Goal: Task Accomplishment & Management: Complete application form

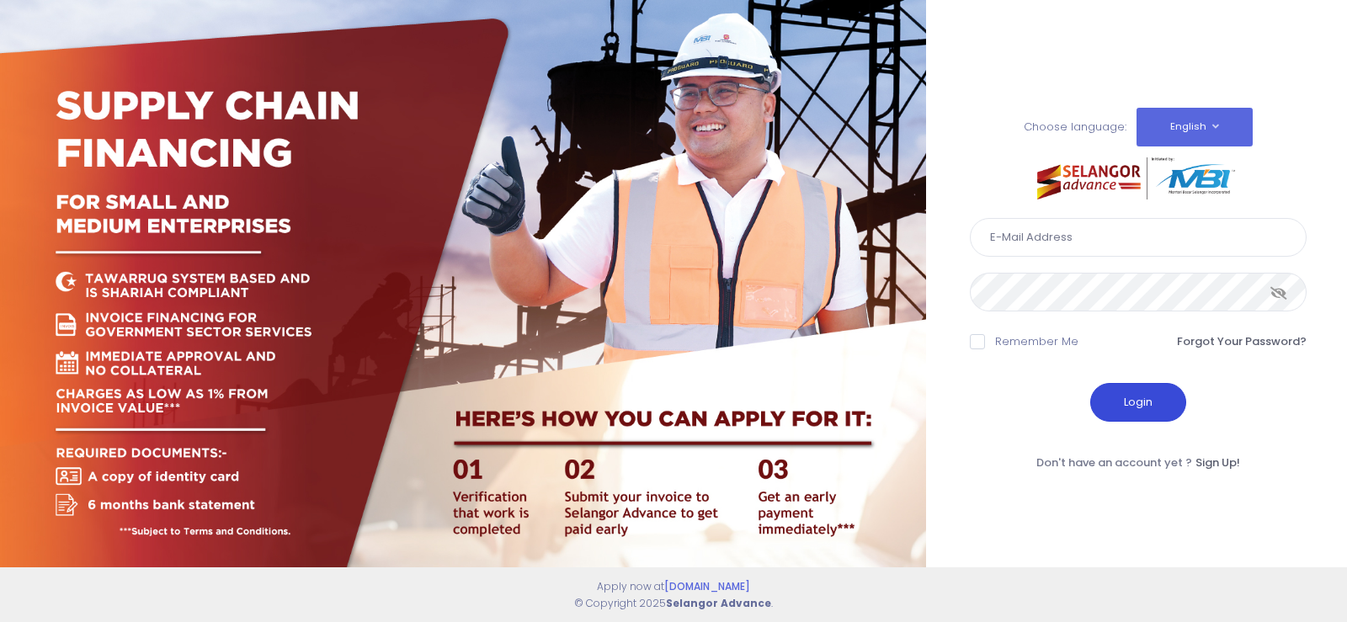
type input "[EMAIL_ADDRESS][DOMAIN_NAME]"
click at [1109, 406] on button "Login" at bounding box center [1138, 402] width 96 height 39
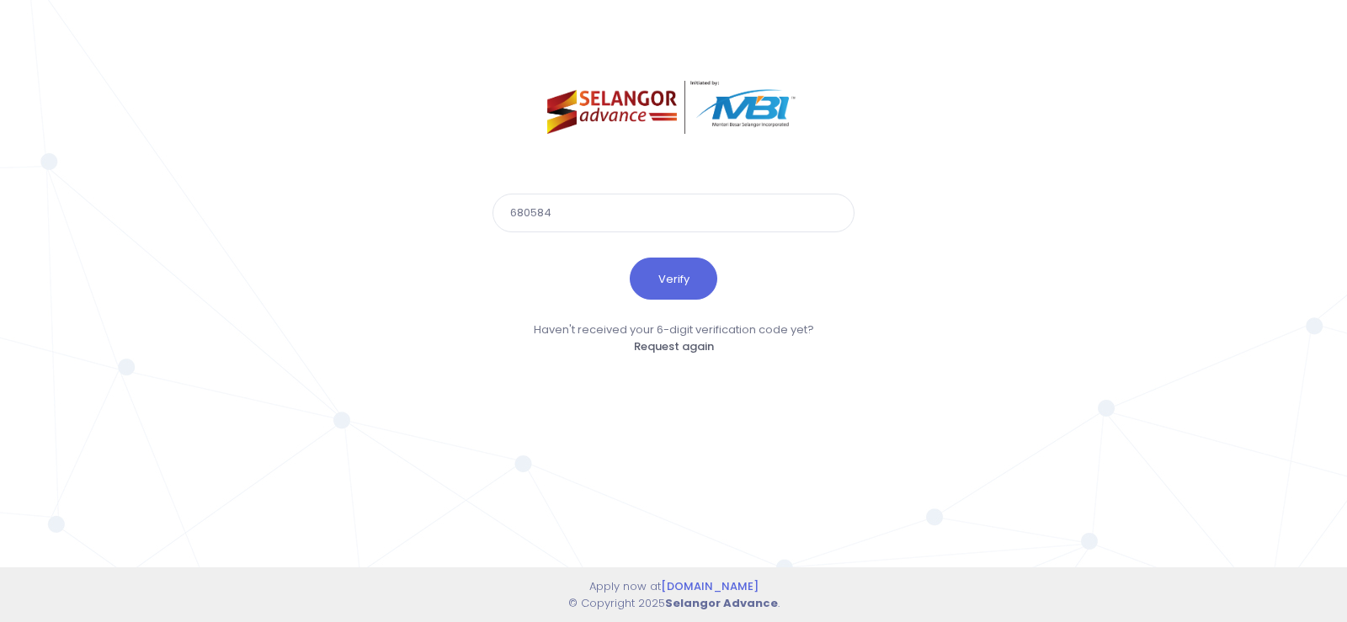
type input "680584"
click at [630, 258] on button "Verify" at bounding box center [674, 279] width 88 height 42
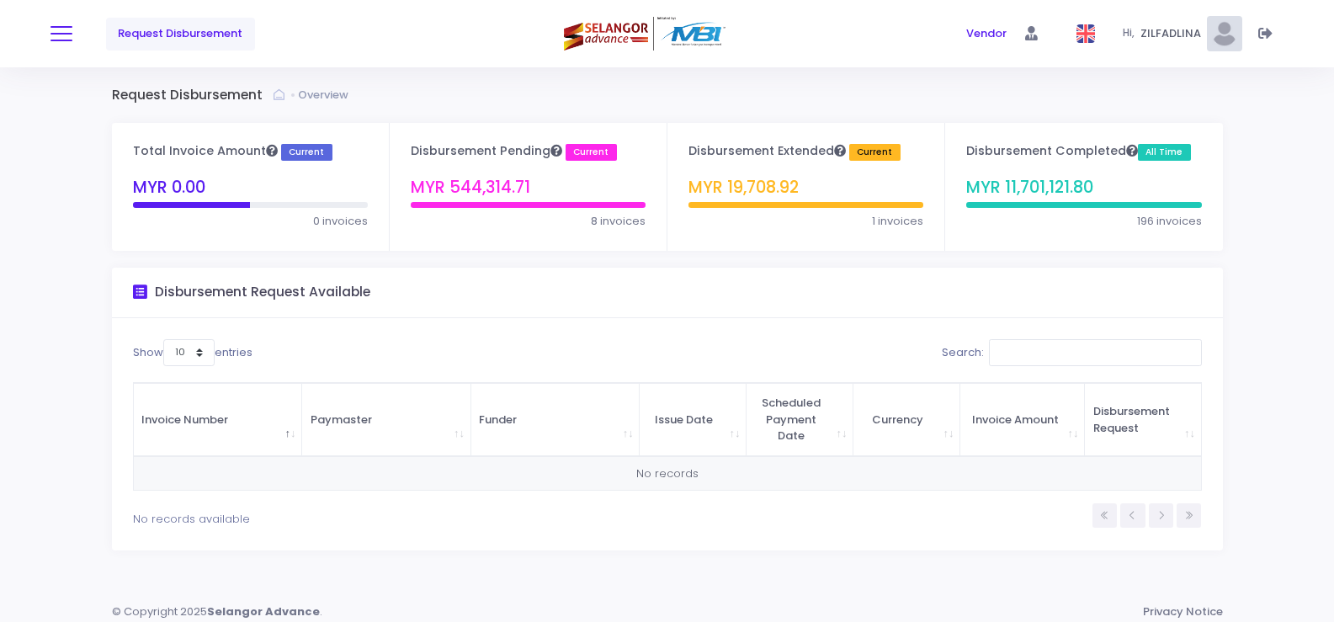
click at [60, 35] on button at bounding box center [62, 34] width 22 height 22
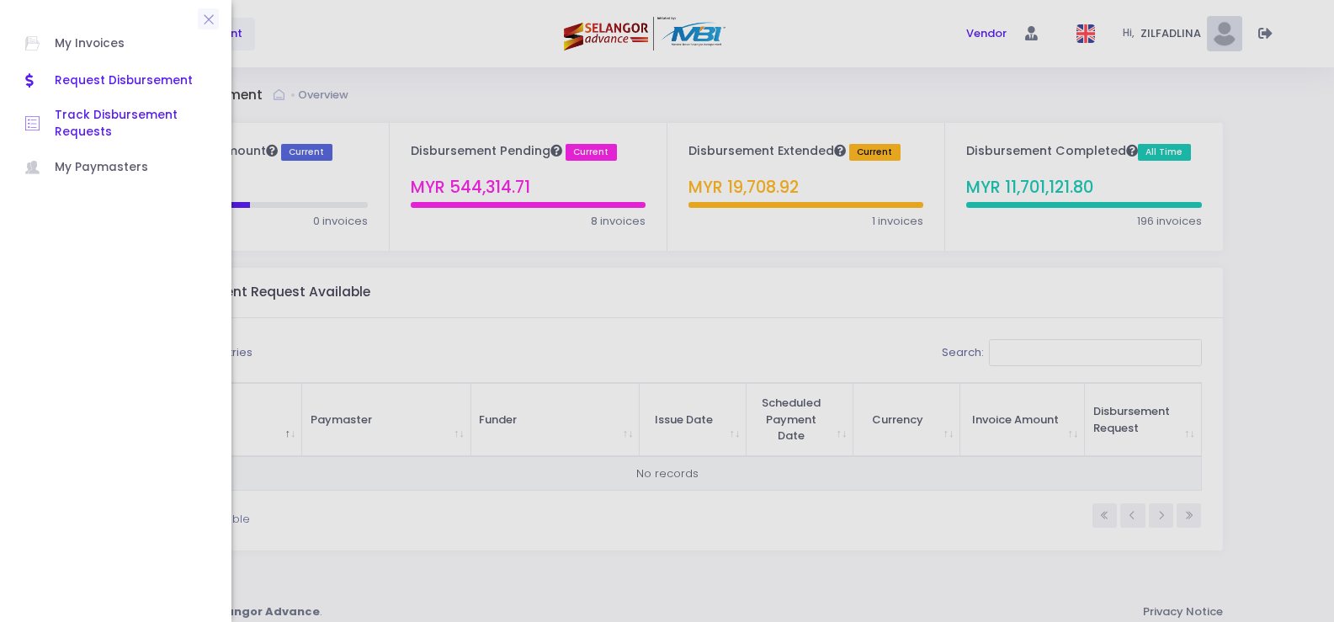
click at [77, 118] on span "Track Disbursement Requests" at bounding box center [131, 124] width 152 height 35
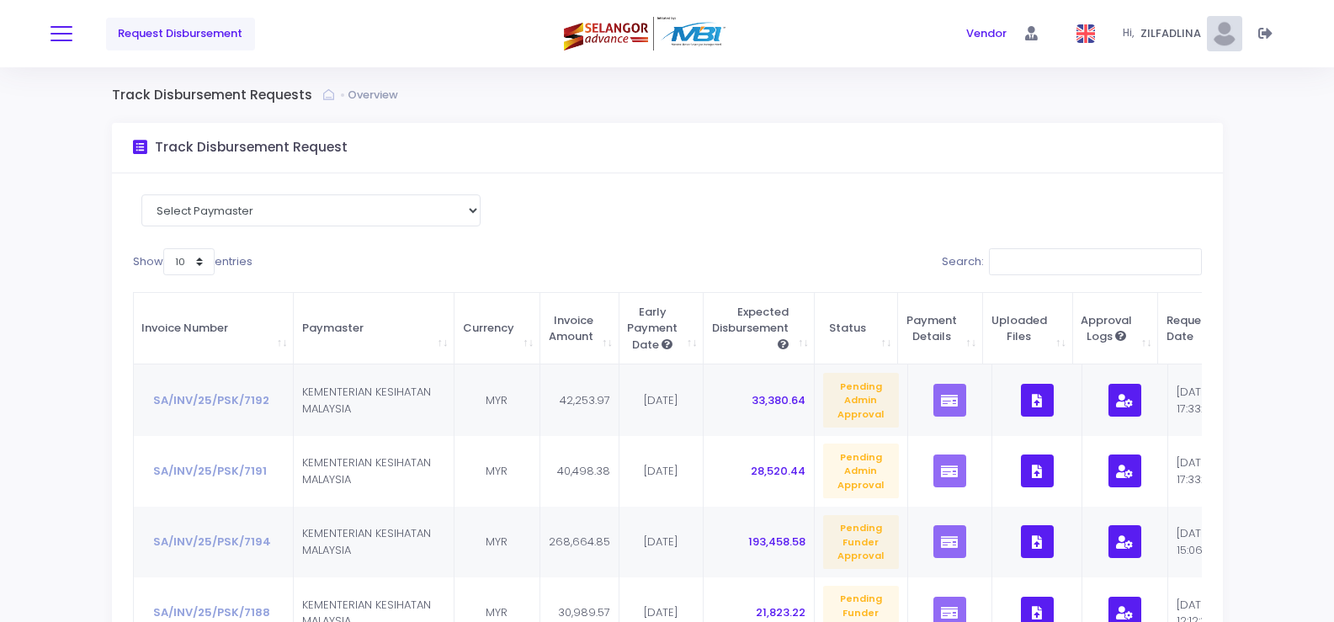
click at [57, 31] on button at bounding box center [62, 34] width 22 height 22
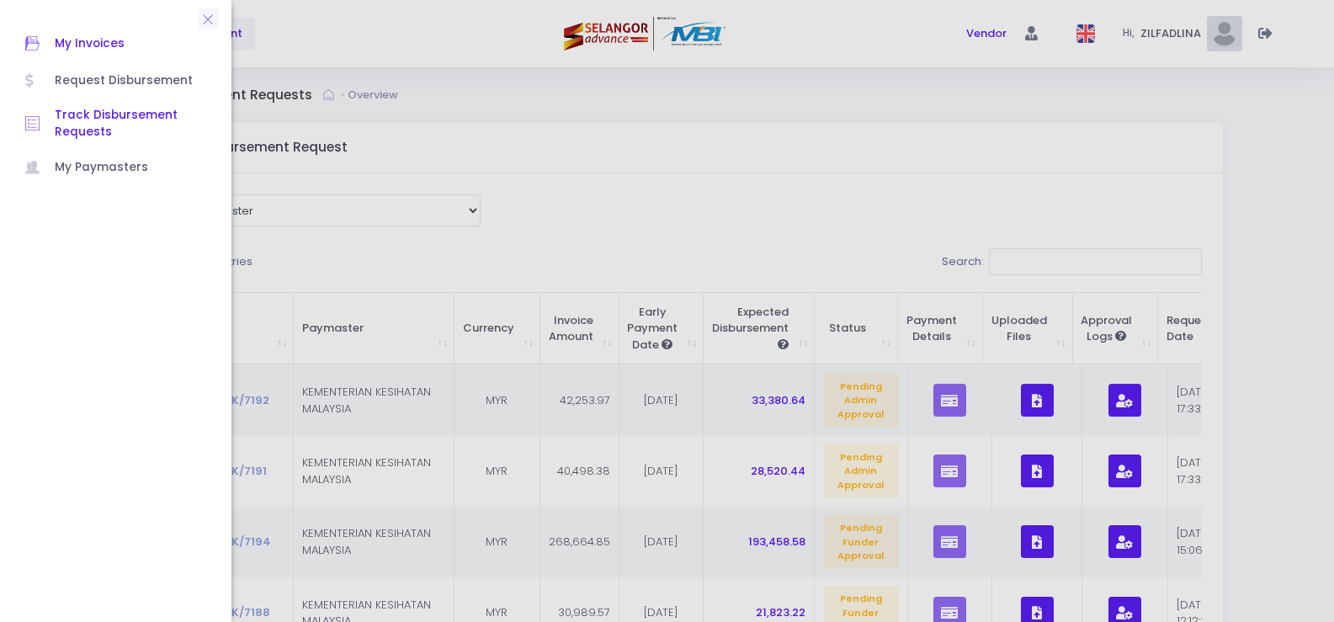
click at [77, 46] on span "My Invoices" at bounding box center [131, 44] width 152 height 22
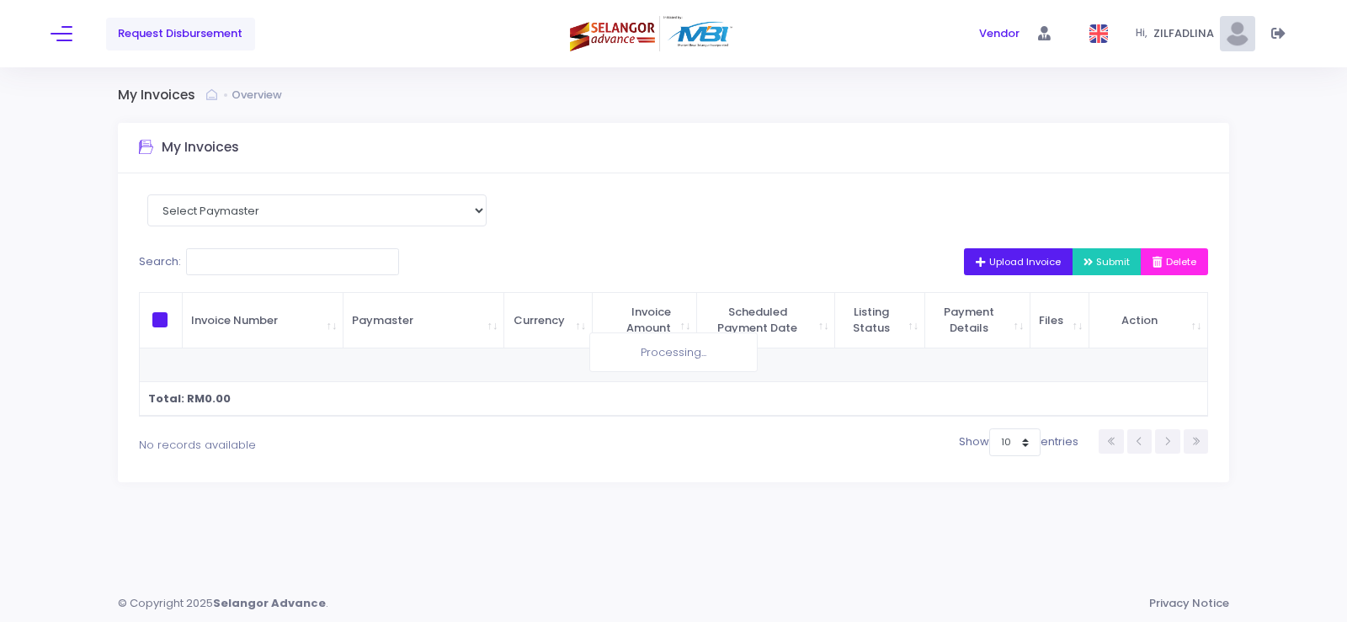
click at [976, 263] on icon "button" at bounding box center [982, 263] width 13 height 0
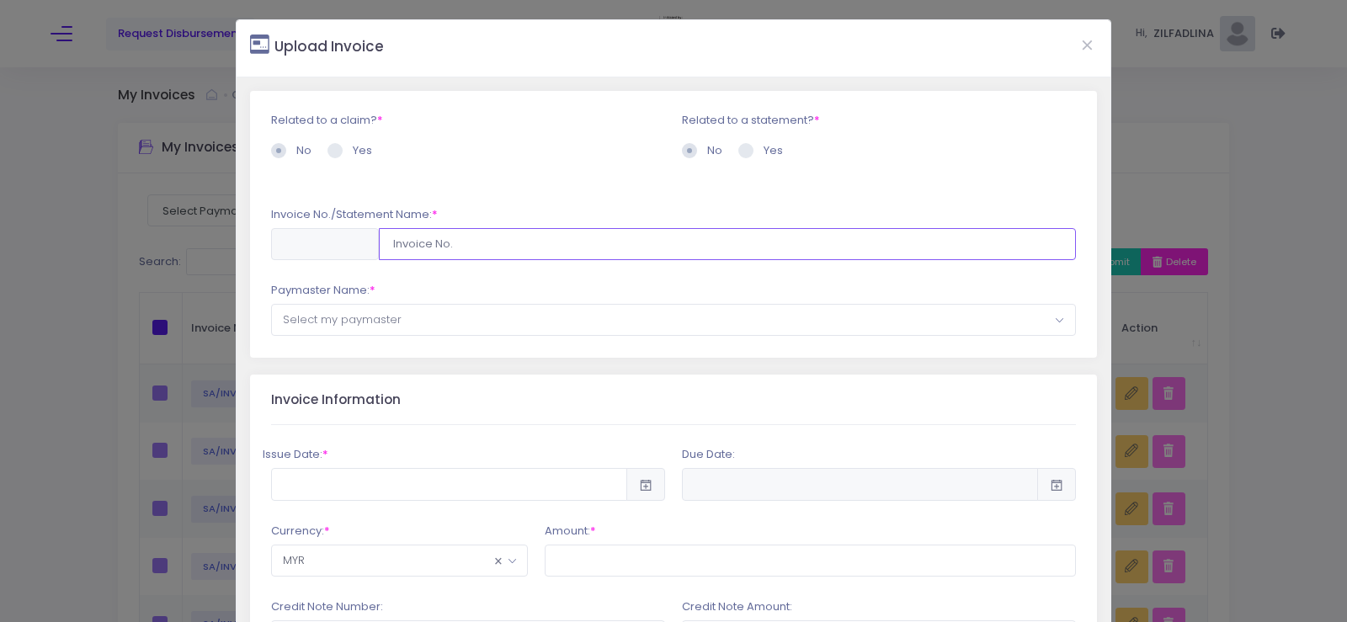
click at [609, 231] on input "text" at bounding box center [727, 244] width 697 height 32
type input "SA/INV/25/PSK/7189"
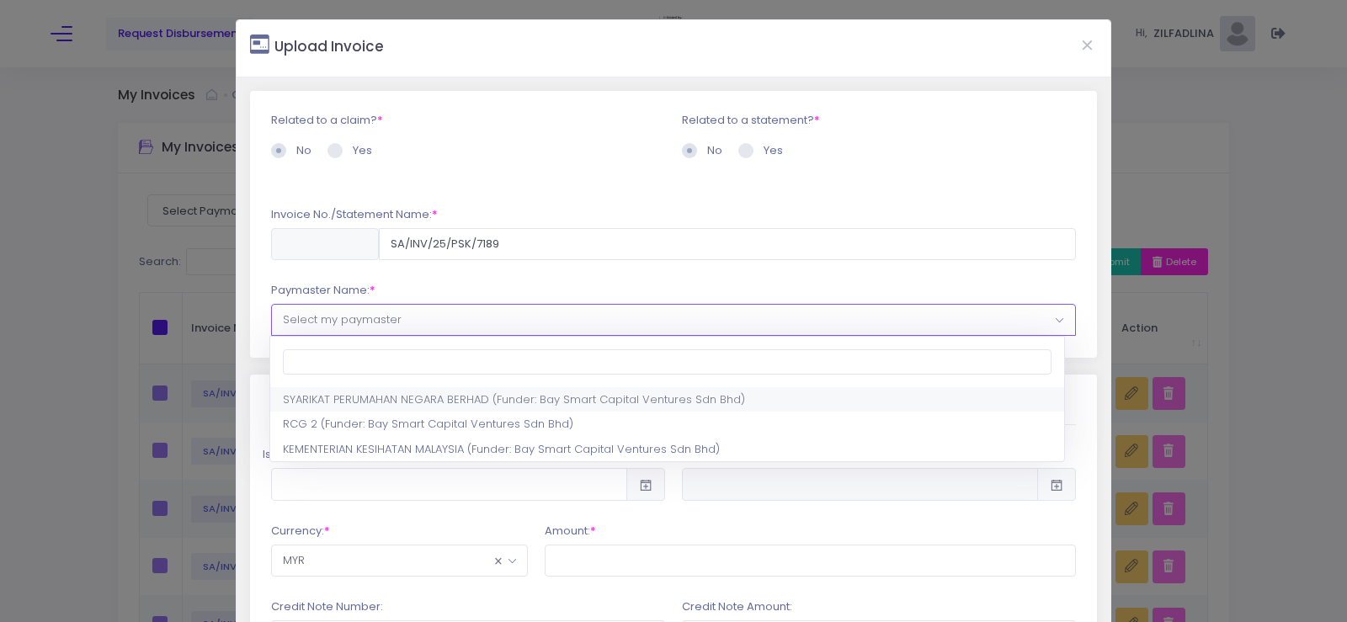
click at [451, 322] on span "Select my paymaster" at bounding box center [673, 320] width 803 height 30
select select "1297,1444,180"
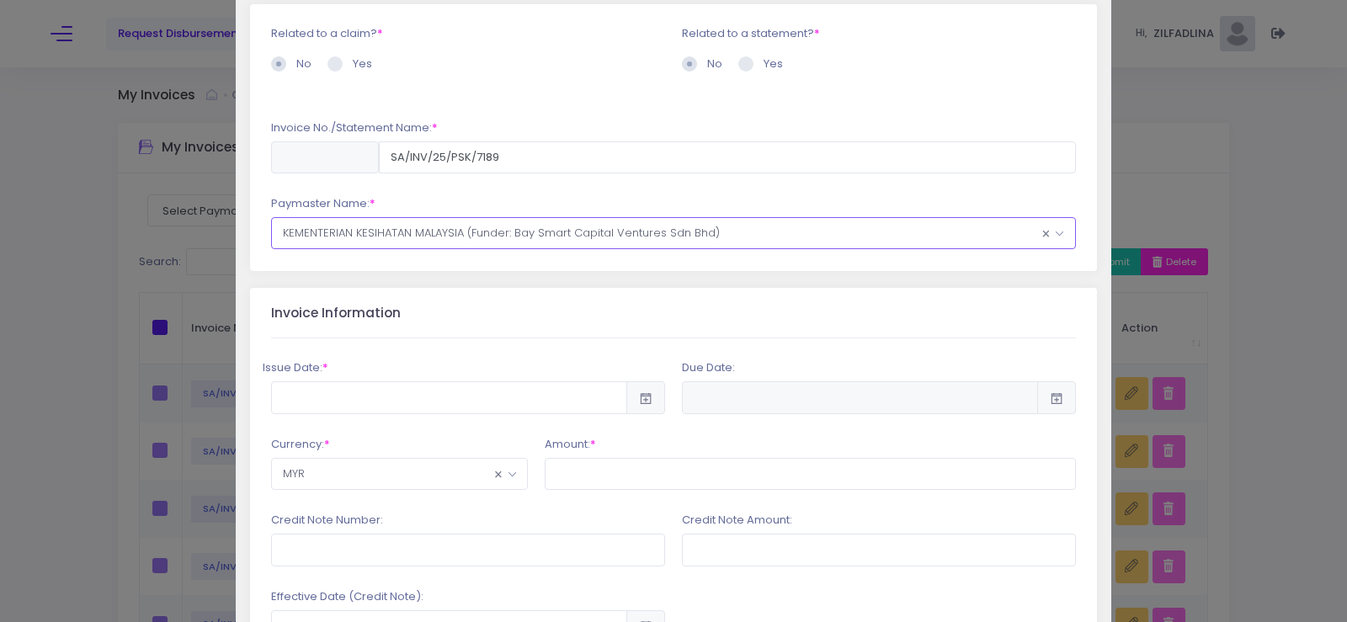
scroll to position [168, 0]
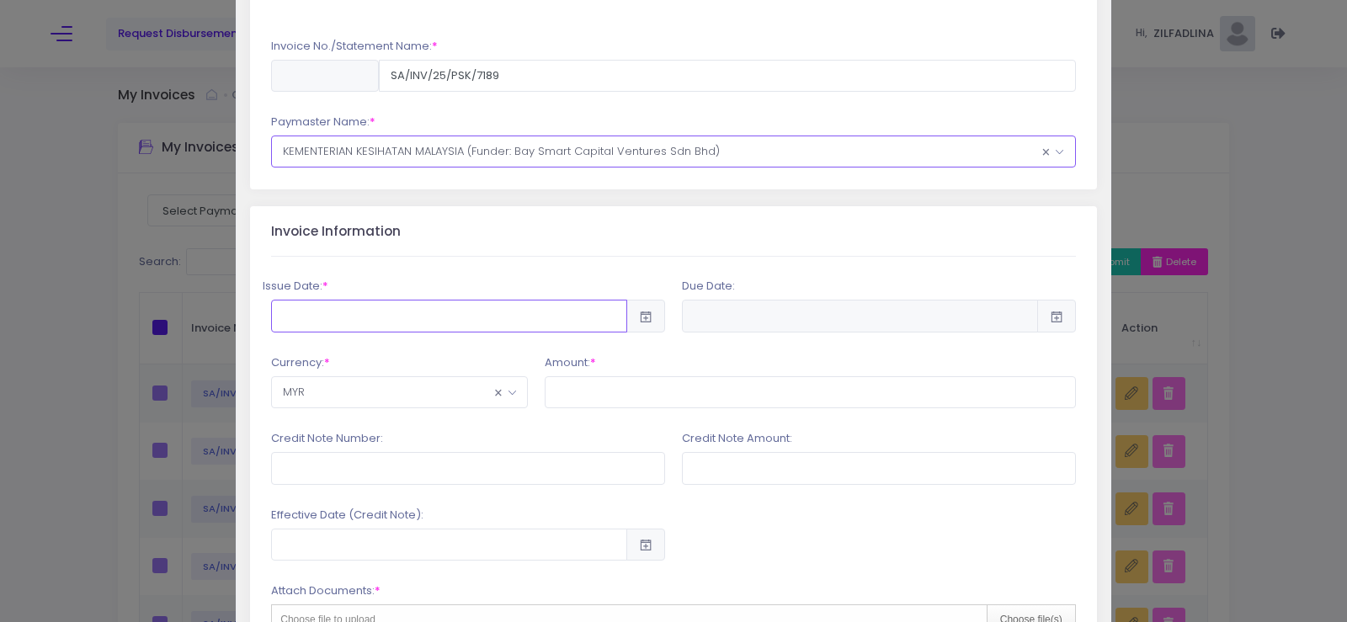
click at [513, 319] on input "text" at bounding box center [449, 316] width 356 height 32
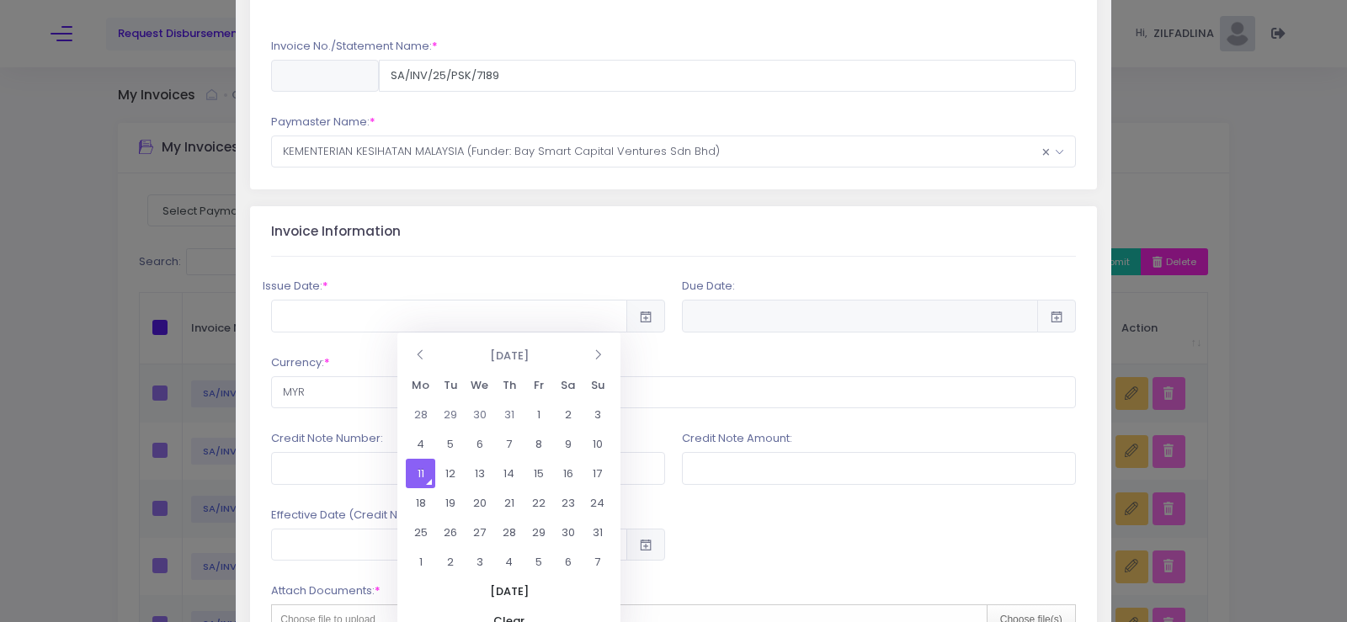
click at [418, 477] on td "11" at bounding box center [420, 473] width 29 height 29
type input "[DATE]"
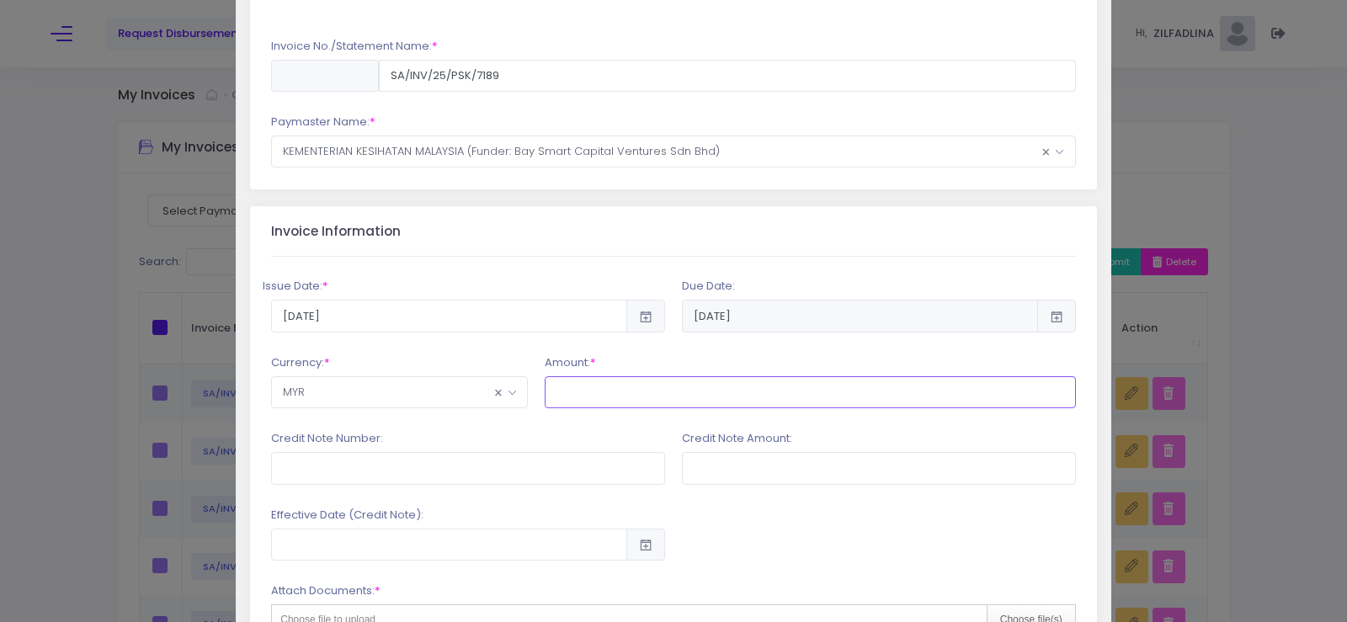
click at [588, 382] on input "text" at bounding box center [810, 392] width 530 height 32
type input "76,395.37"
click at [524, 463] on input "text" at bounding box center [468, 468] width 394 height 32
type input "1"
click at [510, 471] on input "text" at bounding box center [468, 468] width 394 height 32
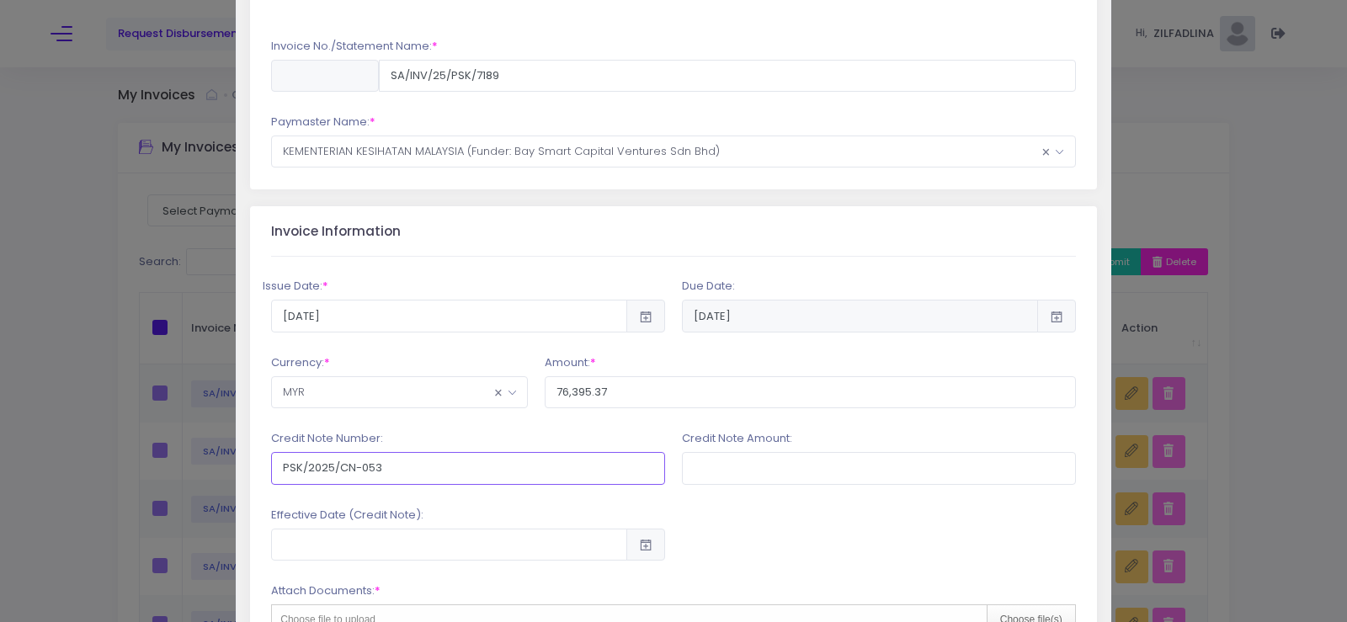
type input "PSK/2025/CN-053"
click at [799, 465] on input "text" at bounding box center [879, 468] width 394 height 32
click at [740, 472] on input "1,660.89" at bounding box center [879, 468] width 394 height 32
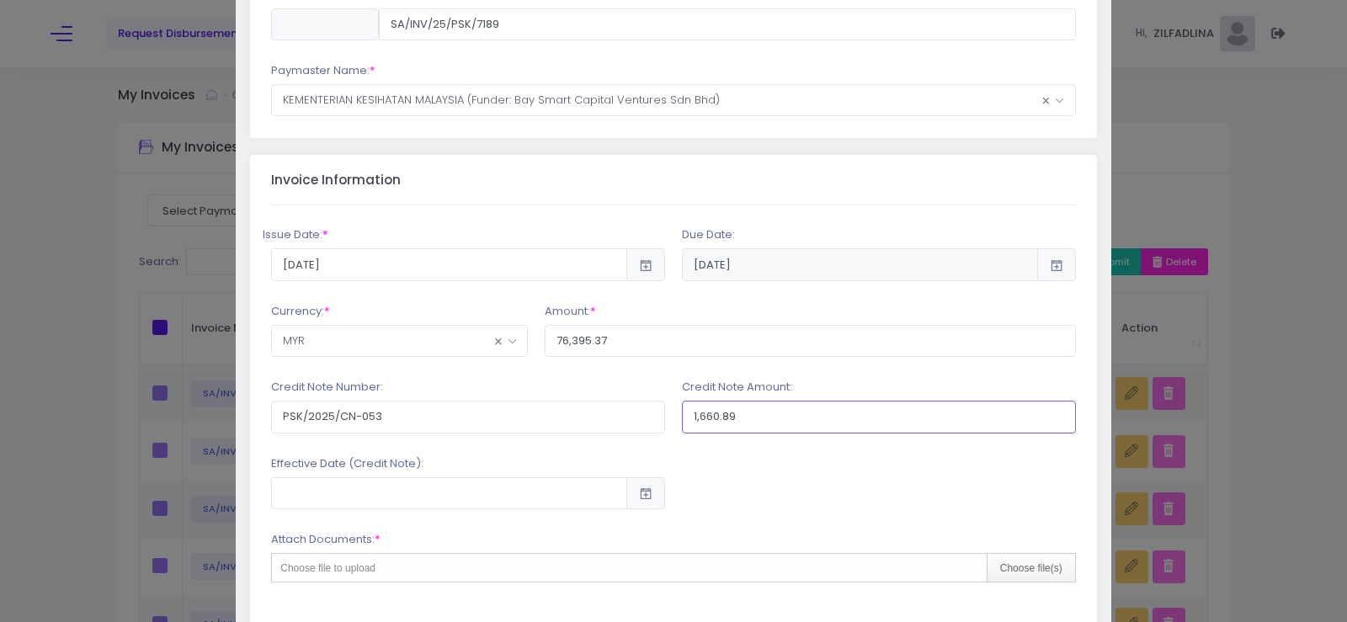
scroll to position [337, 0]
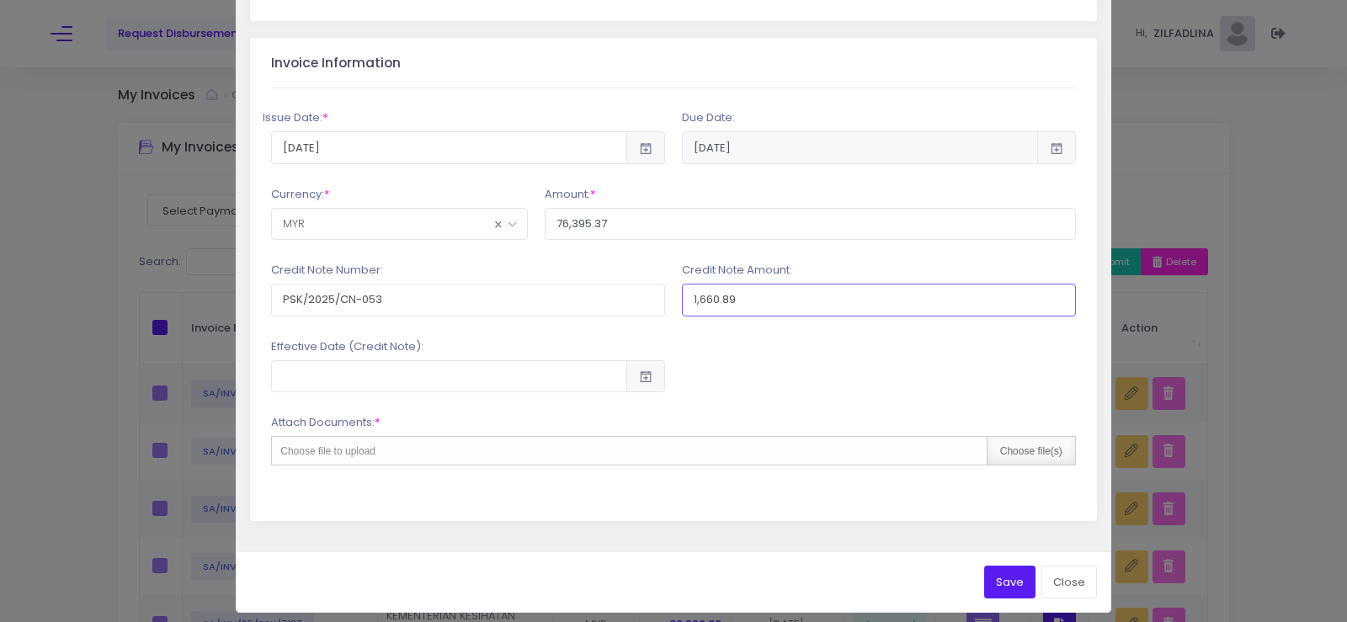
type input "1,660.89"
click at [1013, 451] on div "Choose file(s)" at bounding box center [1031, 451] width 88 height 28
click at [1023, 459] on div "Choose file(s)" at bounding box center [1031, 451] width 88 height 28
type input "C:\fakepath\INV 7189_KK MENTAKAB_JUL25.pdf"
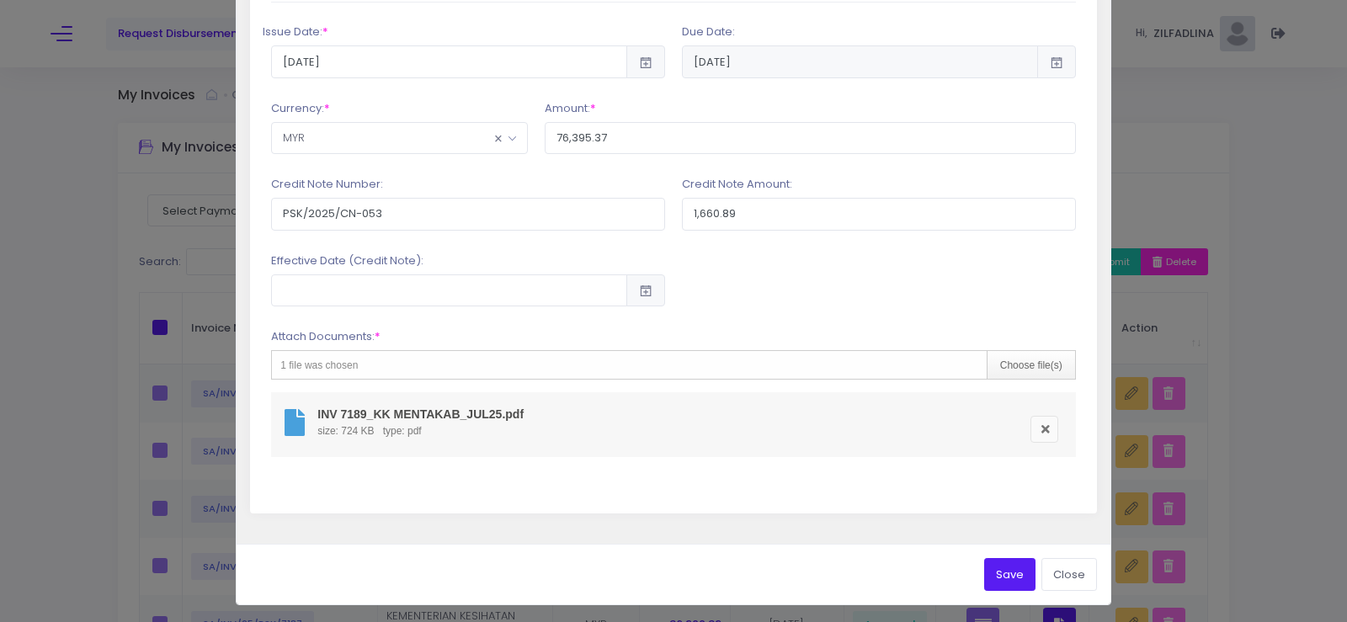
scroll to position [425, 0]
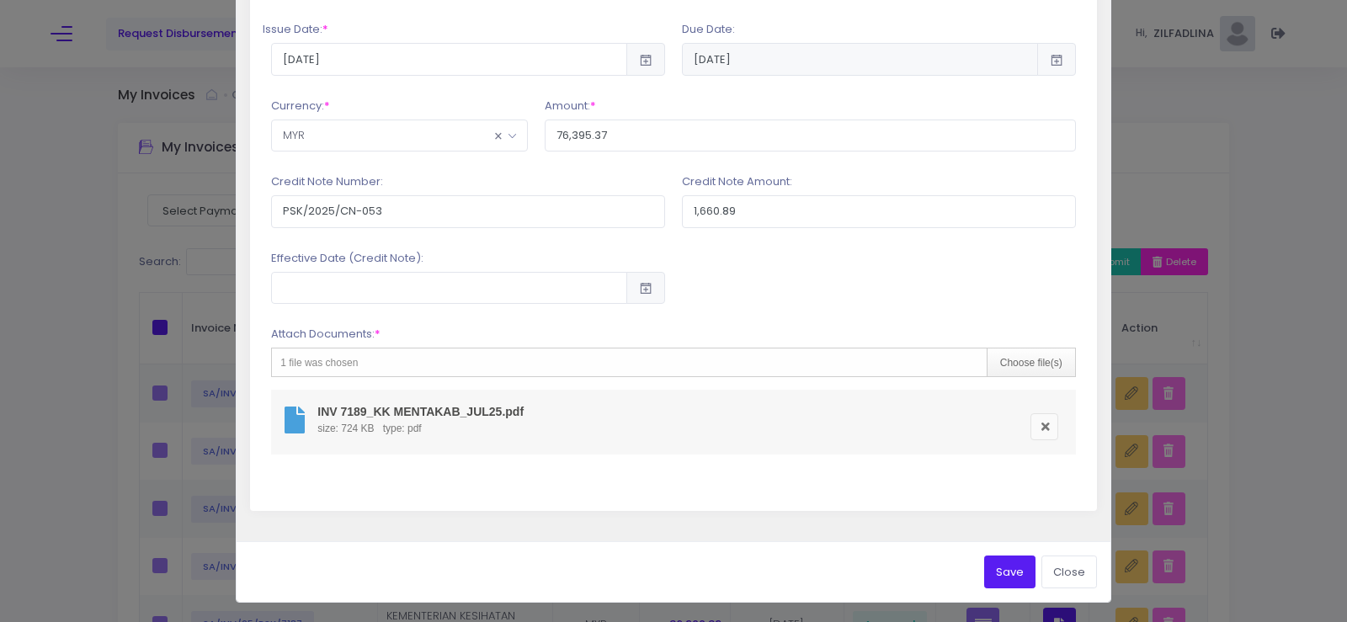
click at [986, 579] on button "Save" at bounding box center [1009, 572] width 51 height 32
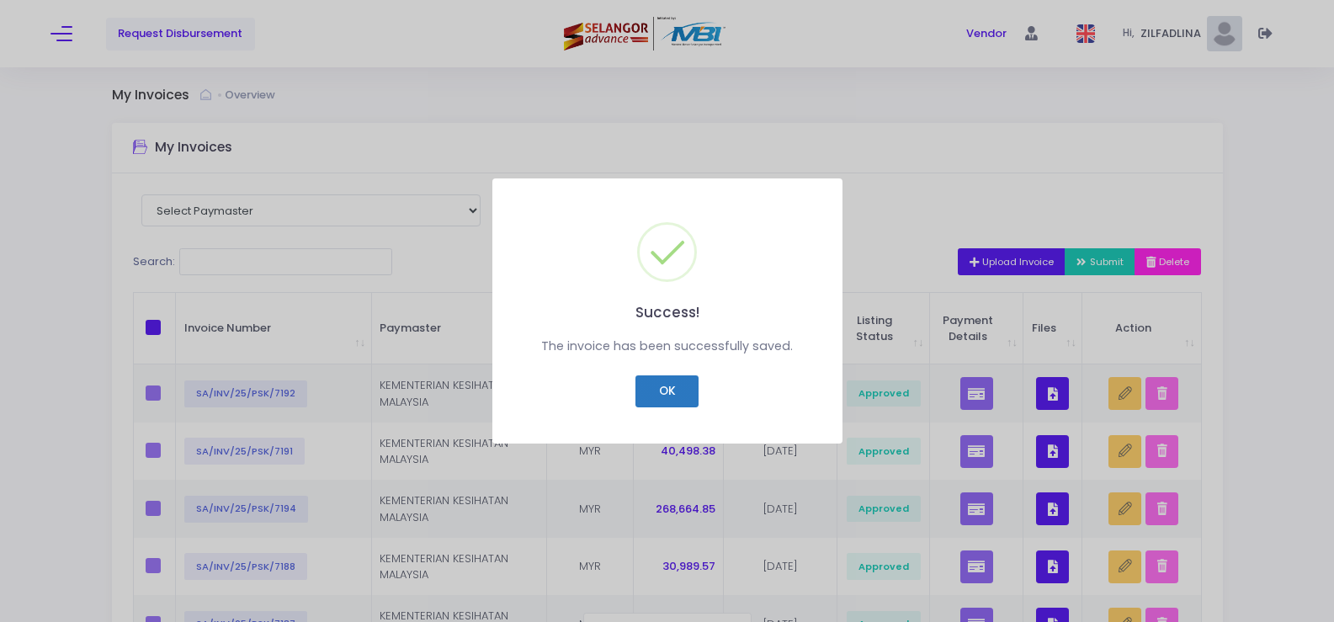
click at [666, 386] on button "OK" at bounding box center [667, 391] width 63 height 32
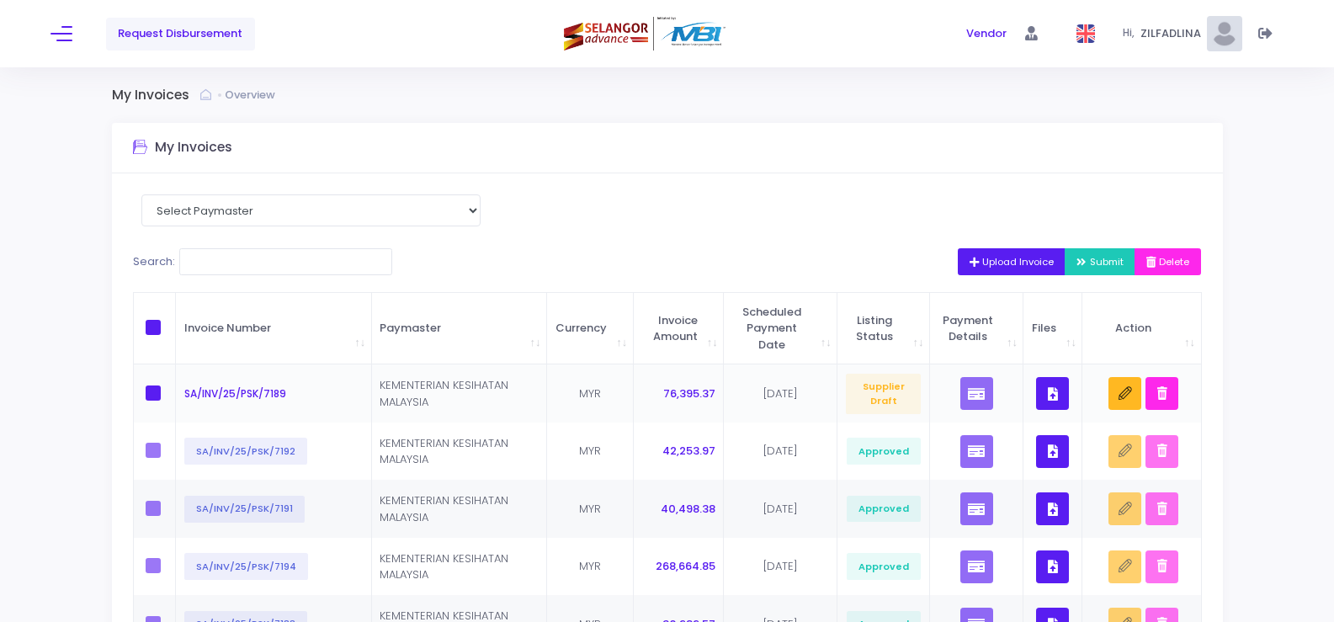
click at [1053, 394] on icon "button" at bounding box center [1053, 394] width 10 height 0
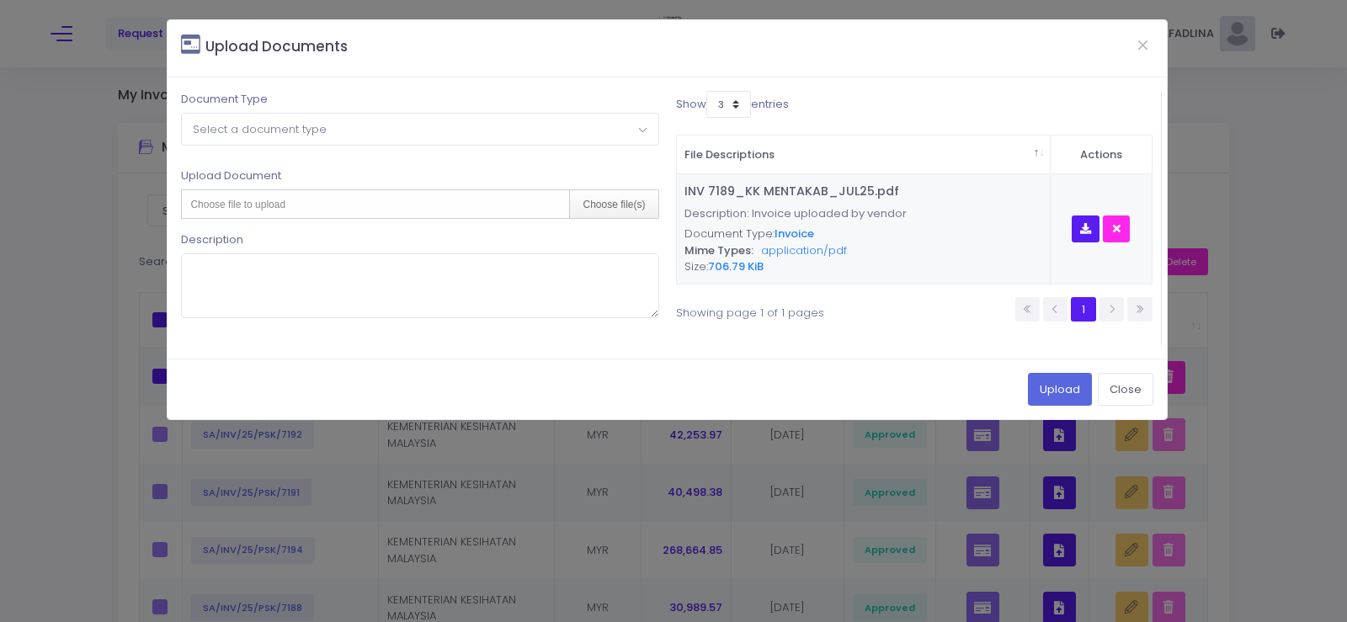
click at [208, 141] on span "Select a document type" at bounding box center [420, 129] width 476 height 30
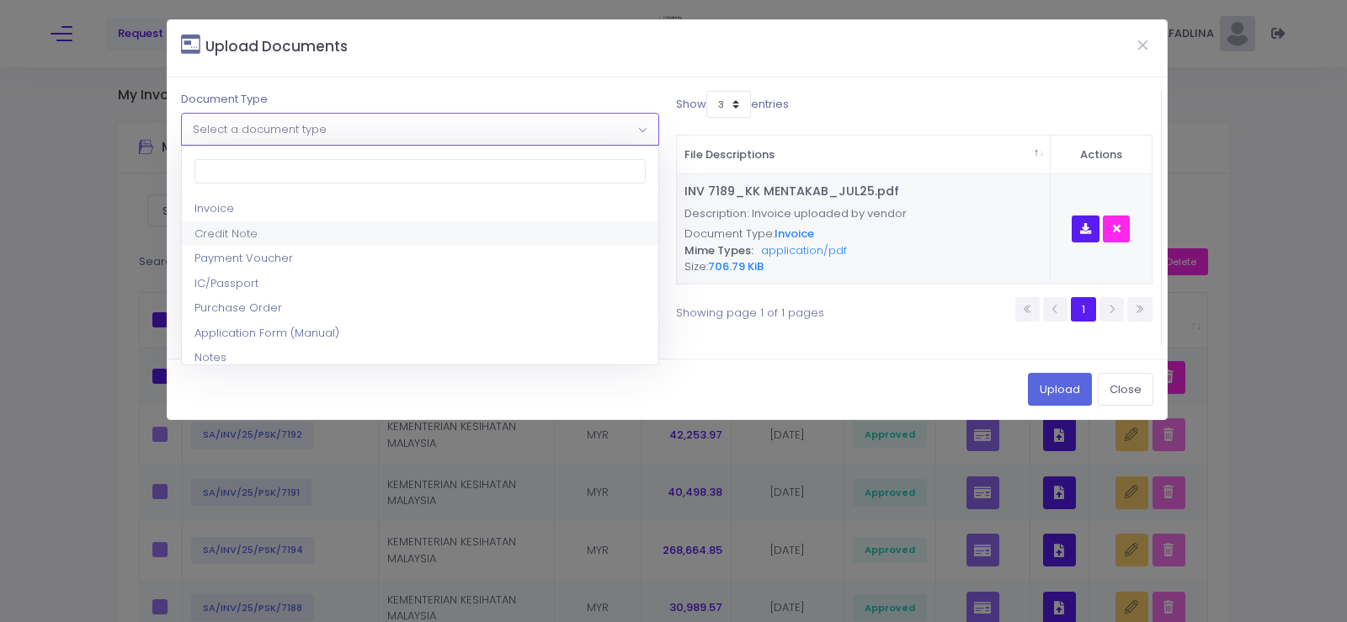
select select "2"
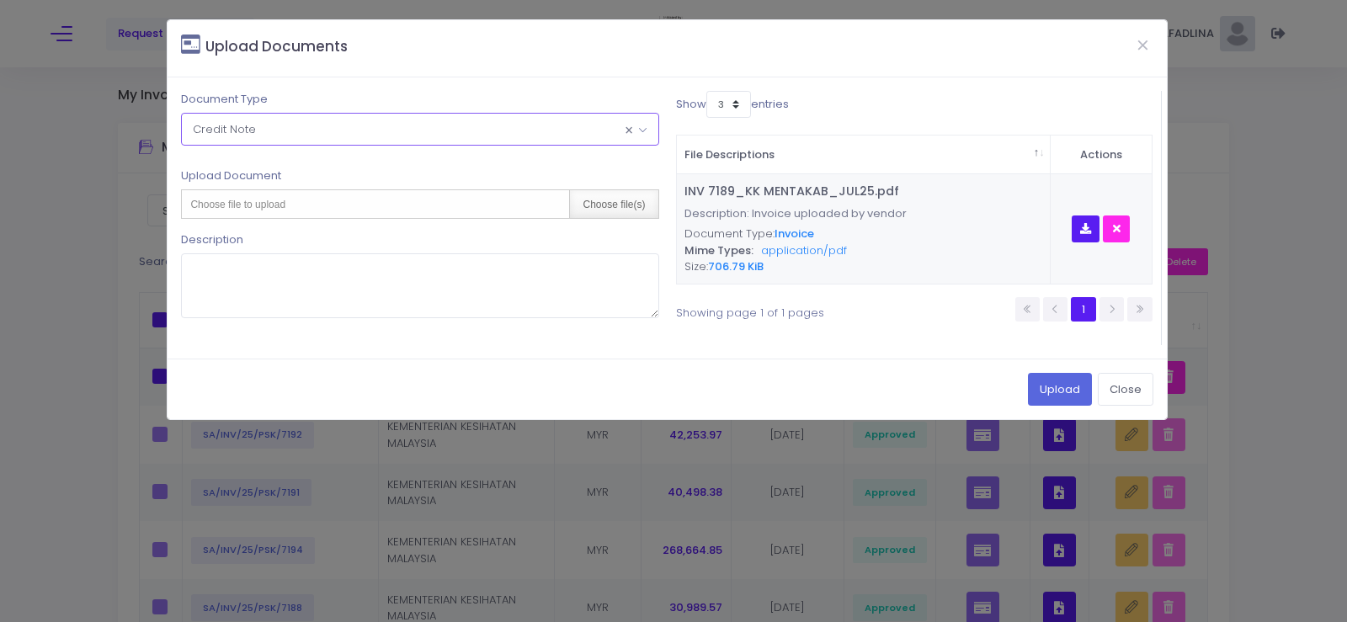
click at [637, 211] on div "Choose file(s)" at bounding box center [613, 204] width 88 height 28
type input "C:\fakepath\CN 053_KK MENTAKAB_JUL25.pdf"
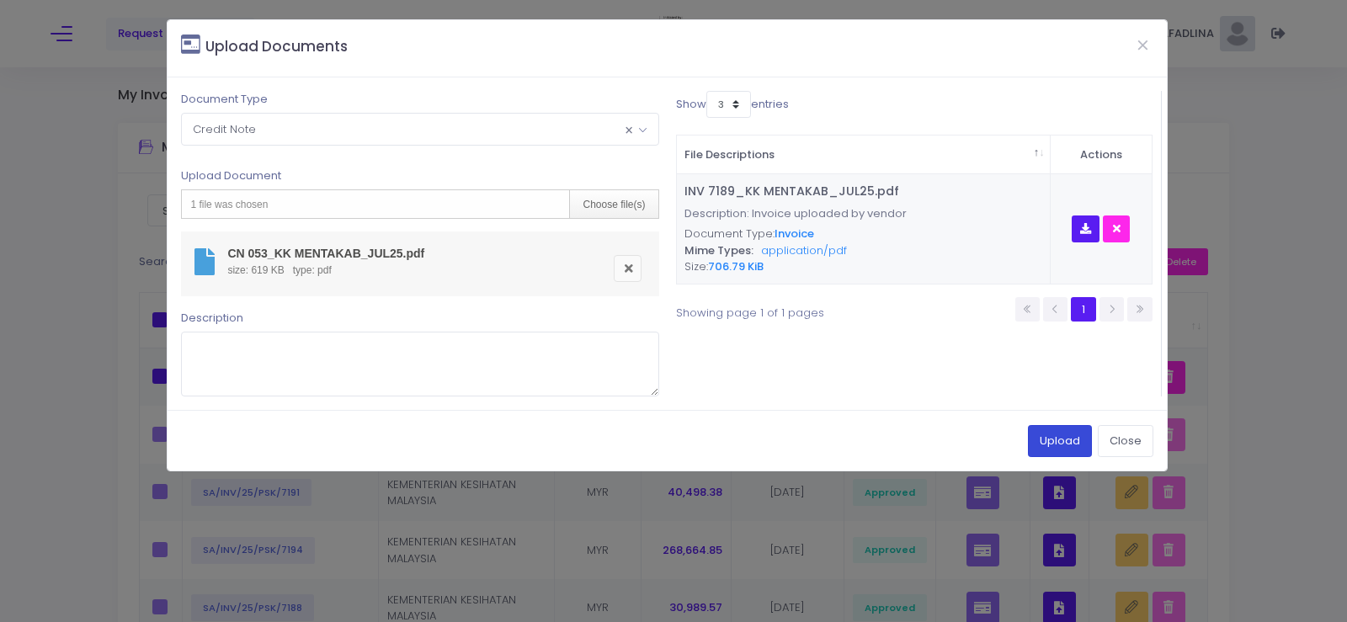
click at [1047, 431] on button "Upload" at bounding box center [1060, 441] width 64 height 32
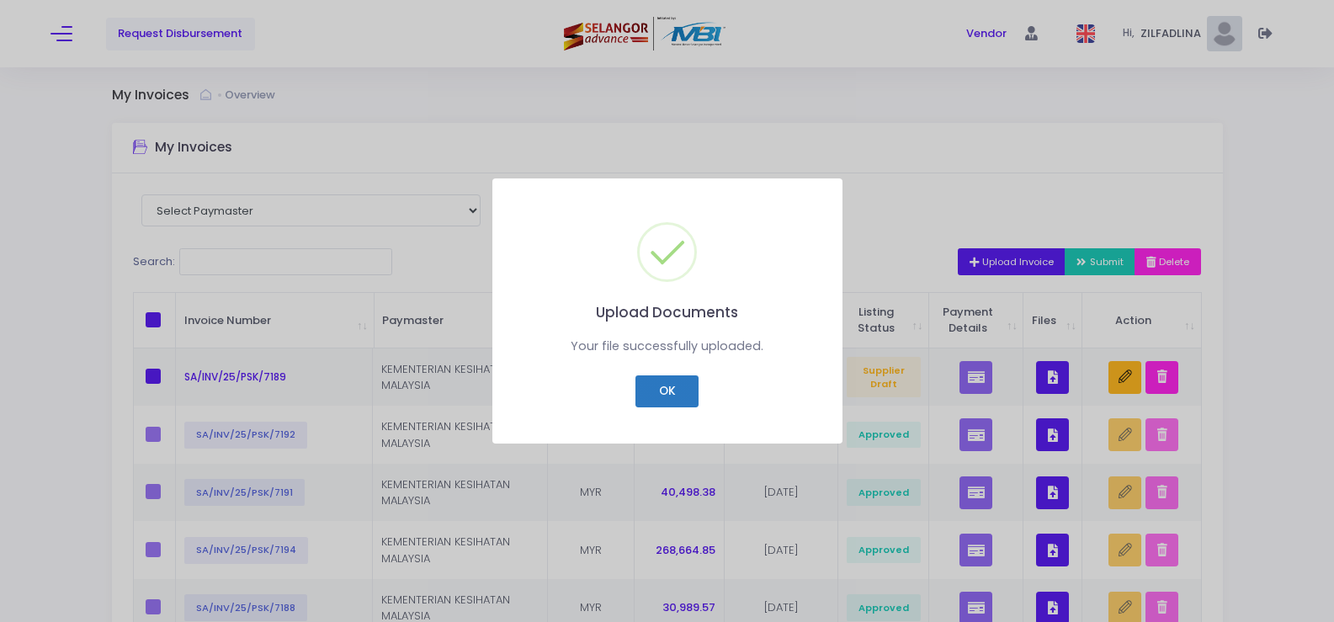
click at [653, 397] on button "OK" at bounding box center [667, 391] width 63 height 32
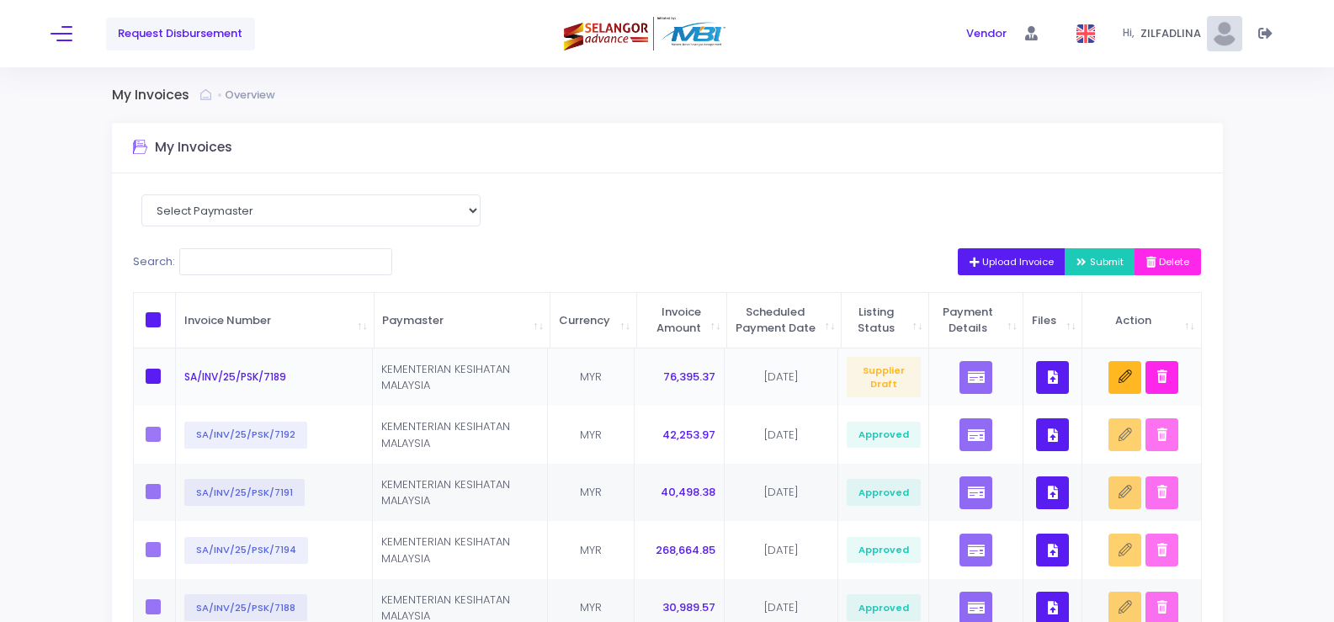
click at [1056, 377] on icon "button" at bounding box center [1053, 377] width 10 height 0
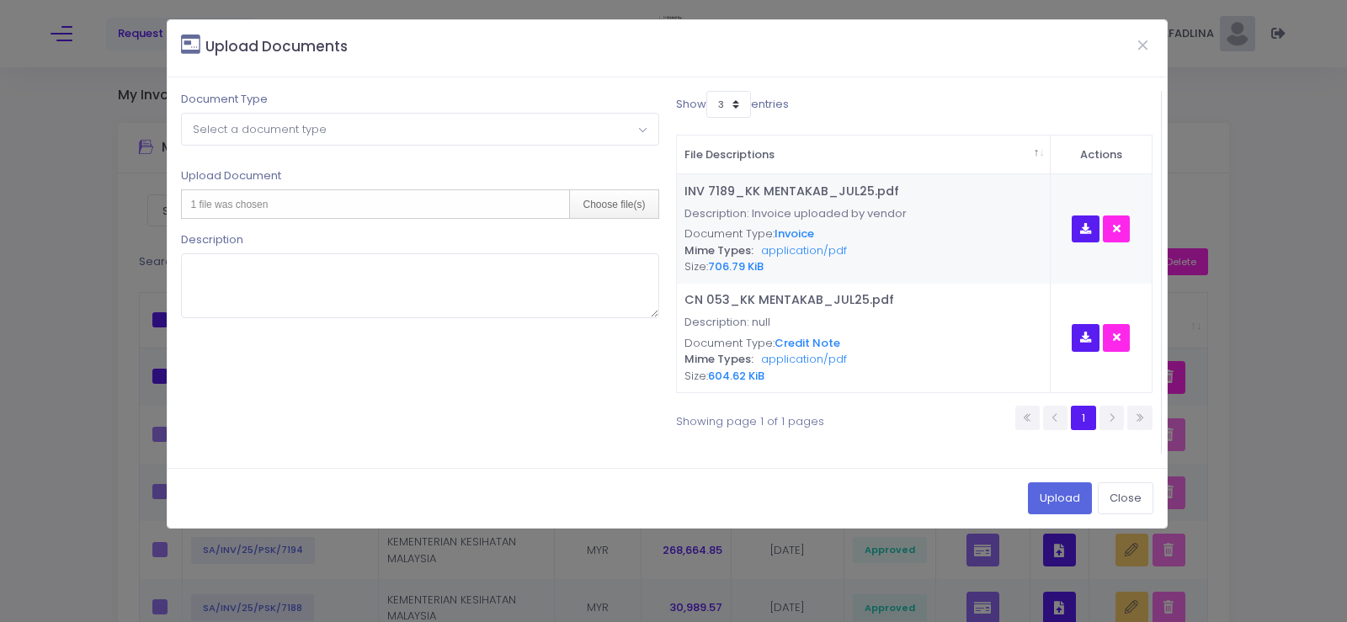
click at [304, 124] on span "Select a document type" at bounding box center [260, 129] width 134 height 16
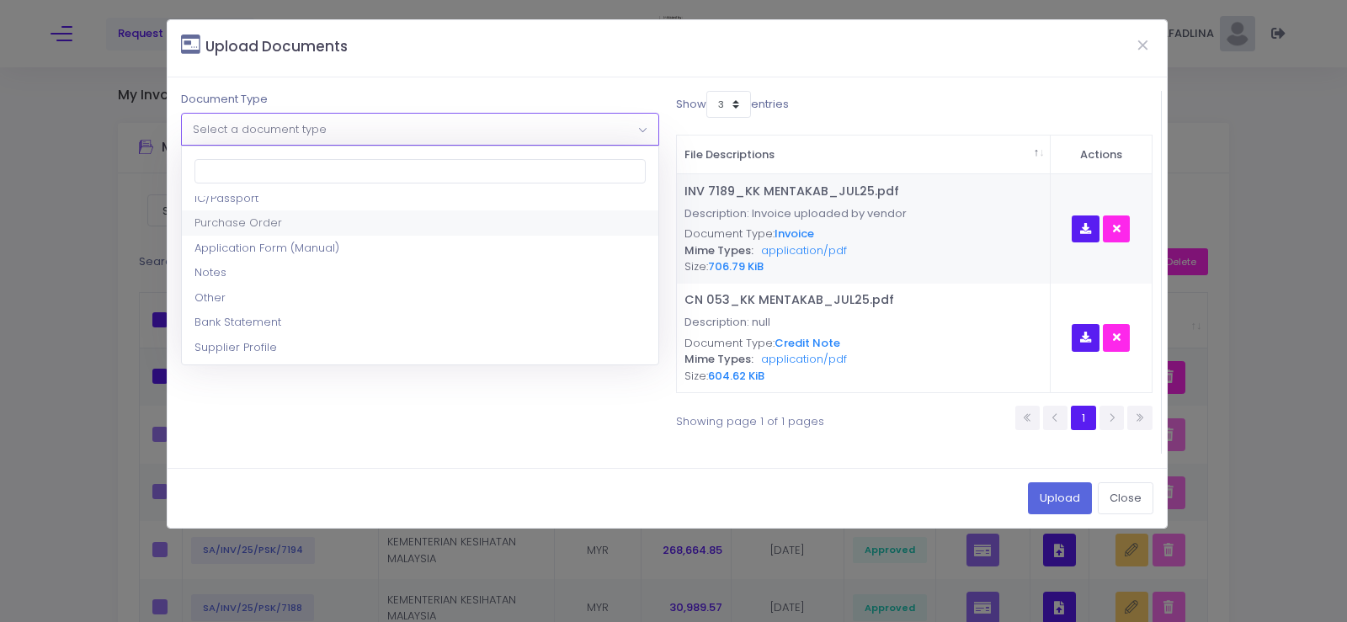
scroll to position [84, 0]
select select "8"
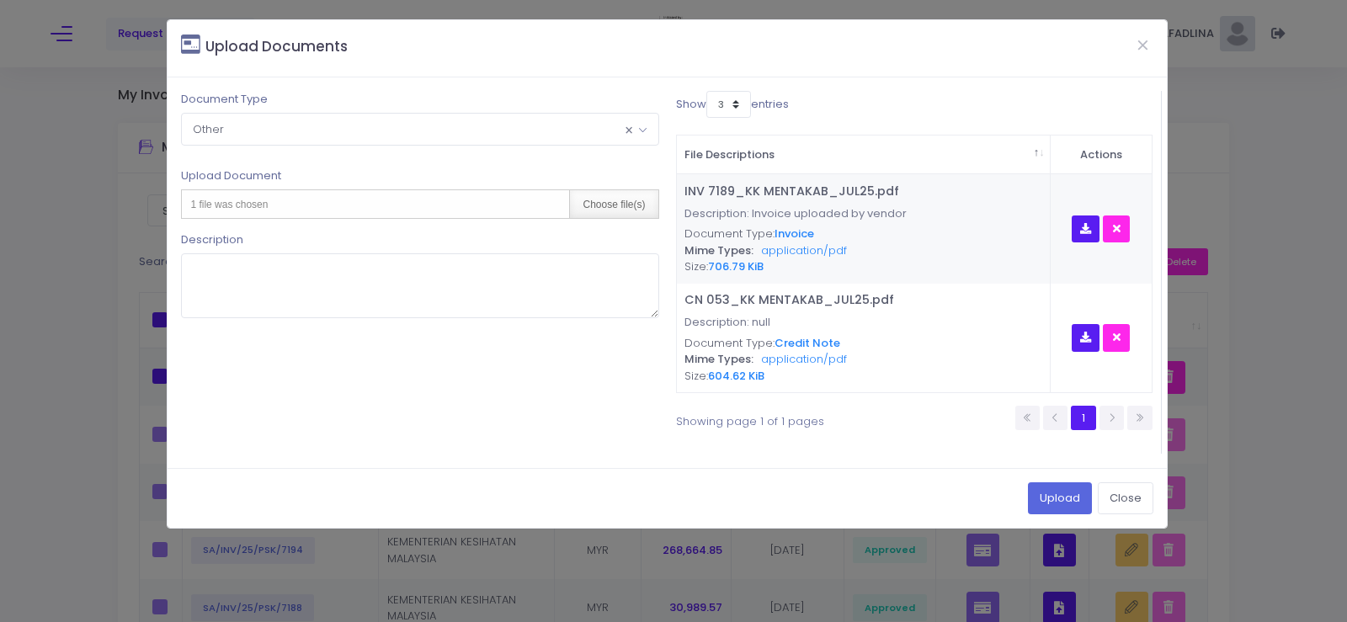
click at [625, 196] on div "Choose file(s)" at bounding box center [613, 204] width 88 height 28
type input "C:\fakepath\PAR BULAN [DATE] - KK BANDAR MENTAKAB.pdf"
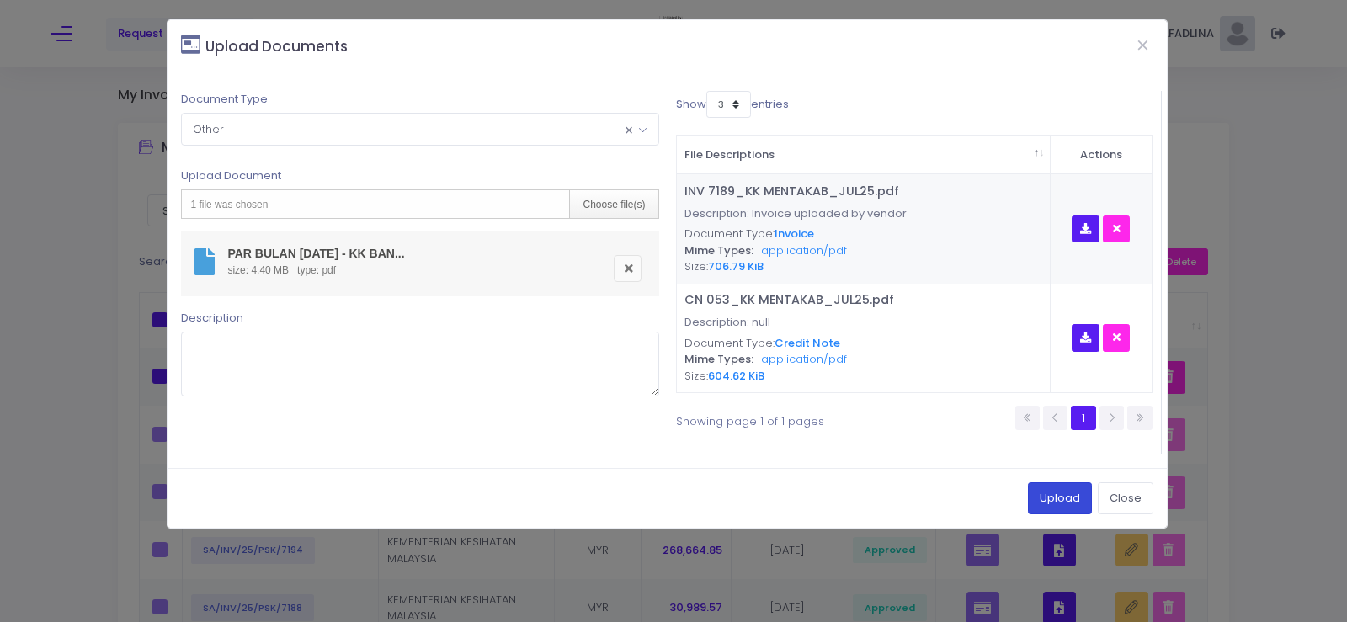
drag, startPoint x: 1045, startPoint y: 502, endPoint x: 1033, endPoint y: 492, distance: 15.0
click at [1045, 501] on button "Upload" at bounding box center [1060, 498] width 64 height 32
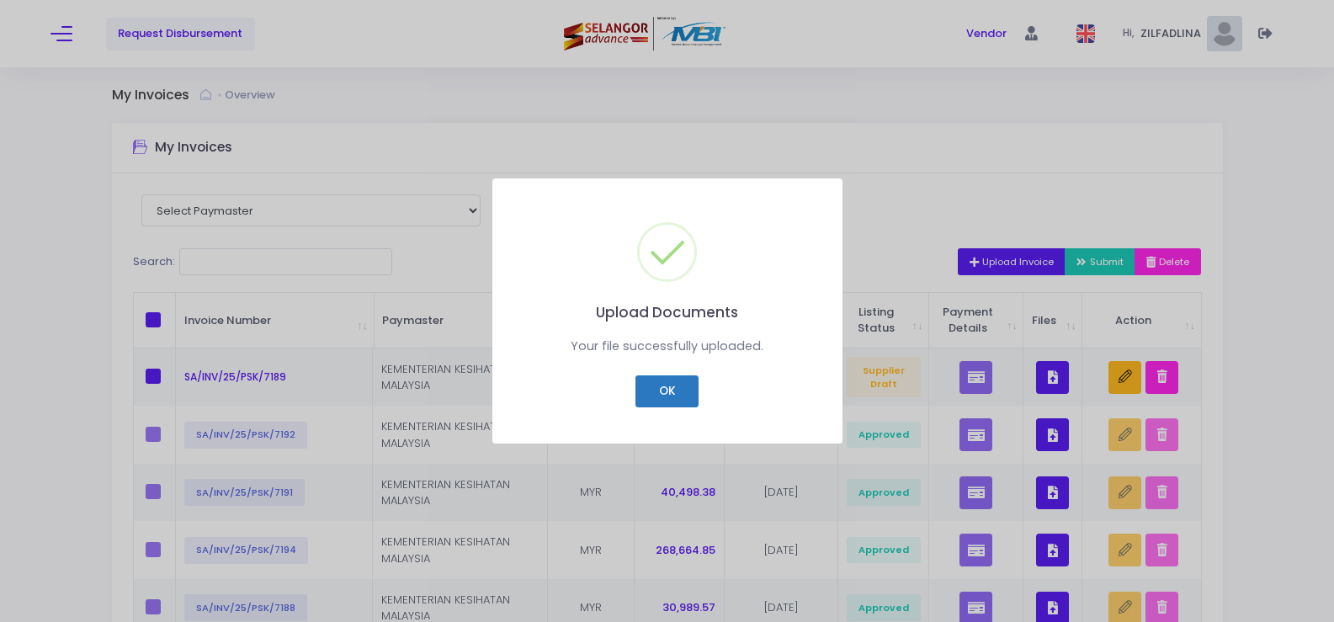
click at [664, 393] on button "OK" at bounding box center [667, 391] width 63 height 32
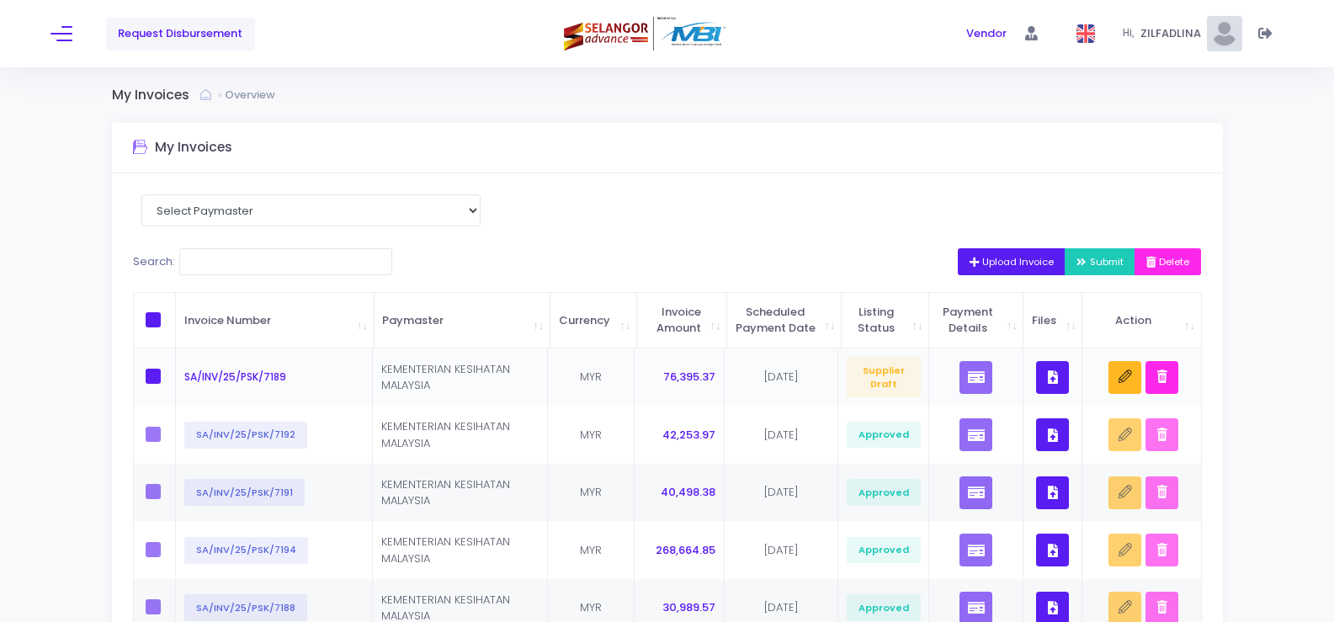
click at [1058, 394] on button "button" at bounding box center [1052, 377] width 33 height 33
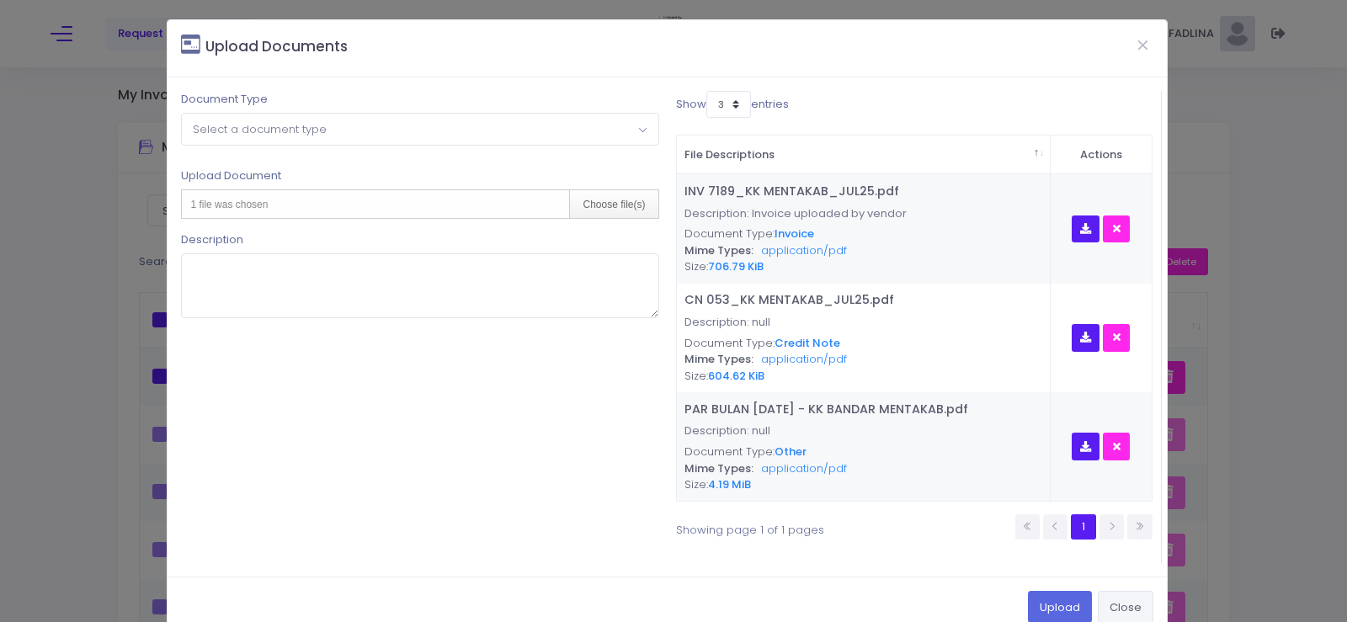
drag, startPoint x: 1115, startPoint y: 610, endPoint x: 1107, endPoint y: 571, distance: 40.4
click at [1120, 593] on button "Close" at bounding box center [1126, 607] width 56 height 32
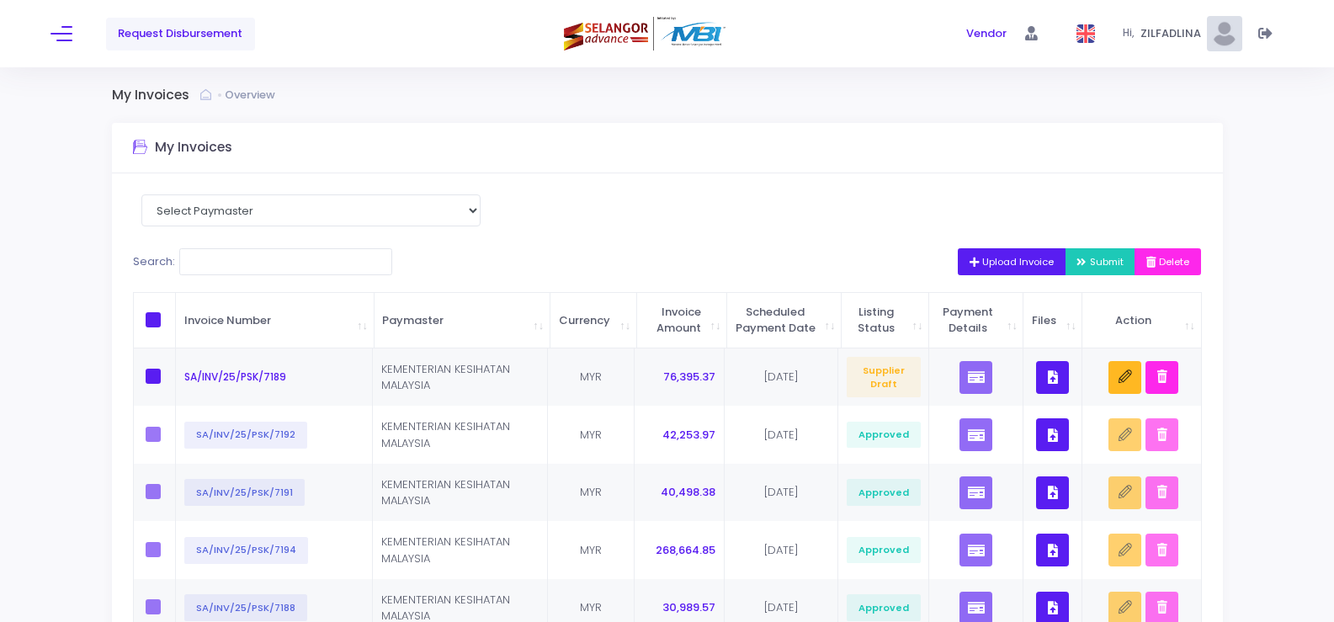
click at [996, 258] on span "Upload Invoice" at bounding box center [1012, 261] width 85 height 13
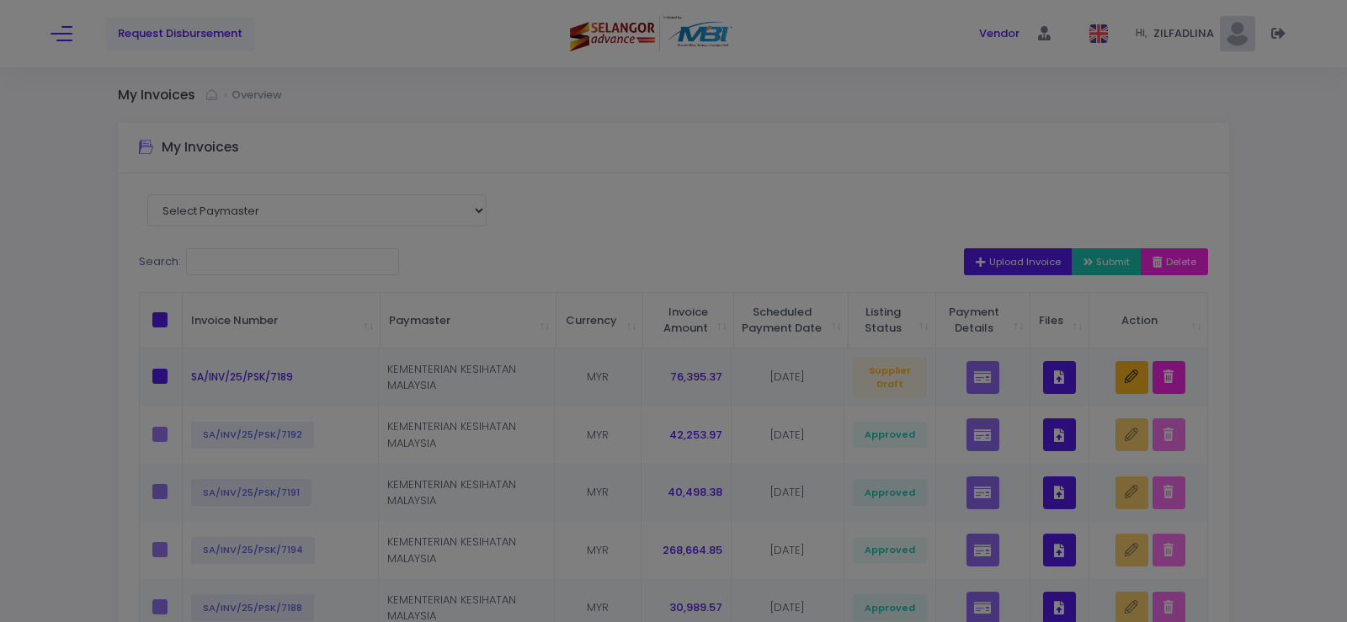
scroll to position [0, 0]
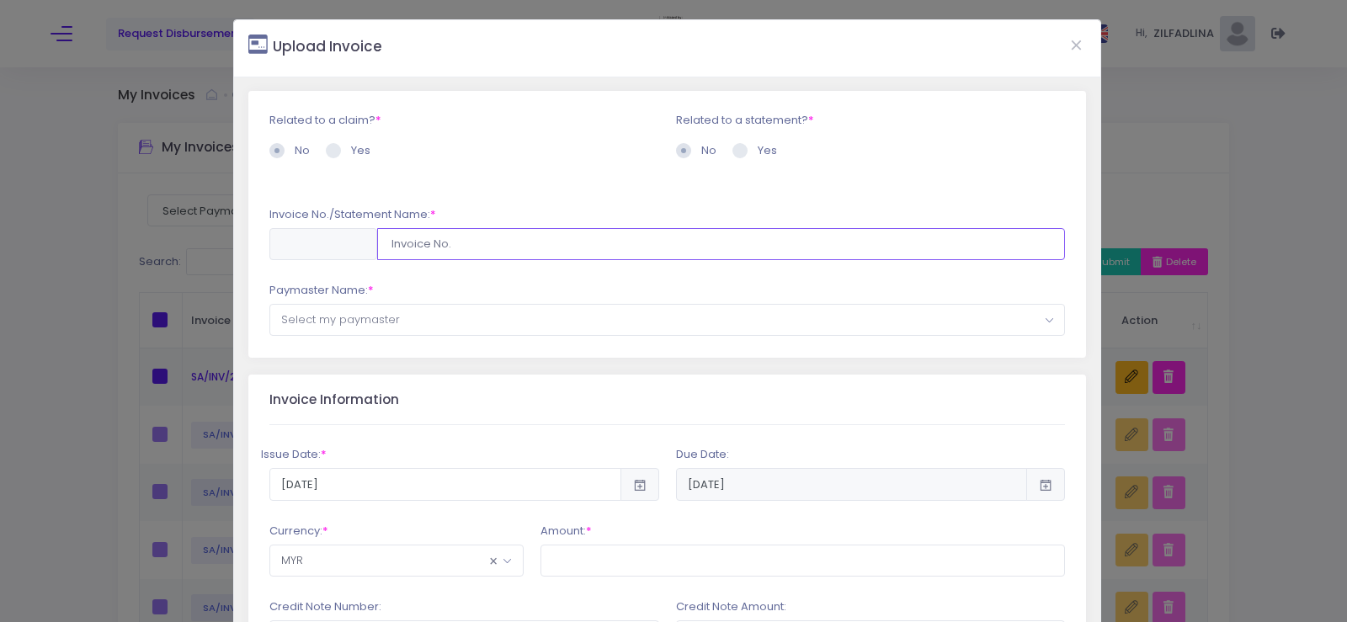
click at [504, 244] on input "text" at bounding box center [721, 244] width 689 height 32
type input "SA/INV/25/PSK/7190"
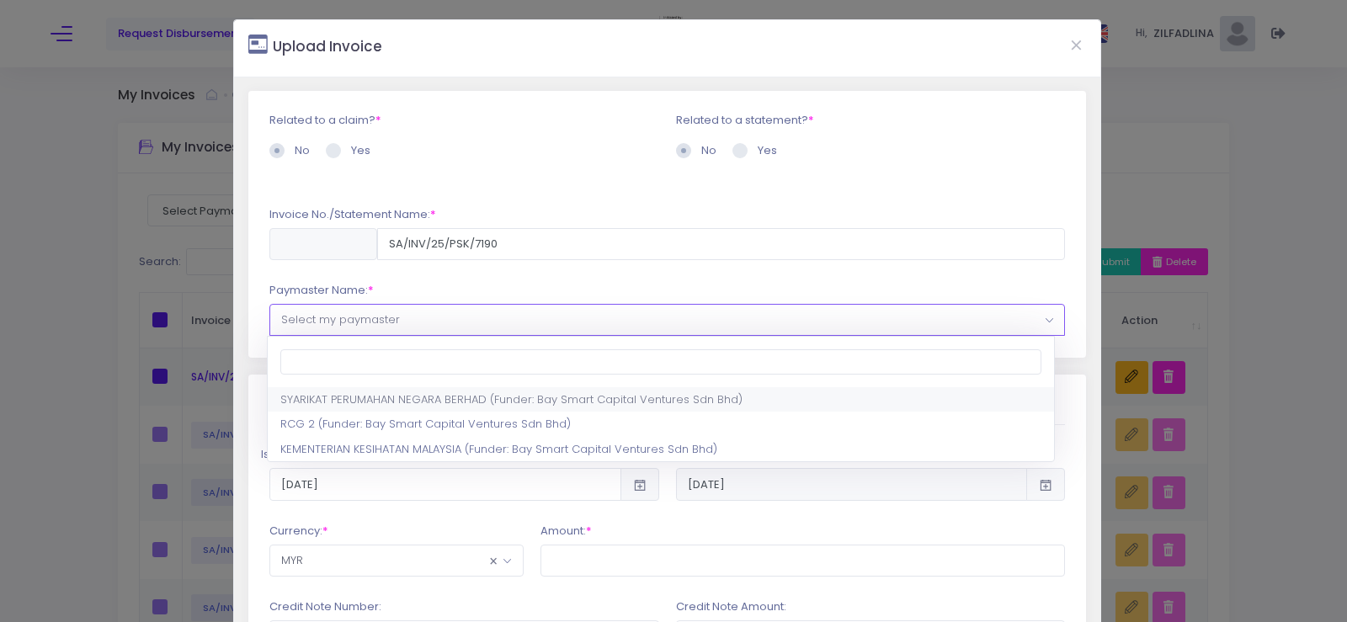
click at [375, 329] on span "Select my paymaster" at bounding box center [667, 320] width 795 height 30
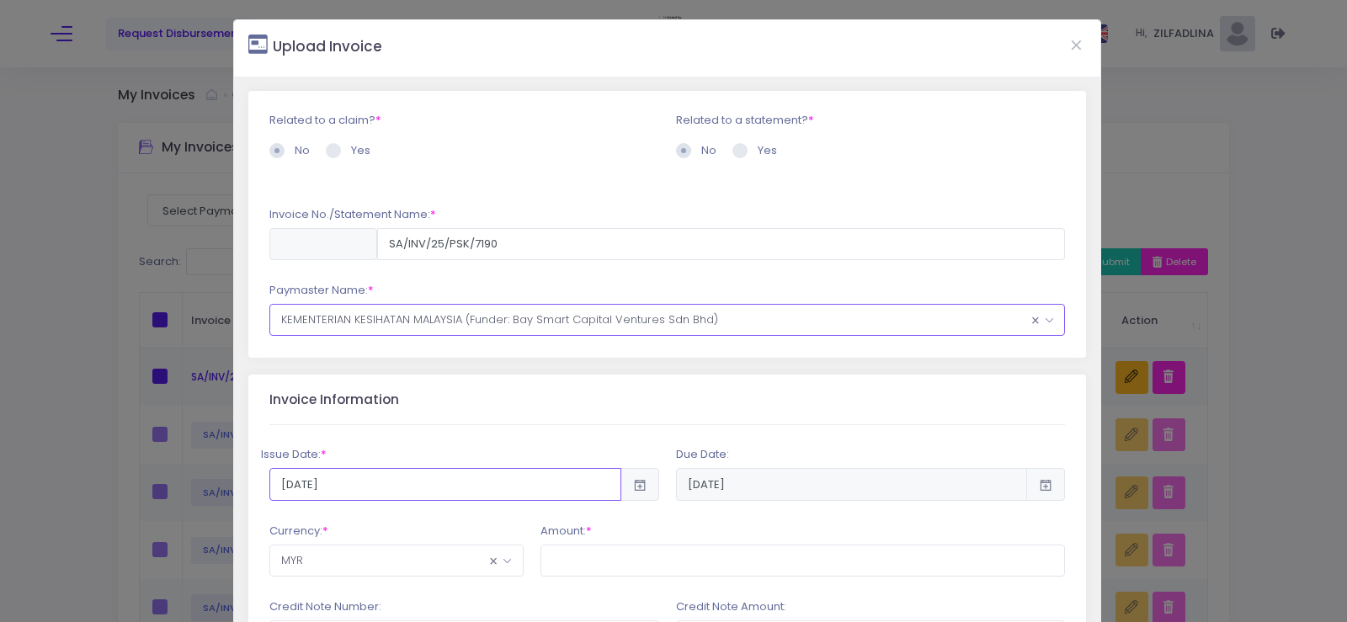
click at [327, 482] on input "[DATE]" at bounding box center [445, 484] width 352 height 32
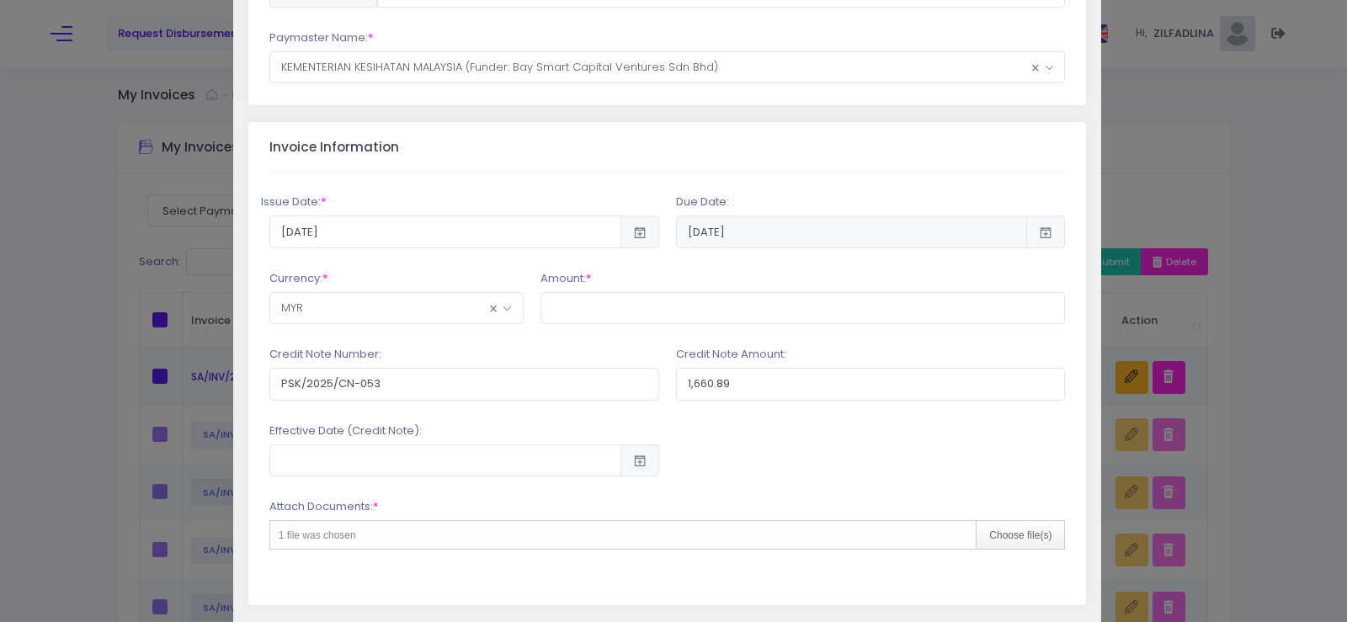
click at [553, 248] on div "Issue Date: * [DATE] [DATE] *" at bounding box center [667, 389] width 796 height 433
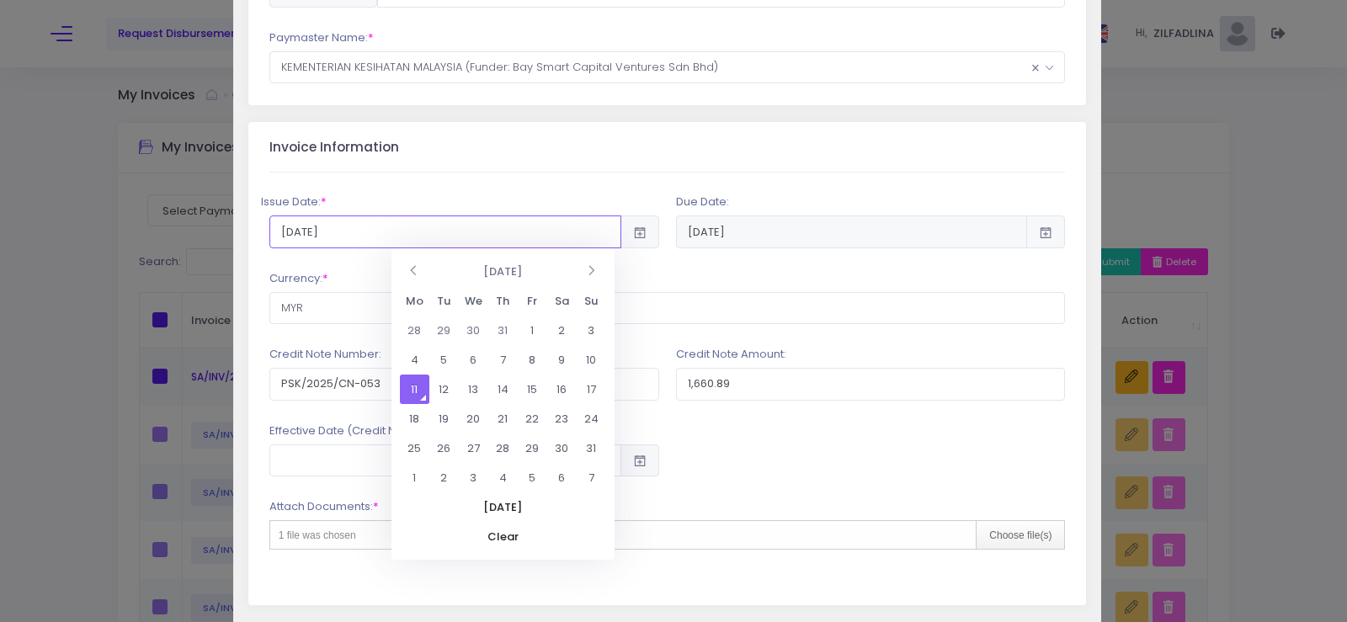
click at [540, 237] on input "[DATE]" at bounding box center [445, 231] width 352 height 32
click at [414, 391] on td "11" at bounding box center [414, 389] width 29 height 29
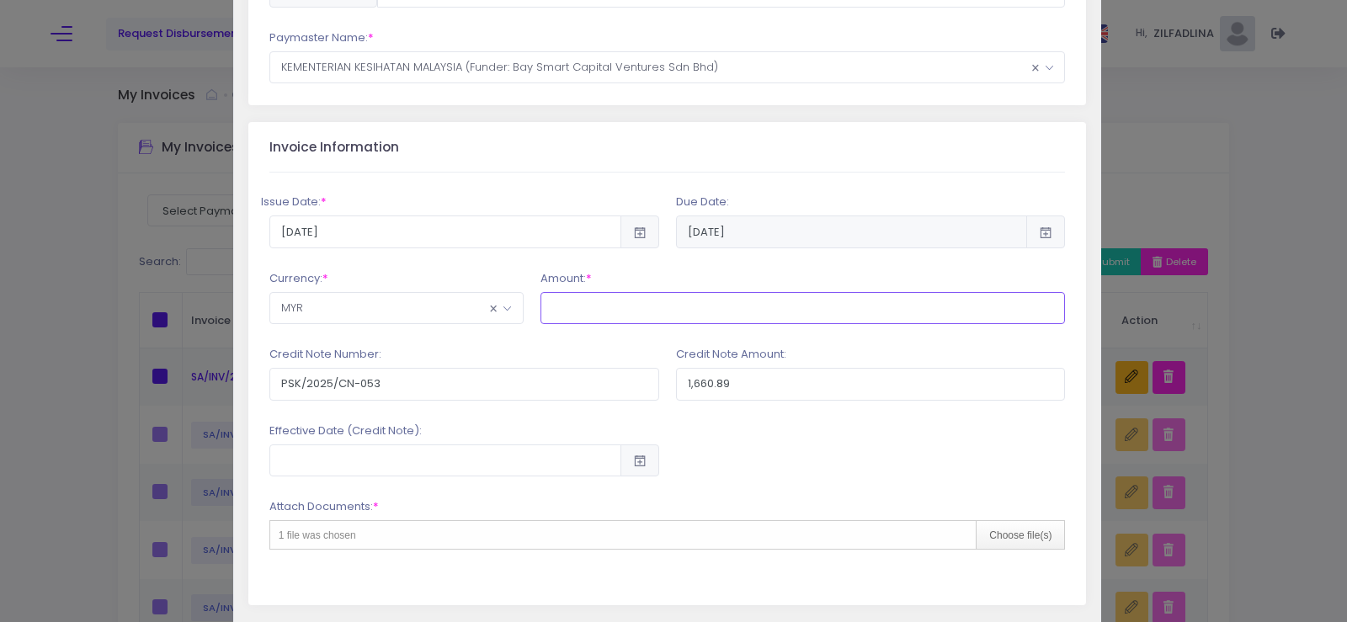
click at [683, 317] on input "text" at bounding box center [802, 308] width 525 height 32
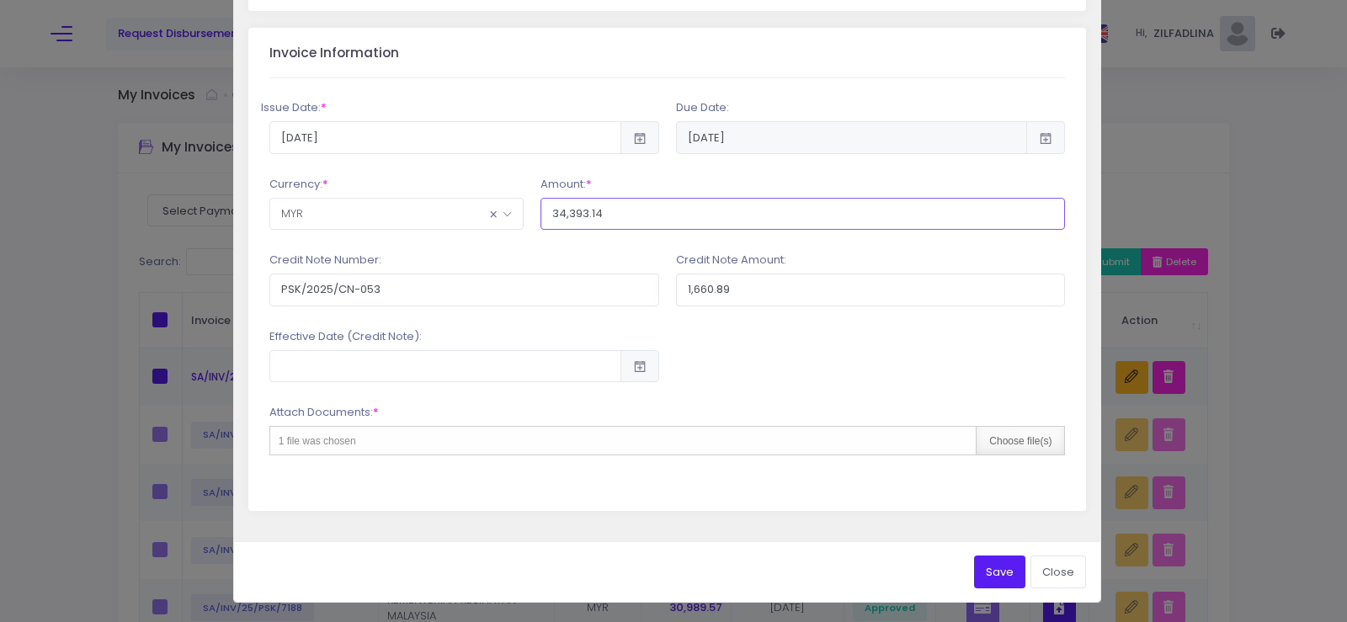
type input "34,393.14"
click at [1032, 441] on div "Choose file(s)" at bounding box center [1020, 441] width 88 height 28
type input "C:\fakepath\INV 7190_KK [GEOGRAPHIC_DATA]pdf"
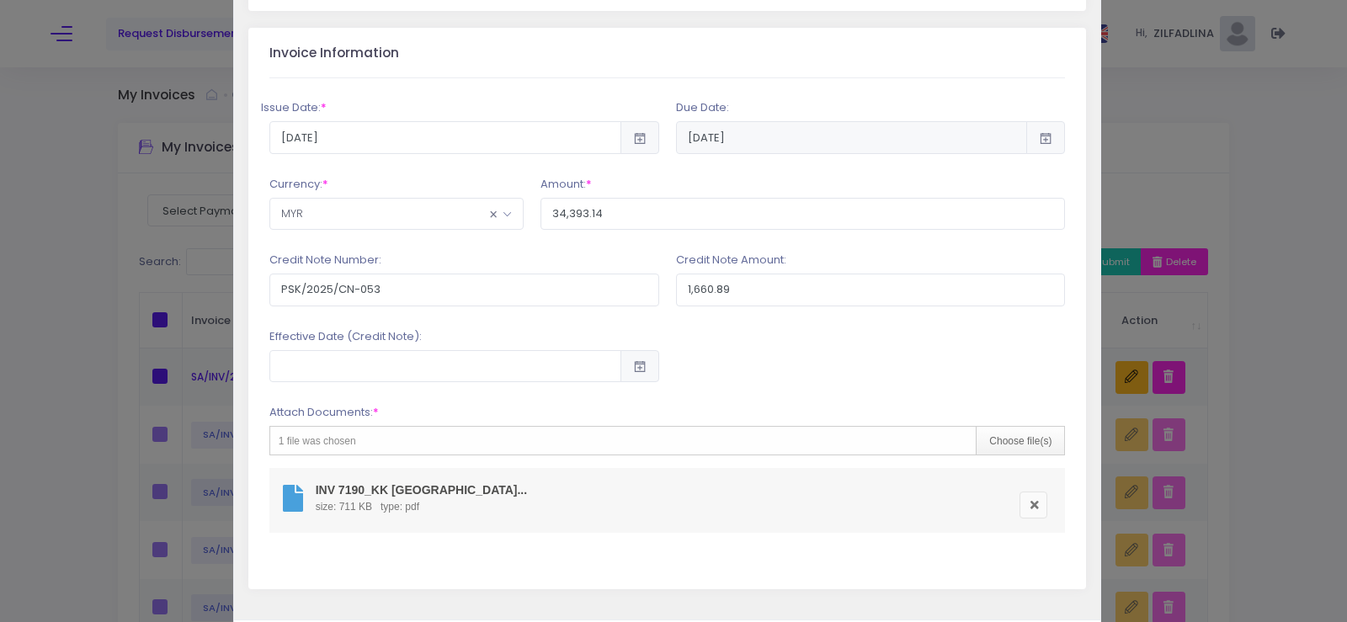
scroll to position [425, 0]
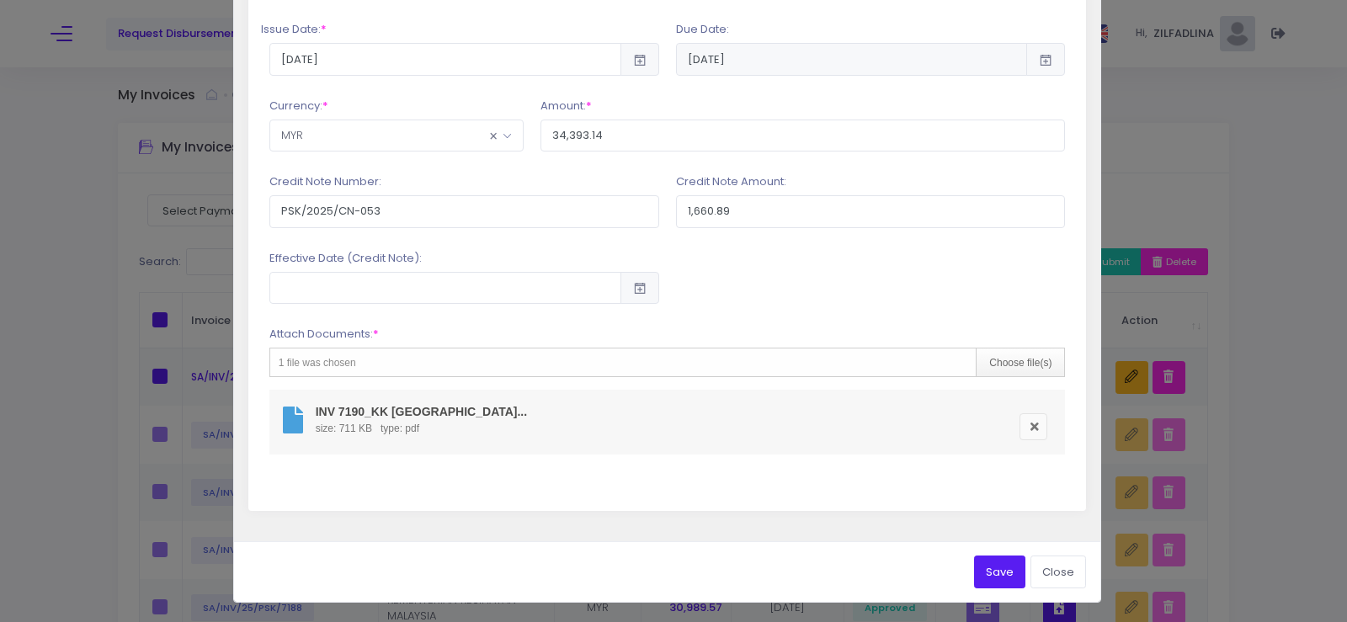
click at [989, 567] on button "Save" at bounding box center [999, 572] width 51 height 32
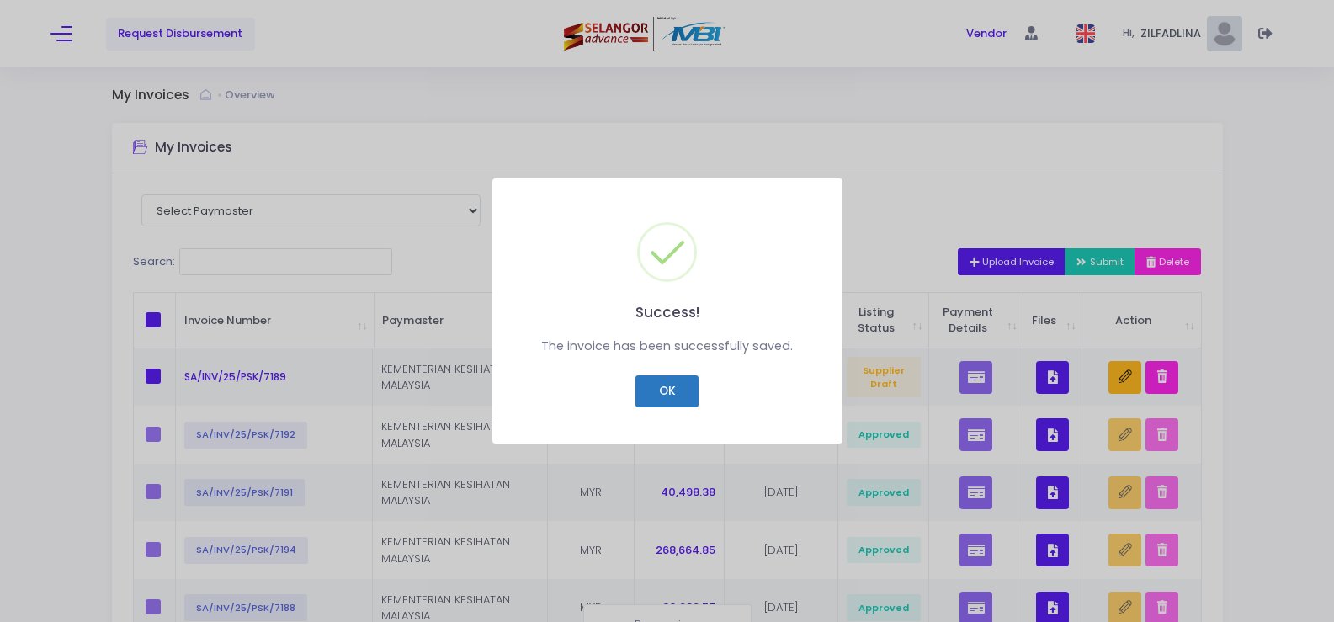
click at [661, 390] on button "OK" at bounding box center [667, 391] width 63 height 32
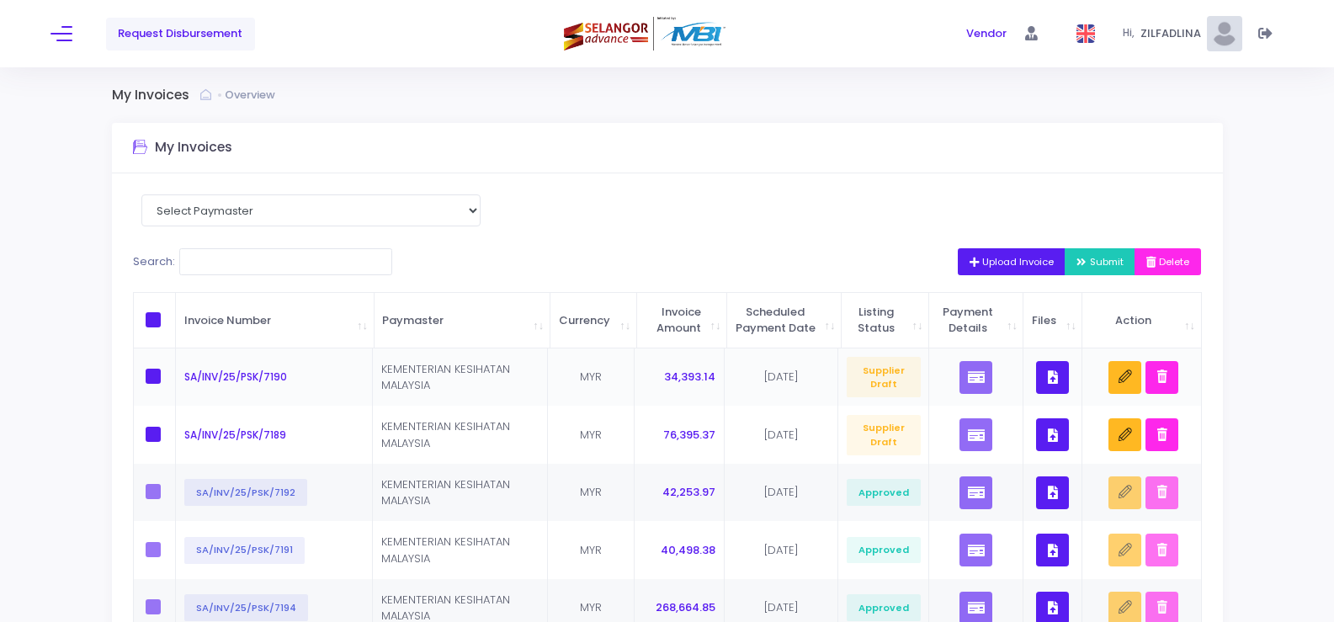
click at [1048, 377] on icon "button" at bounding box center [1053, 377] width 10 height 0
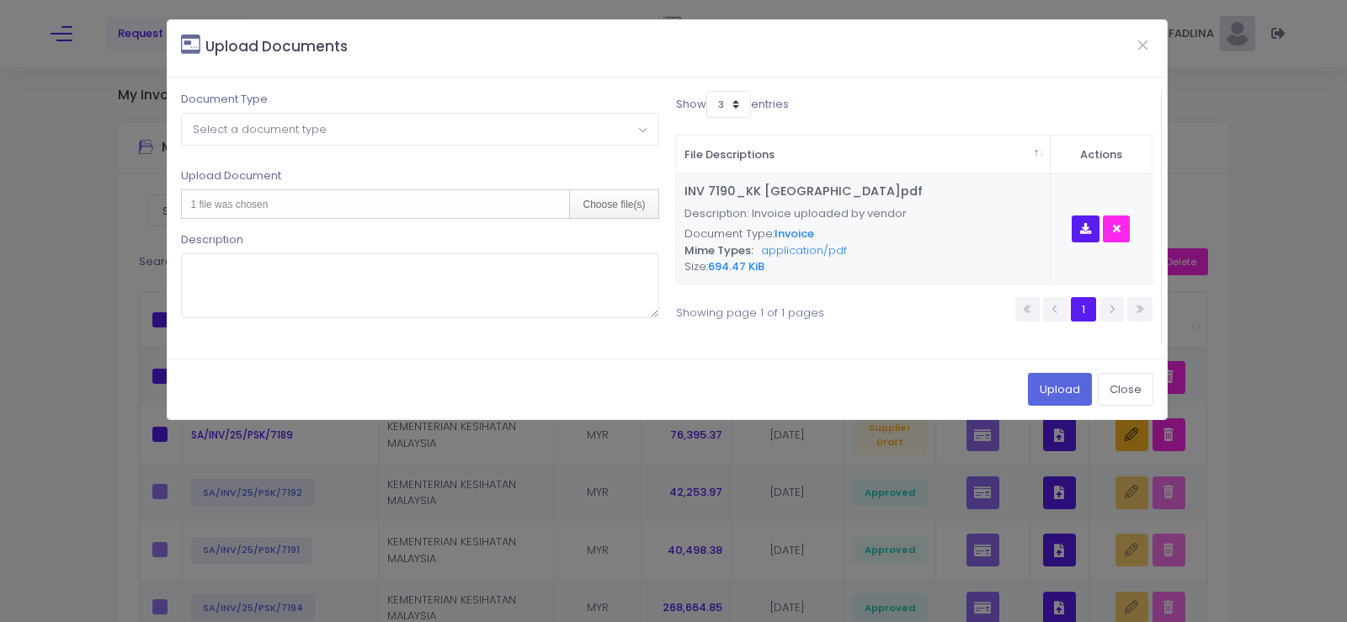
click at [343, 142] on span "Select a document type" at bounding box center [420, 129] width 476 height 30
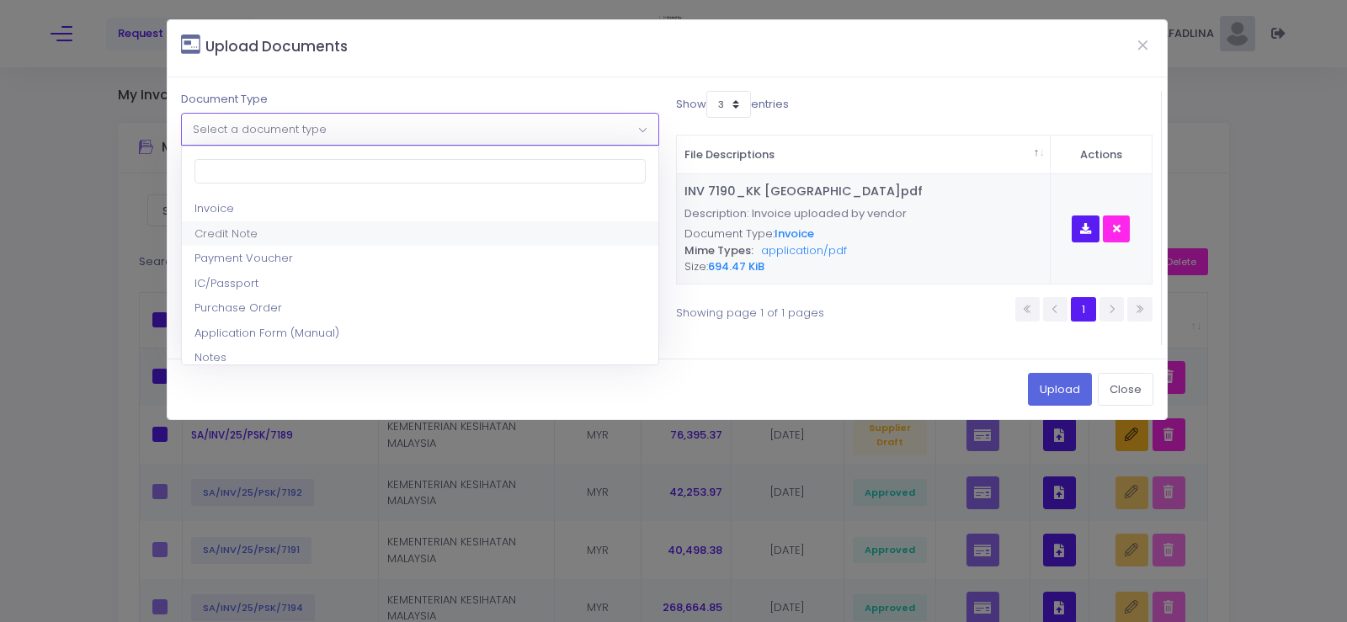
scroll to position [84, 0]
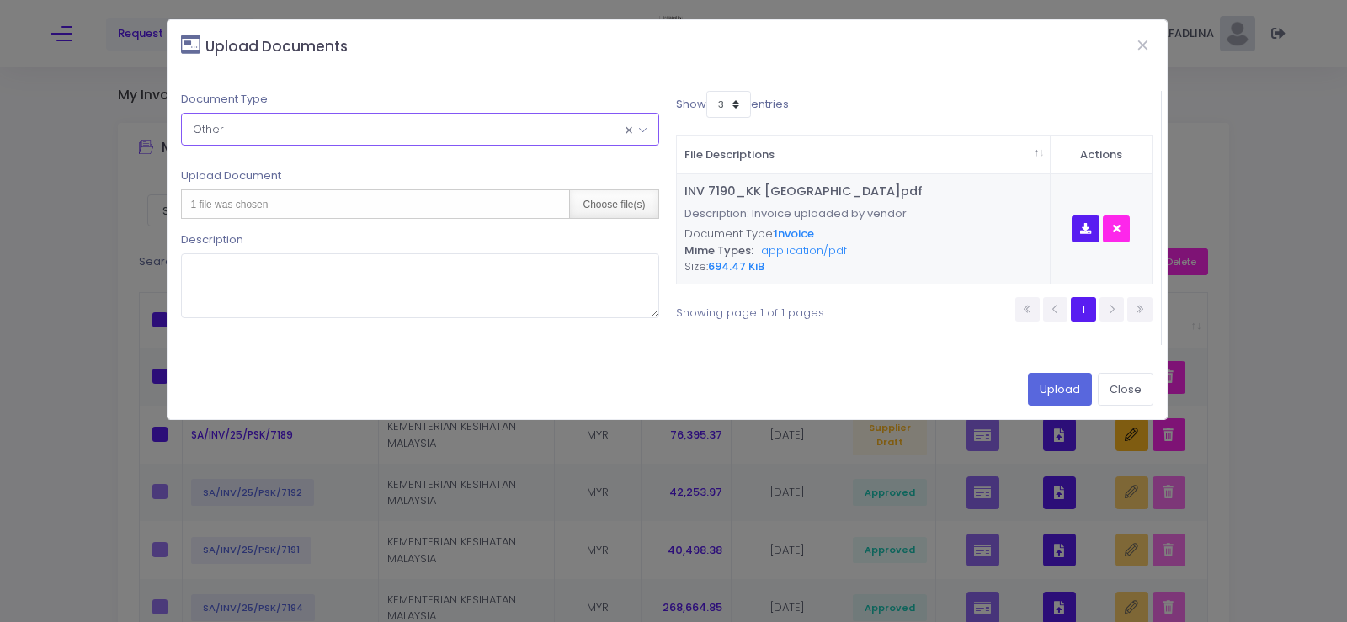
click at [597, 204] on div "Choose file(s)" at bounding box center [613, 204] width 88 height 28
type input "C:\fakepath\DN 053_KK TANJUNG LALANG_JUL25.pdf"
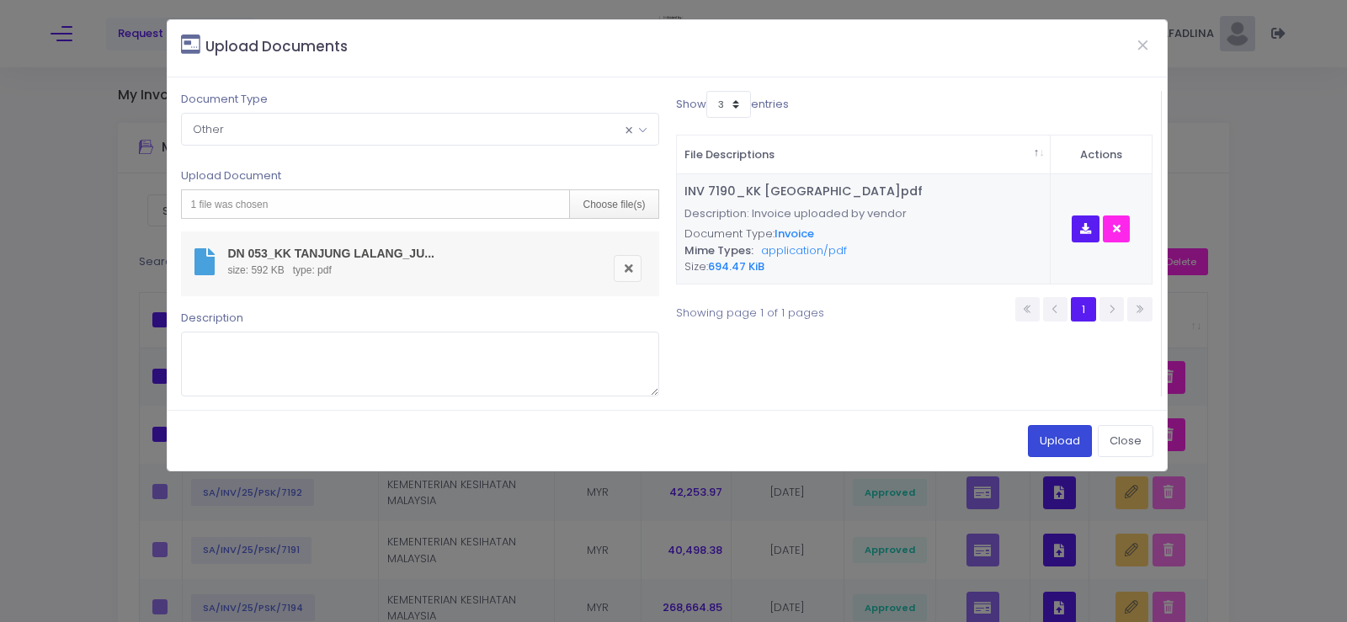
click at [1060, 448] on button "Upload" at bounding box center [1060, 441] width 64 height 32
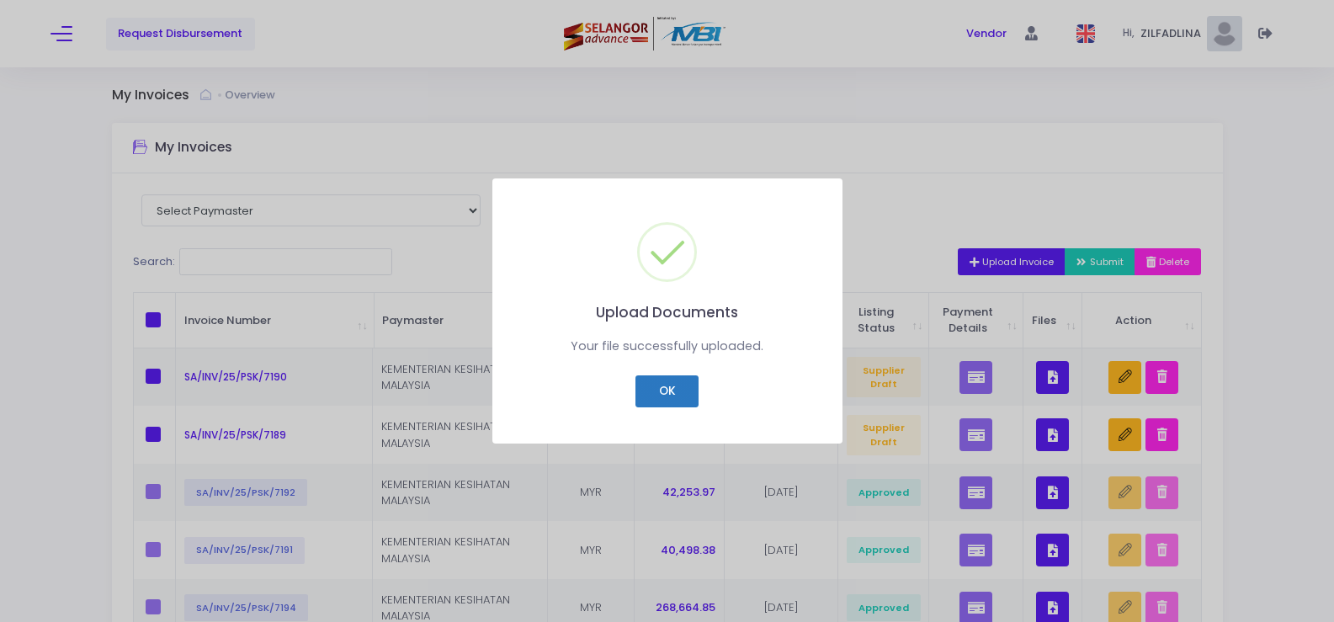
click at [657, 391] on button "OK" at bounding box center [667, 391] width 63 height 32
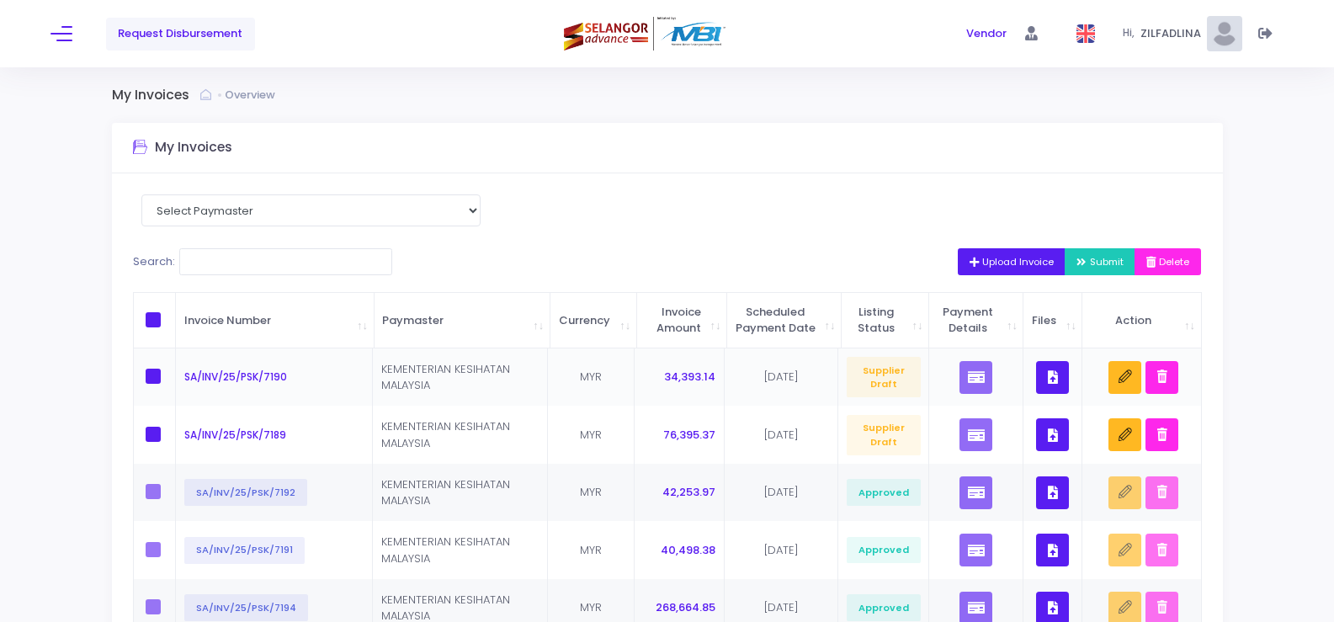
click at [1050, 377] on icon "button" at bounding box center [1053, 377] width 10 height 0
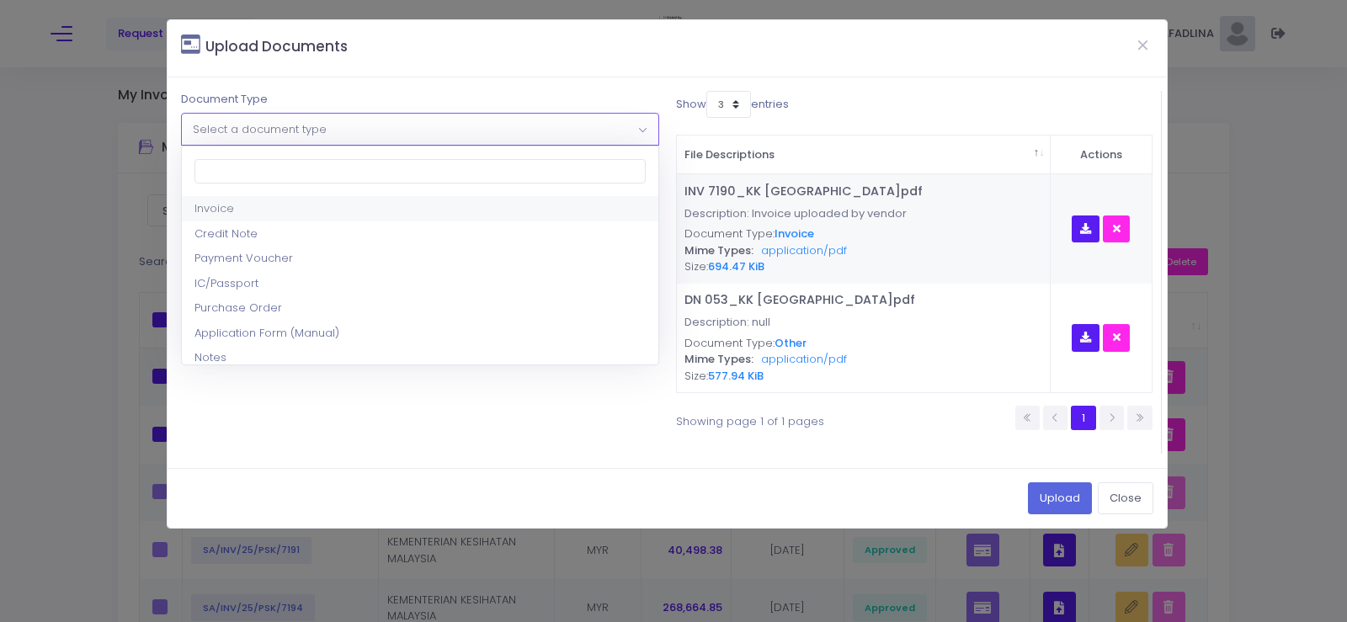
click at [278, 139] on span "Select a document type" at bounding box center [420, 129] width 476 height 30
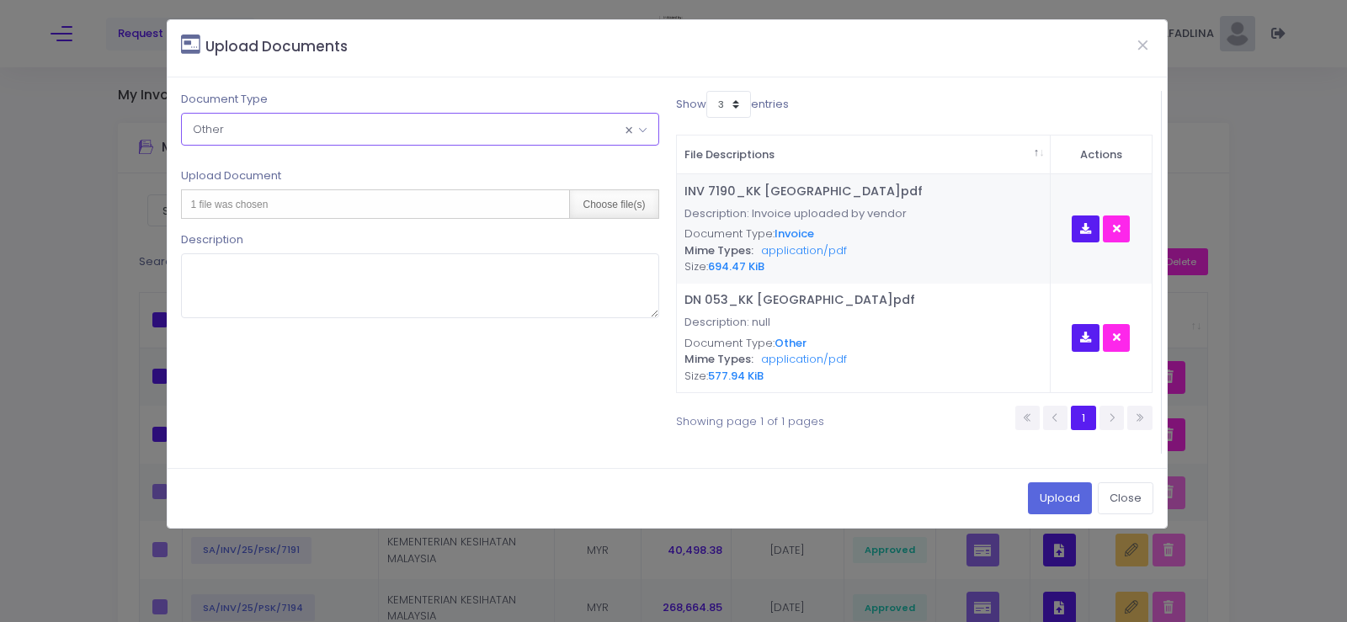
click at [600, 210] on div "Choose file(s)" at bounding box center [613, 204] width 88 height 28
type input "C:\fakepath\PAR BULAN [DATE] - KK [GEOGRAPHIC_DATA]pdf"
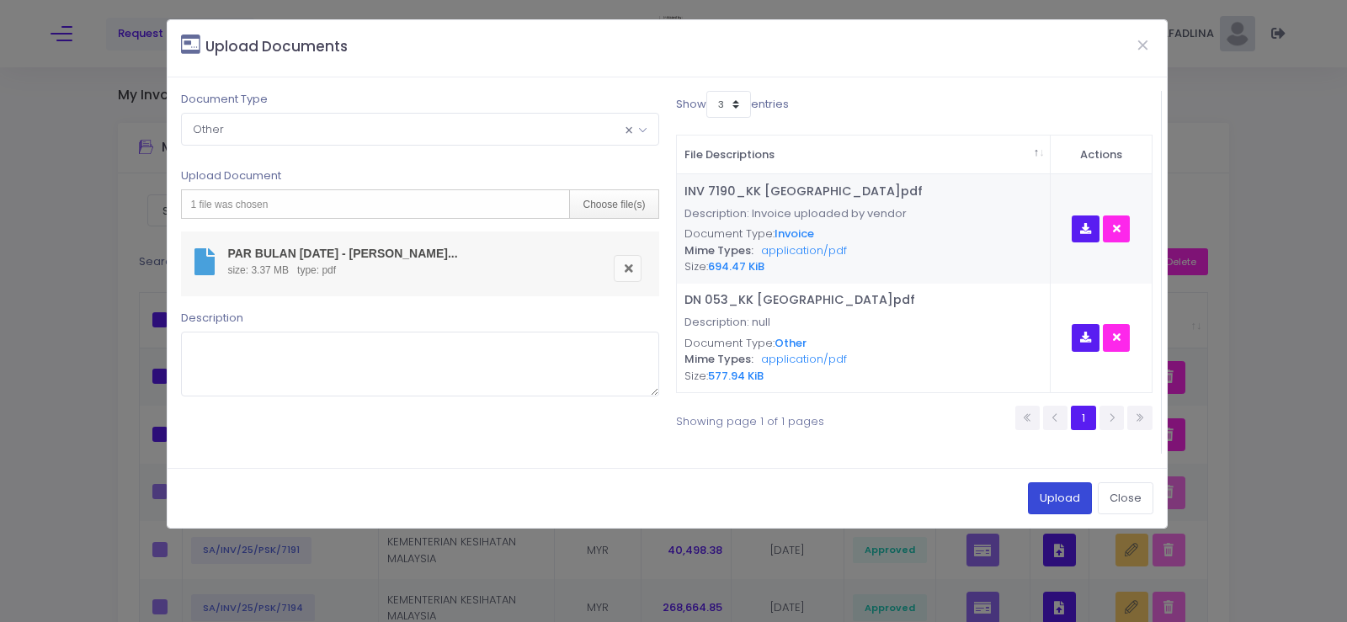
click at [1069, 500] on button "Upload" at bounding box center [1060, 498] width 64 height 32
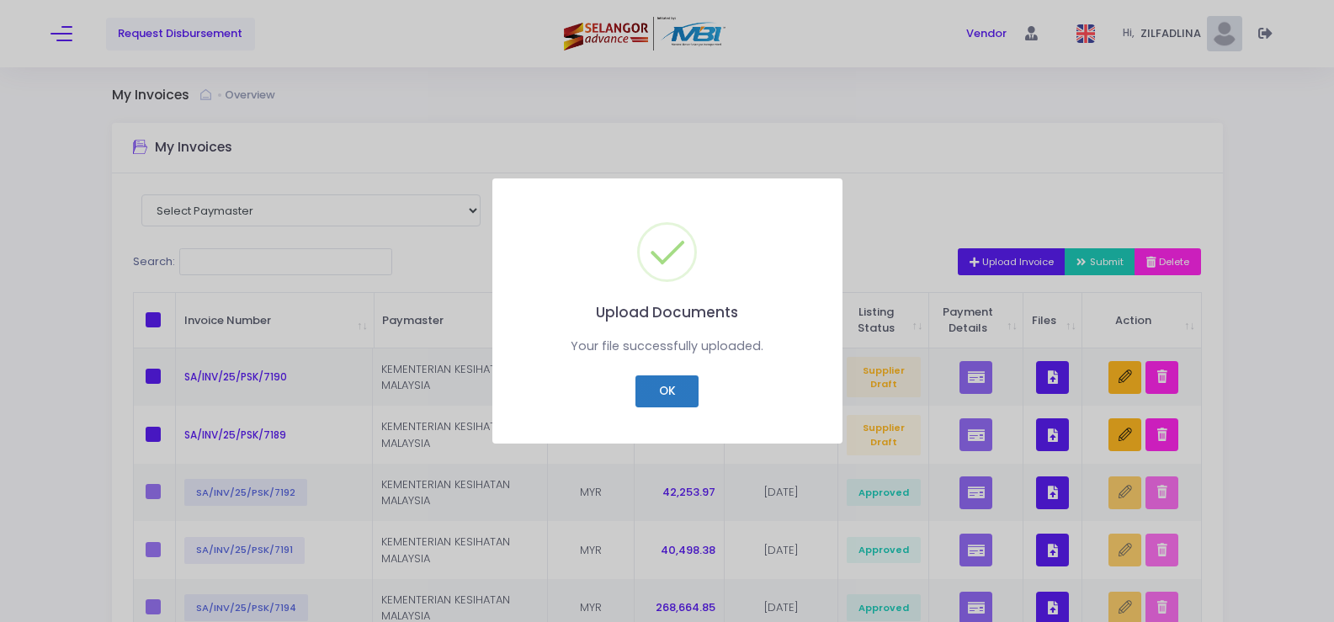
click at [662, 396] on button "OK" at bounding box center [667, 391] width 63 height 32
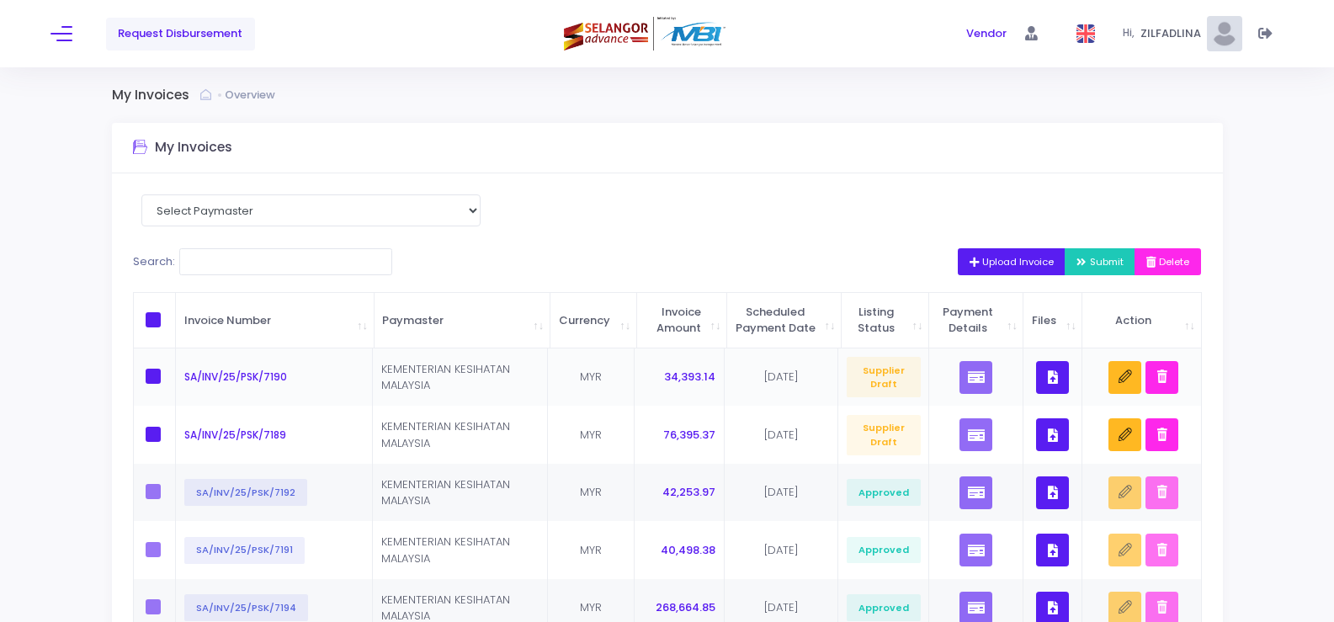
click at [1055, 394] on button "button" at bounding box center [1052, 377] width 33 height 33
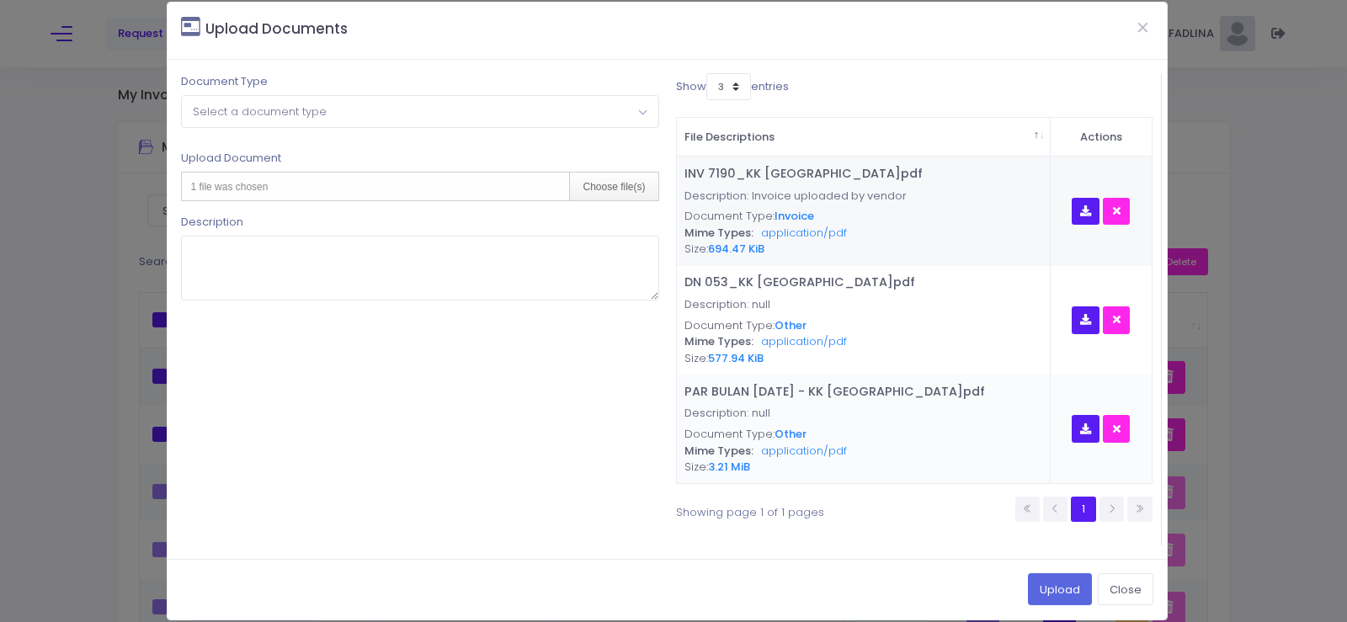
scroll to position [35, 0]
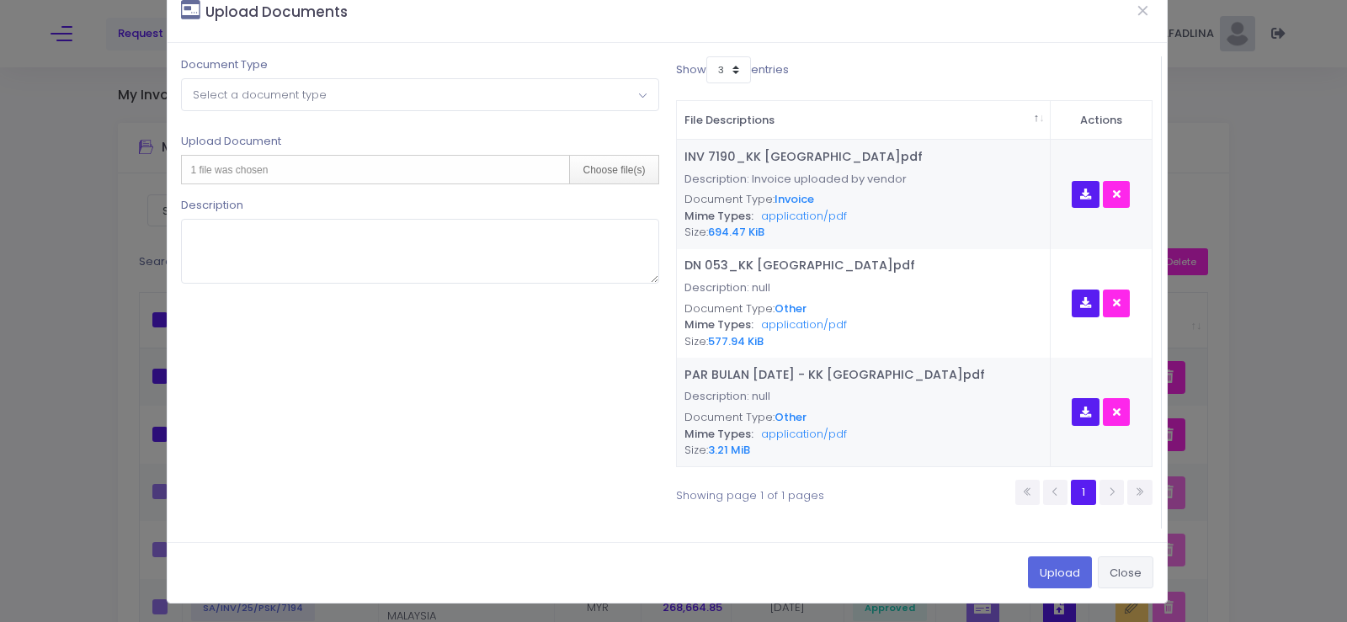
click at [1126, 572] on button "Close" at bounding box center [1126, 572] width 56 height 32
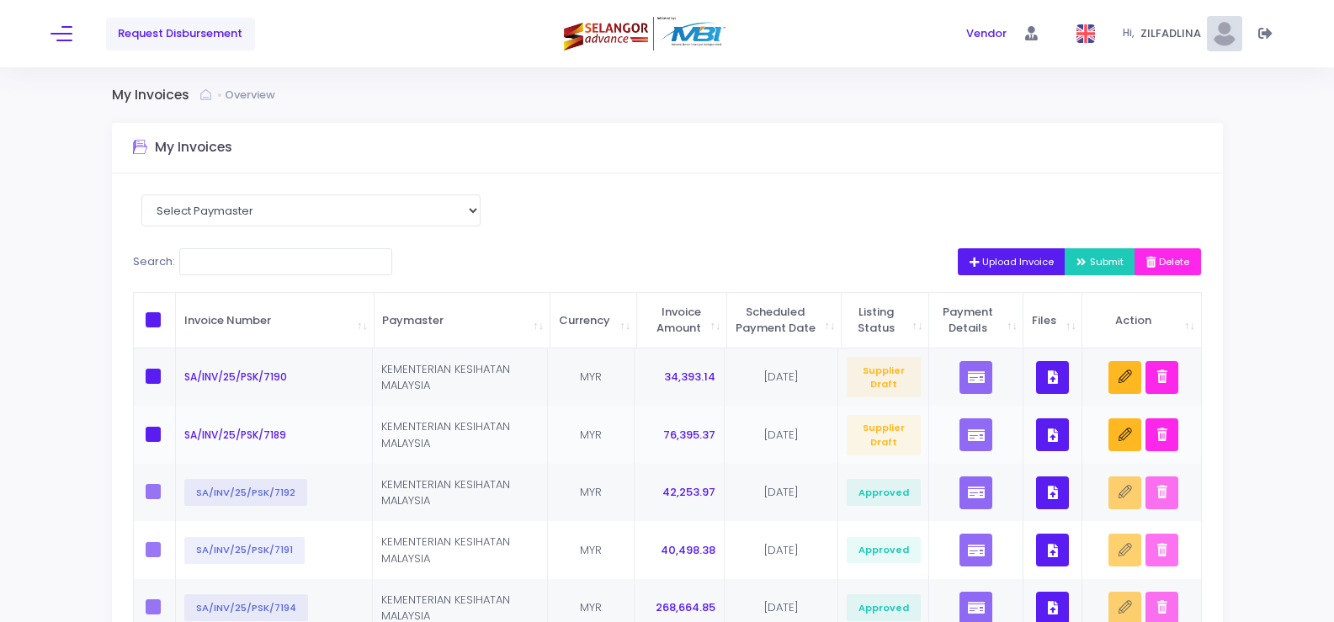
click at [1046, 451] on button "button" at bounding box center [1052, 434] width 33 height 33
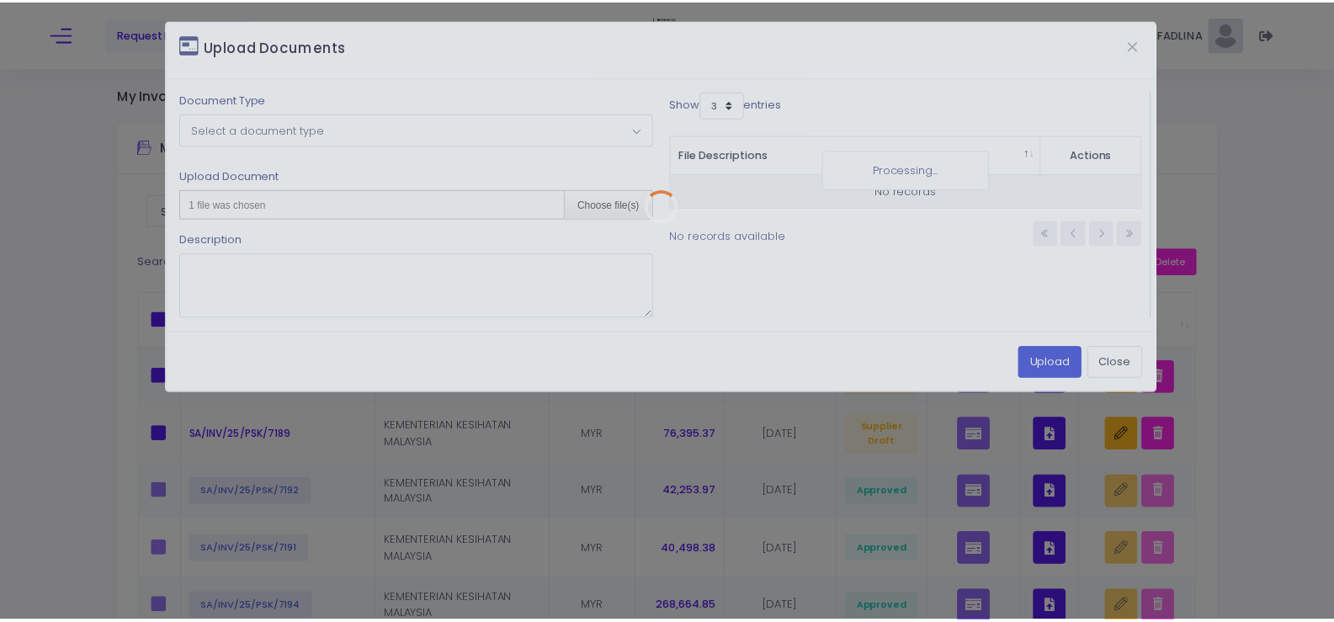
scroll to position [0, 0]
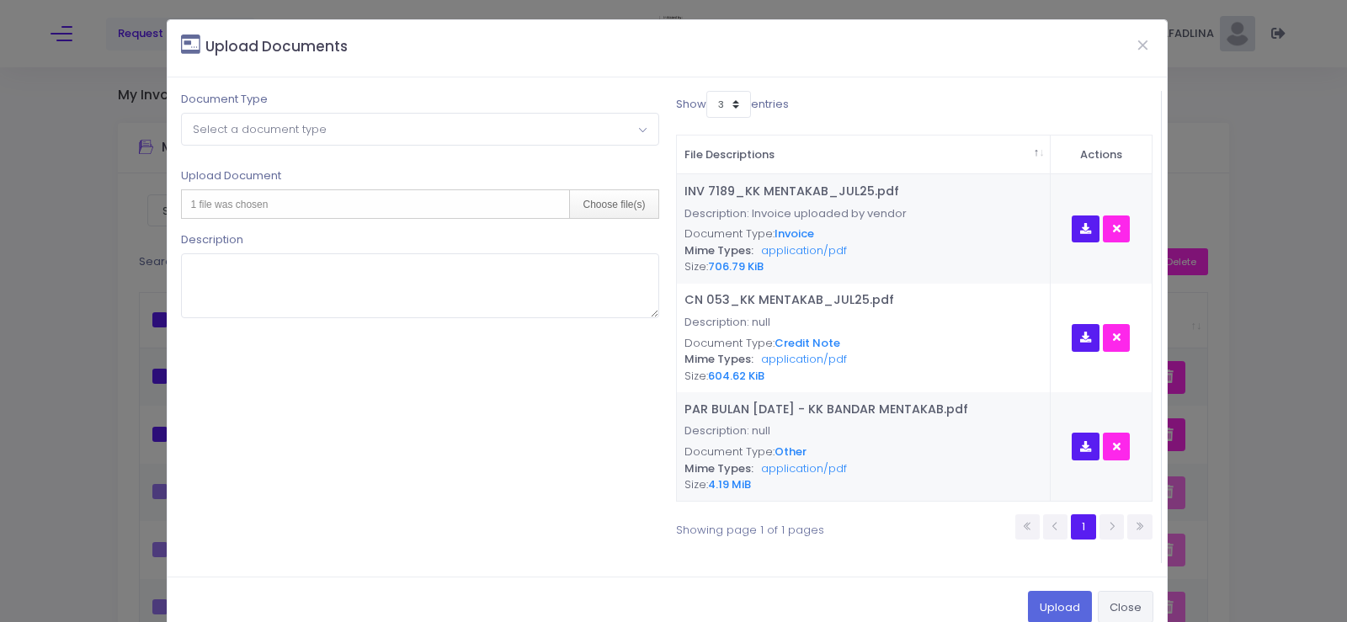
drag, startPoint x: 1117, startPoint y: 609, endPoint x: 1119, endPoint y: 588, distance: 22.0
click at [1116, 607] on button "Close" at bounding box center [1126, 607] width 56 height 32
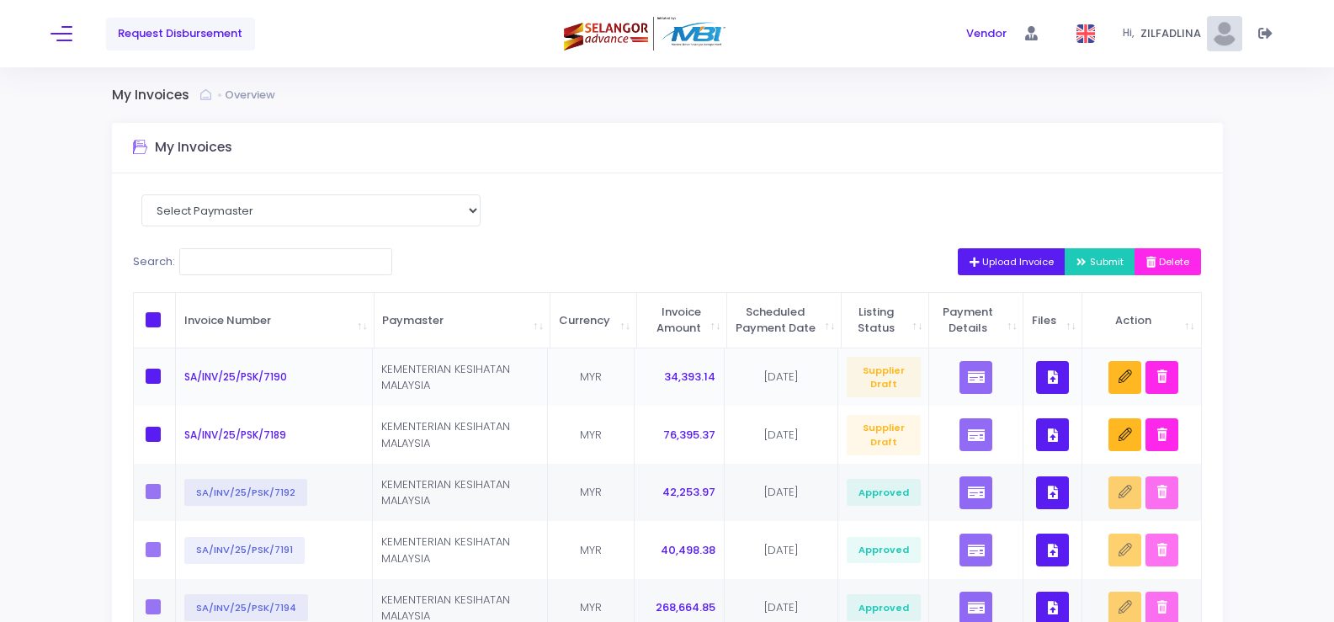
click at [1061, 390] on button "button" at bounding box center [1052, 377] width 33 height 33
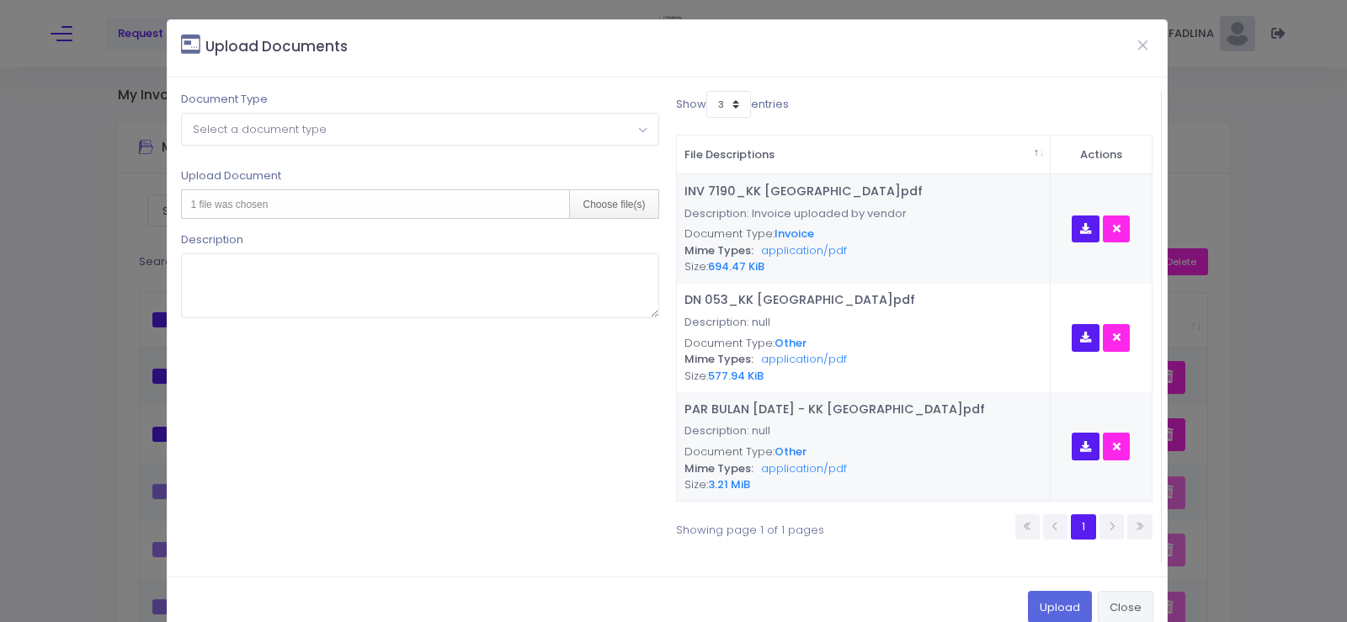
click at [1125, 600] on button "Close" at bounding box center [1126, 607] width 56 height 32
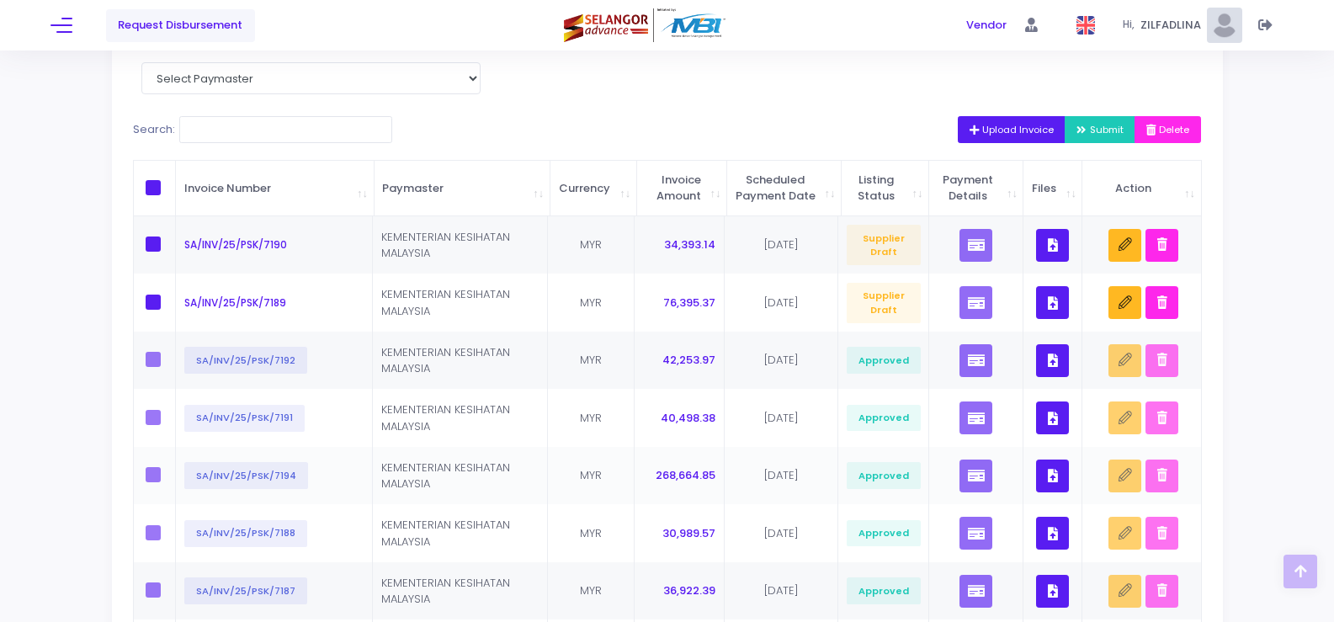
scroll to position [253, 0]
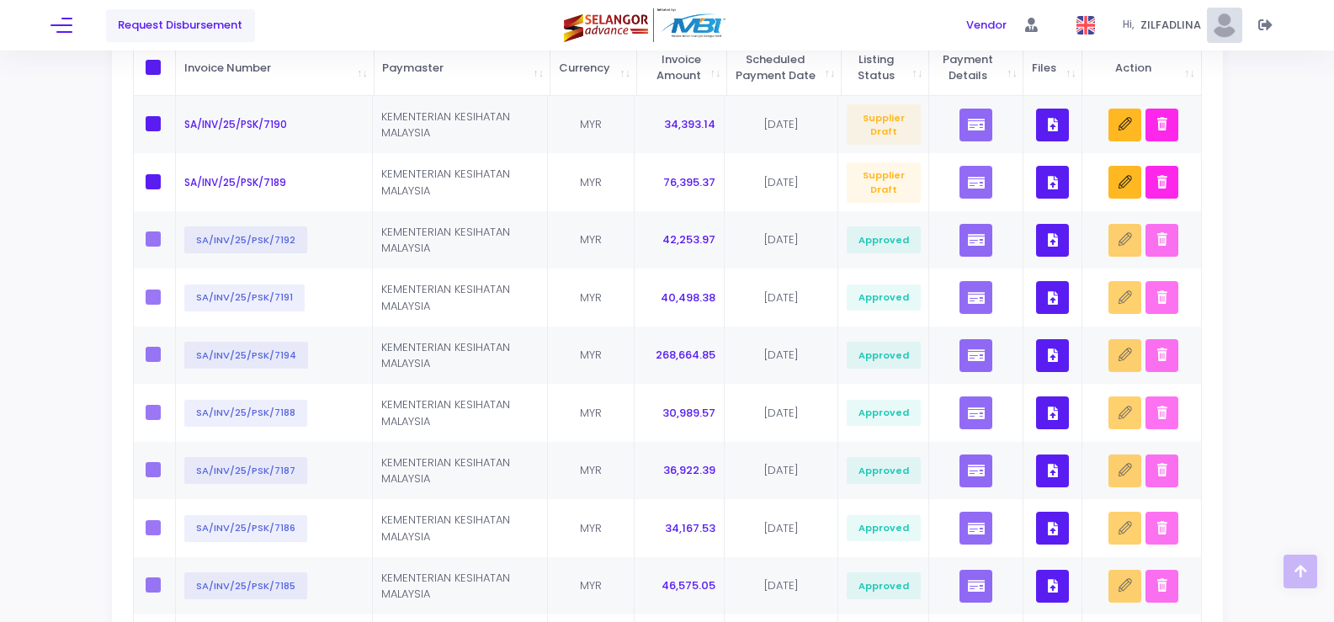
click at [153, 75] on span at bounding box center [153, 67] width 15 height 15
click at [171, 71] on input "checkbox" at bounding box center [176, 65] width 11 height 11
checkbox input "true"
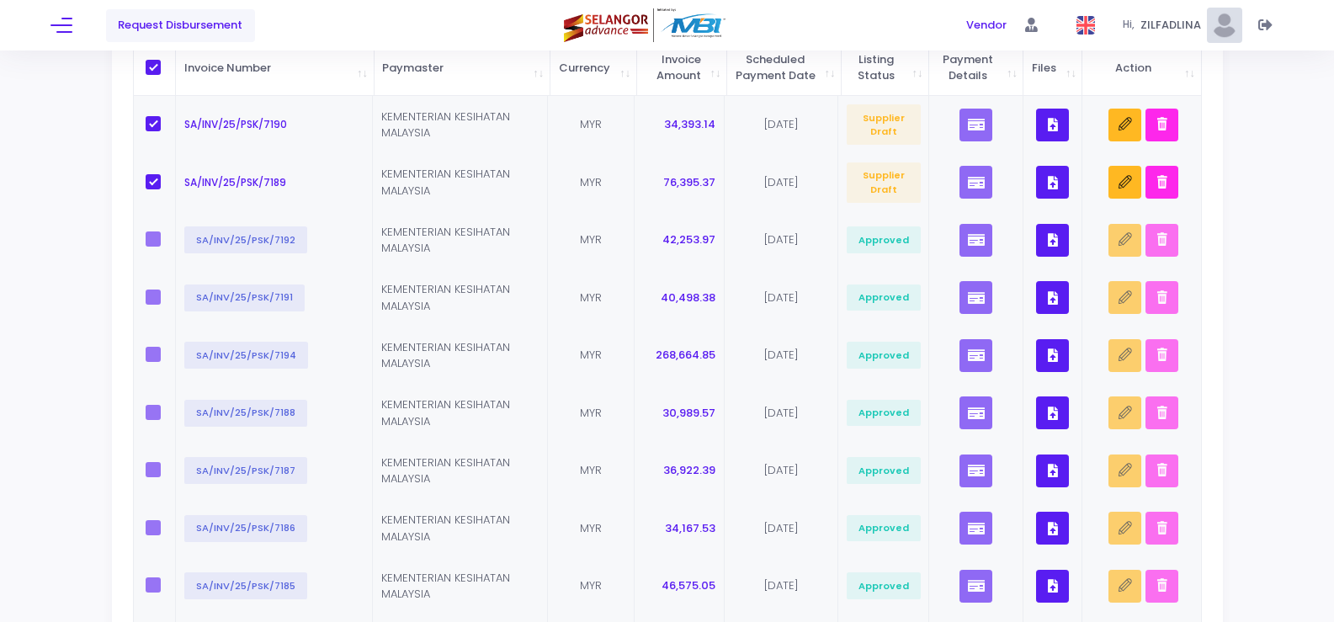
scroll to position [0, 0]
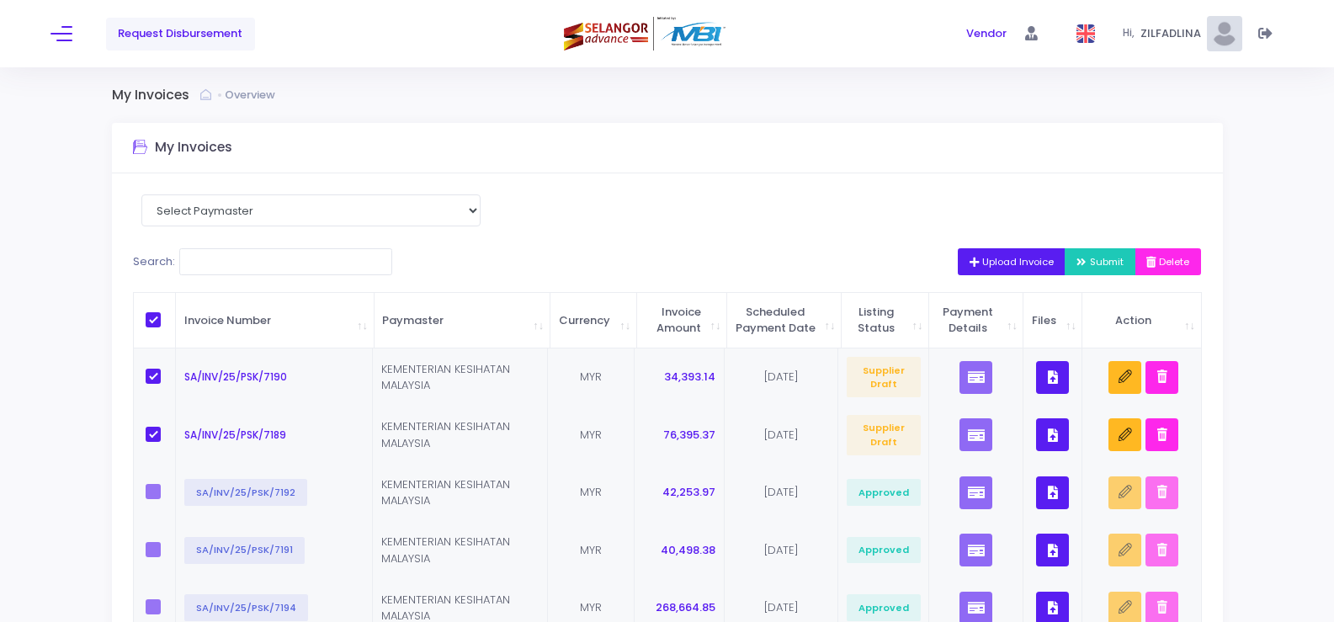
click at [1090, 261] on span "Submit" at bounding box center [1100, 261] width 47 height 13
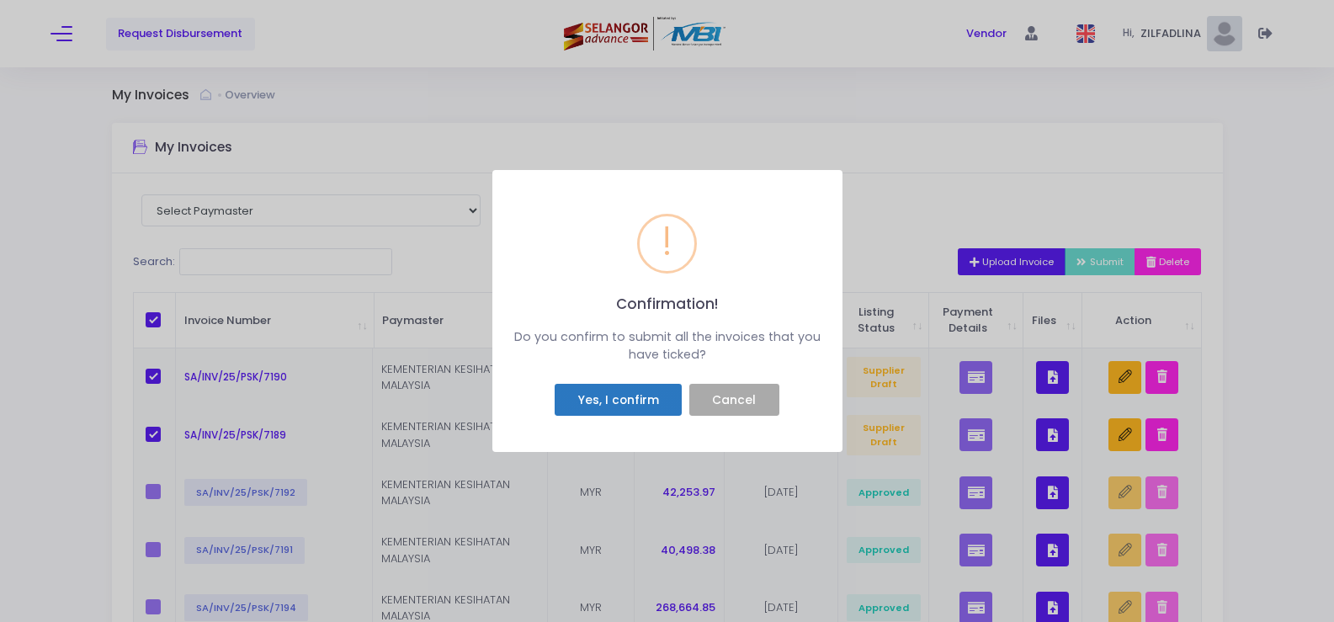
click at [588, 399] on button "Yes, I confirm" at bounding box center [618, 400] width 127 height 32
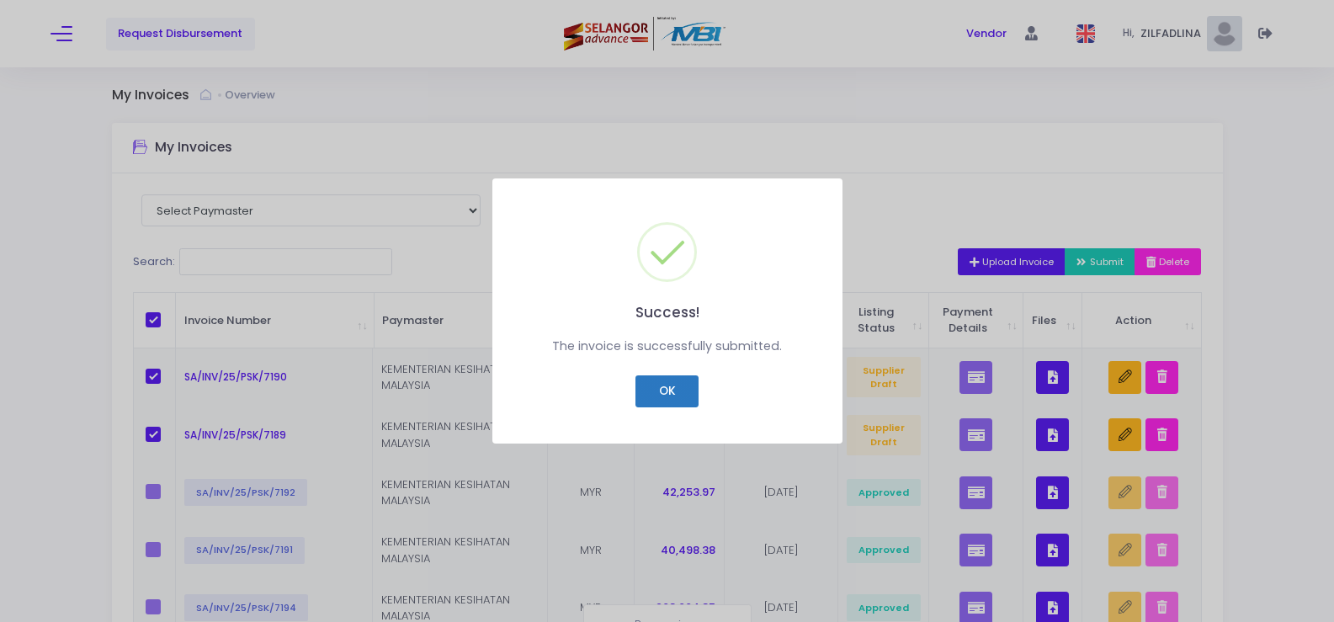
click at [662, 386] on button "OK" at bounding box center [667, 391] width 63 height 32
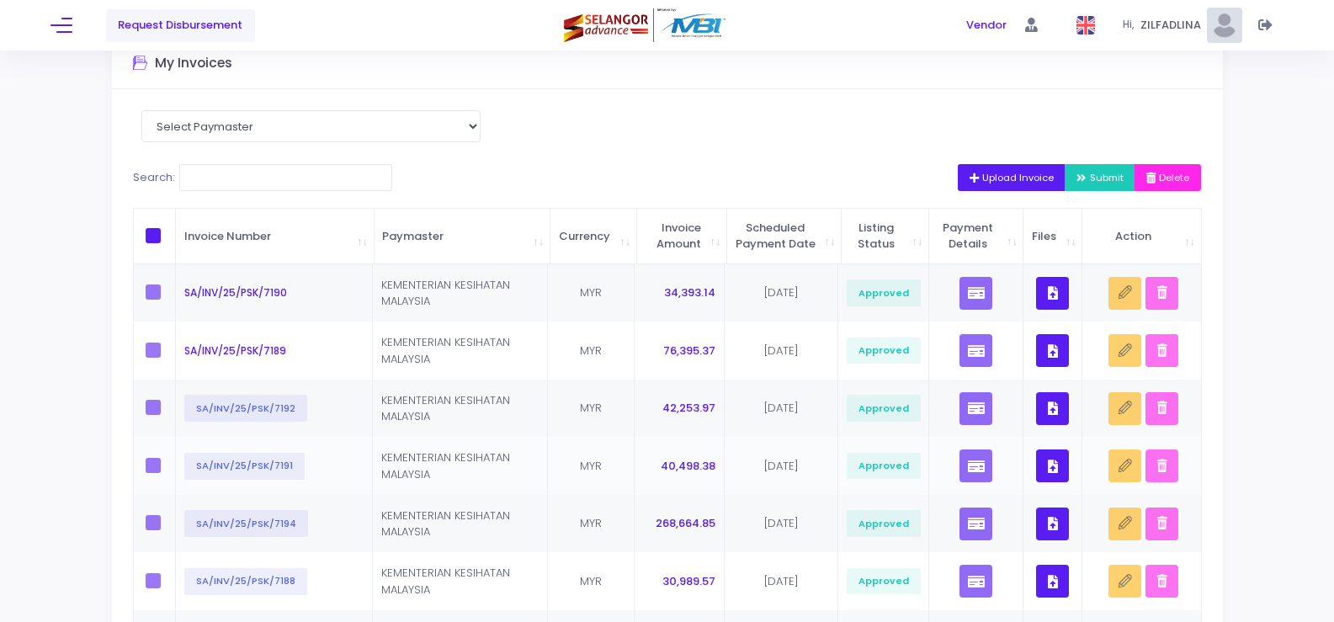
scroll to position [168, 0]
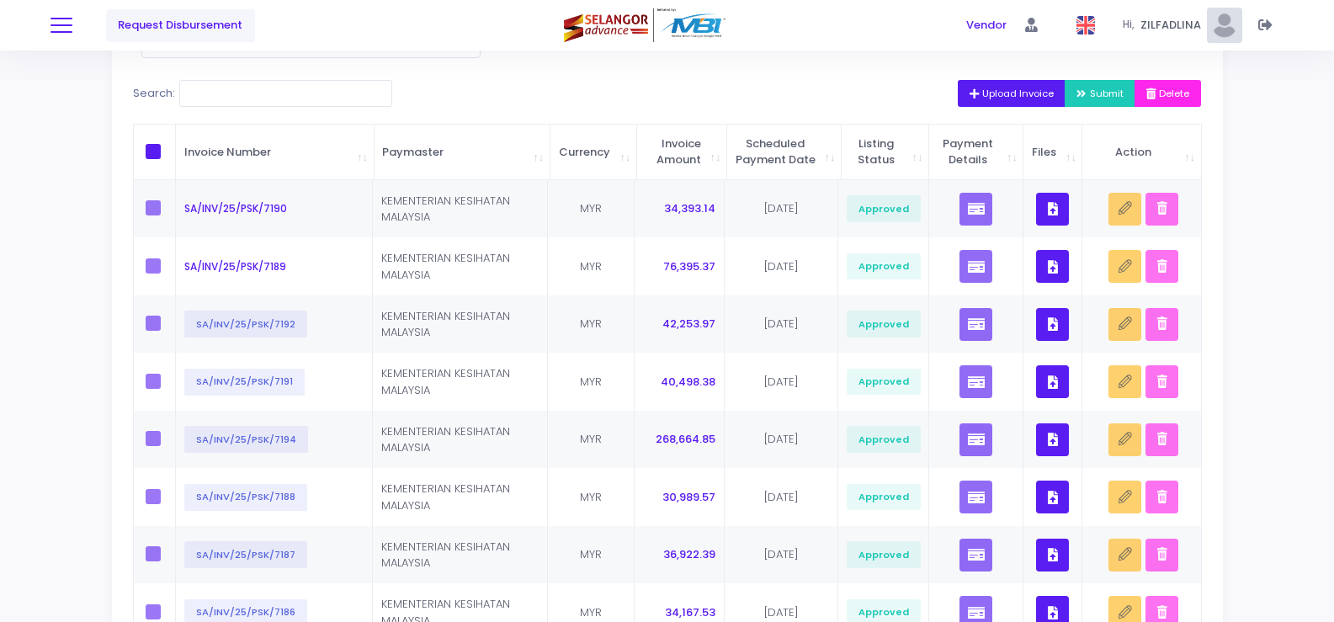
click at [59, 26] on span at bounding box center [62, 25] width 22 height 2
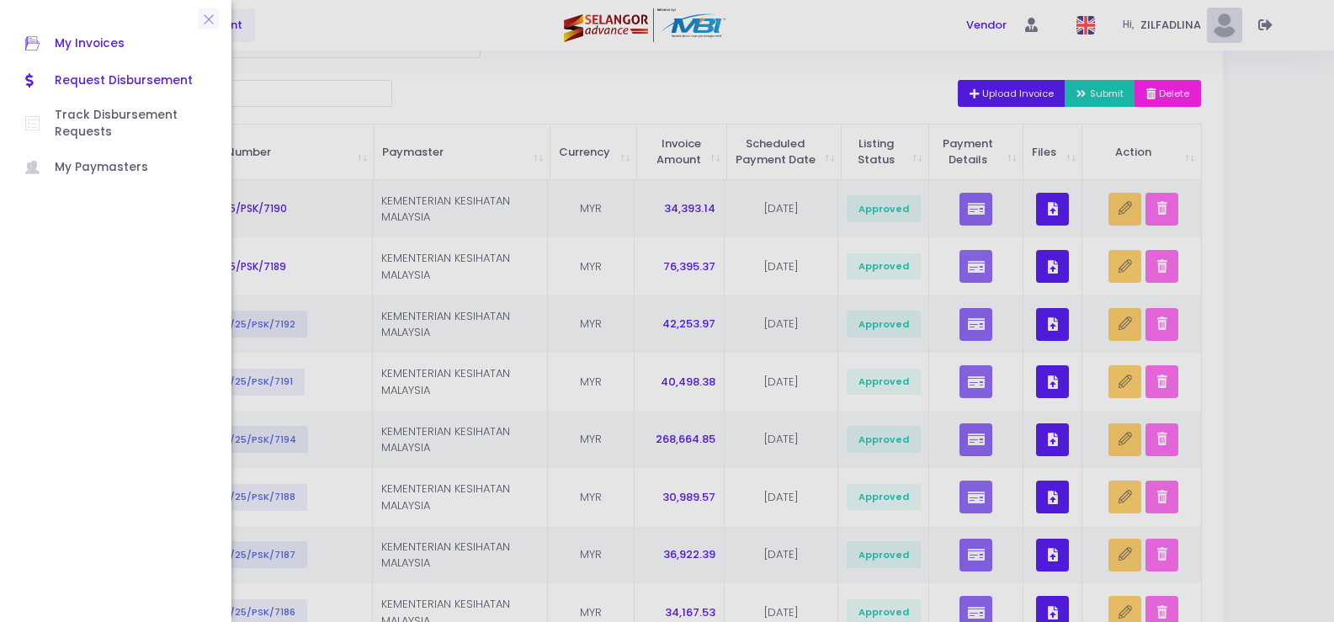
click at [99, 81] on span "Request Disbursement" at bounding box center [131, 81] width 152 height 22
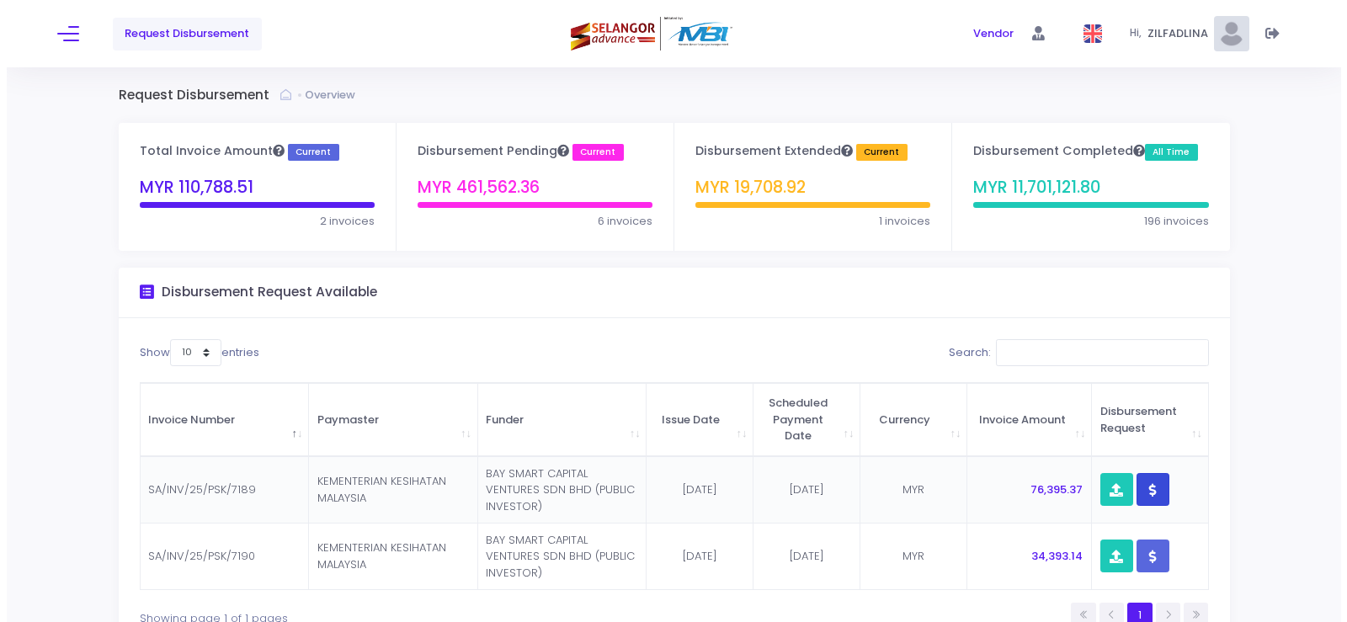
scroll to position [84, 0]
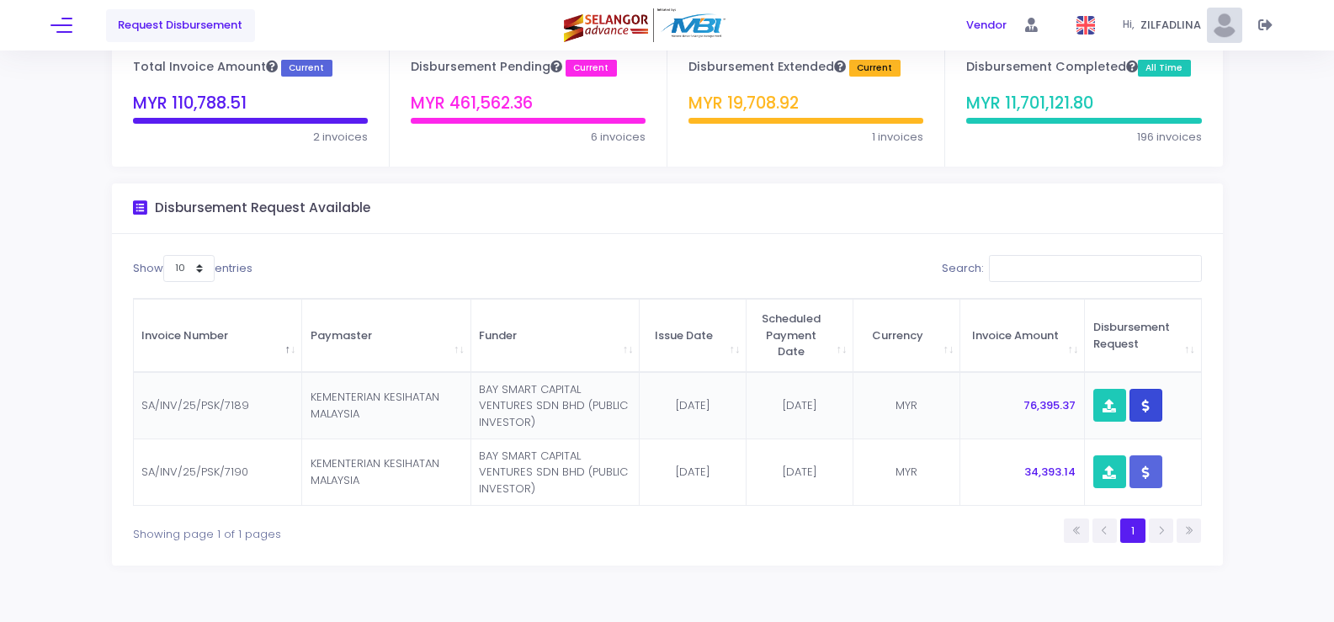
click at [1144, 406] on icon "button" at bounding box center [1146, 406] width 8 height 0
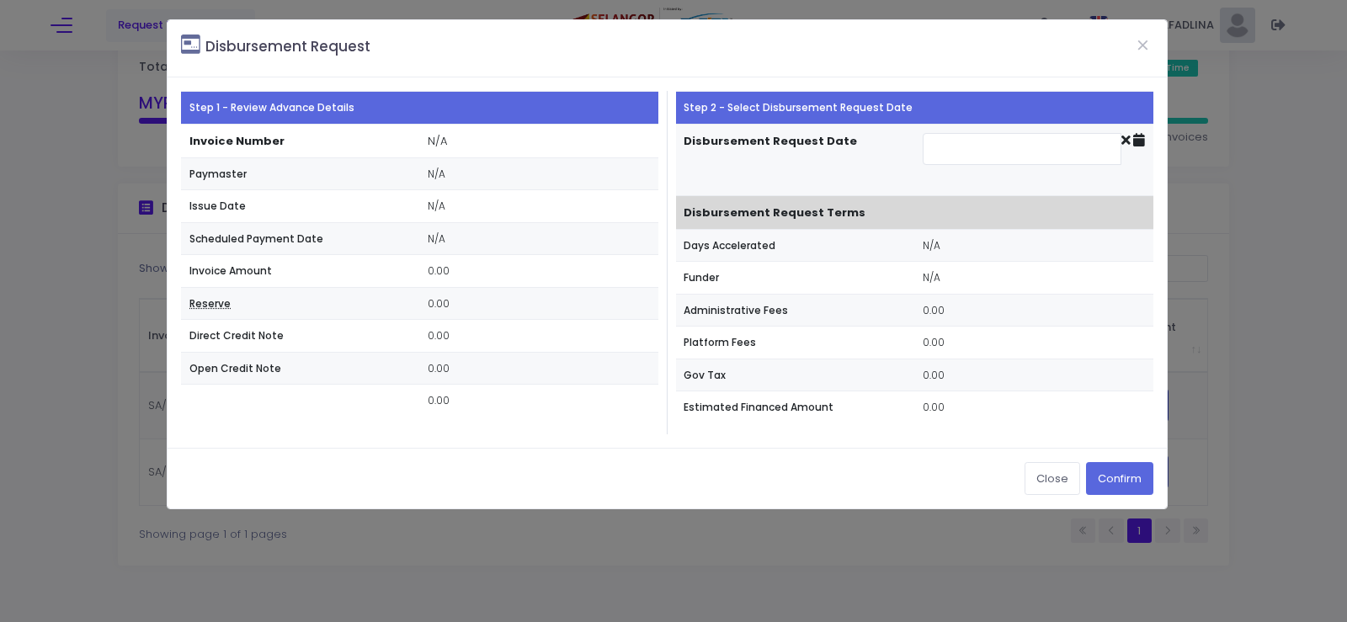
type input "[DATE]"
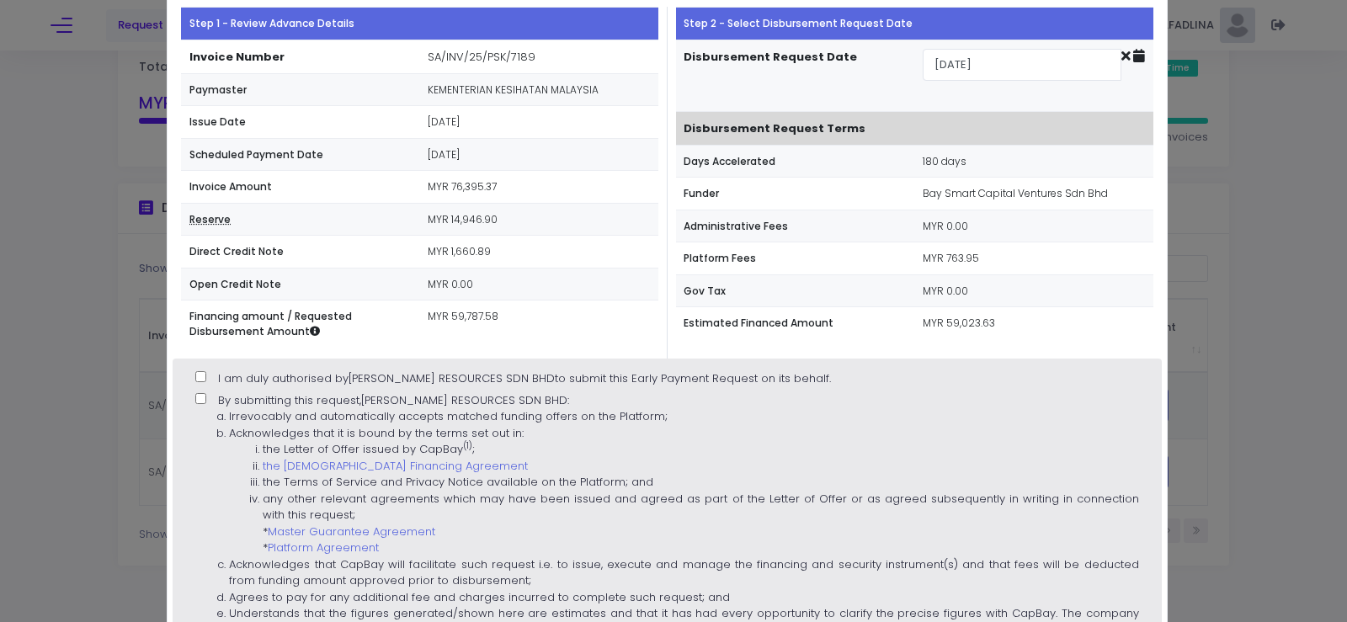
click at [203, 381] on input "I am duly authorised by JANA TANMIA RESOURCES SDN BHD to submit this Early Paym…" at bounding box center [200, 376] width 11 height 11
checkbox input "true"
click at [203, 395] on input "By submitting this request, JANA TANMIA RESOURCES SDN BHD : Irrevocably and aut…" at bounding box center [200, 398] width 11 height 11
checkbox input "true"
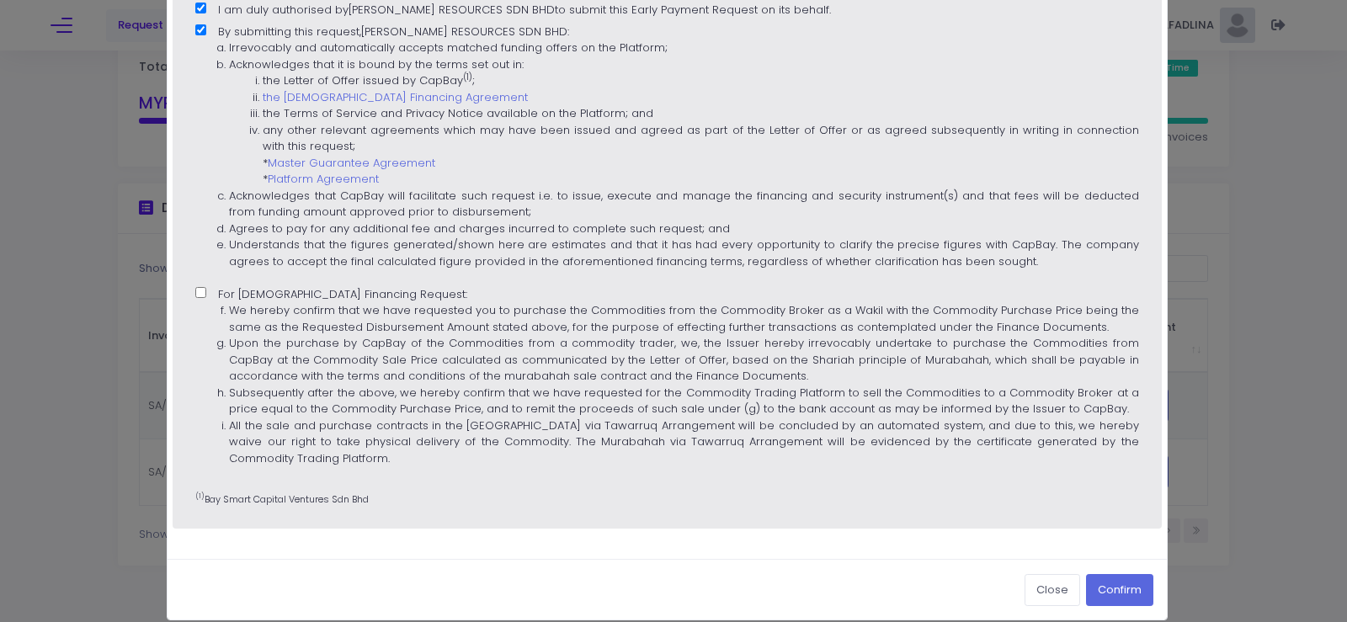
scroll to position [471, 0]
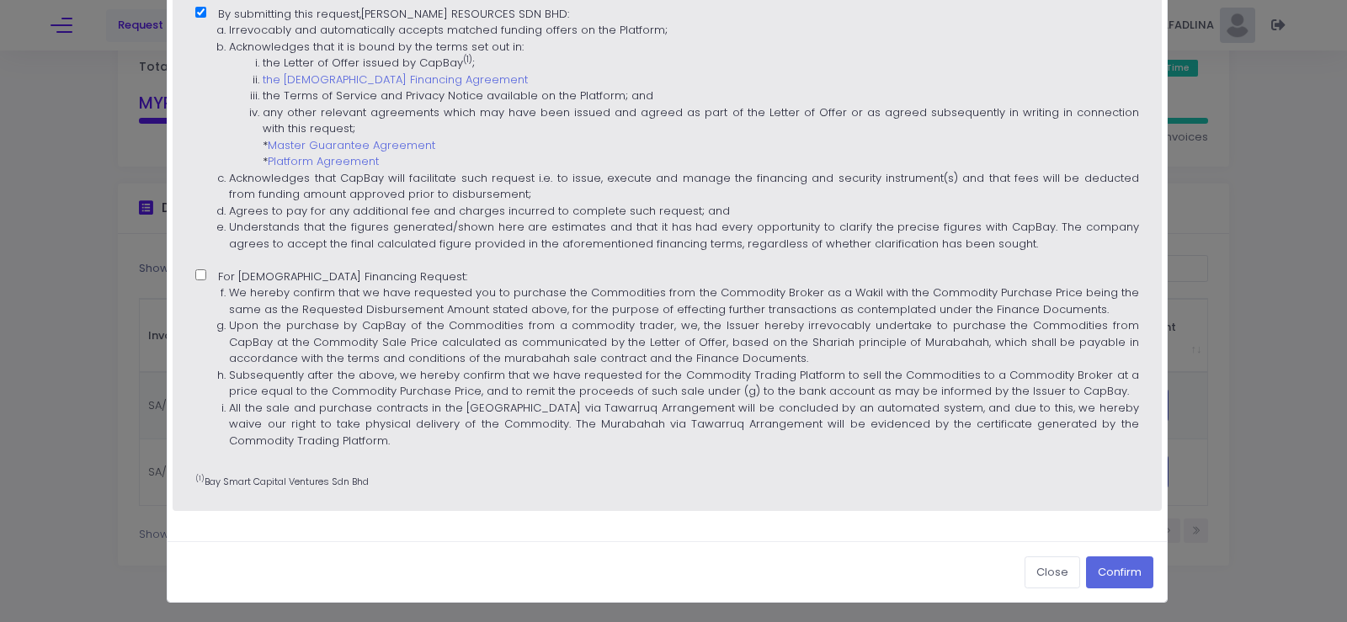
click at [195, 279] on input "For Islamic Financing Request: We hereby confirm that we have requested you to …" at bounding box center [200, 274] width 11 height 11
checkbox input "true"
click at [1103, 574] on button "Confirm" at bounding box center [1119, 572] width 67 height 32
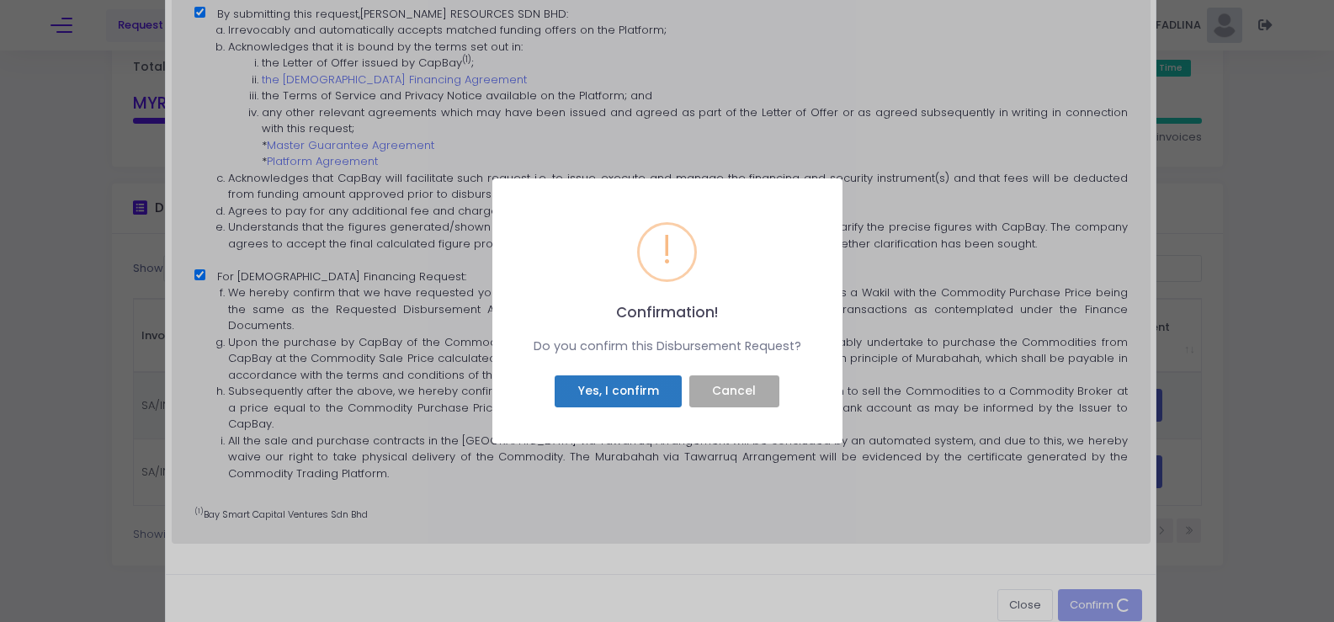
click at [632, 394] on button "Yes, I confirm" at bounding box center [618, 391] width 127 height 32
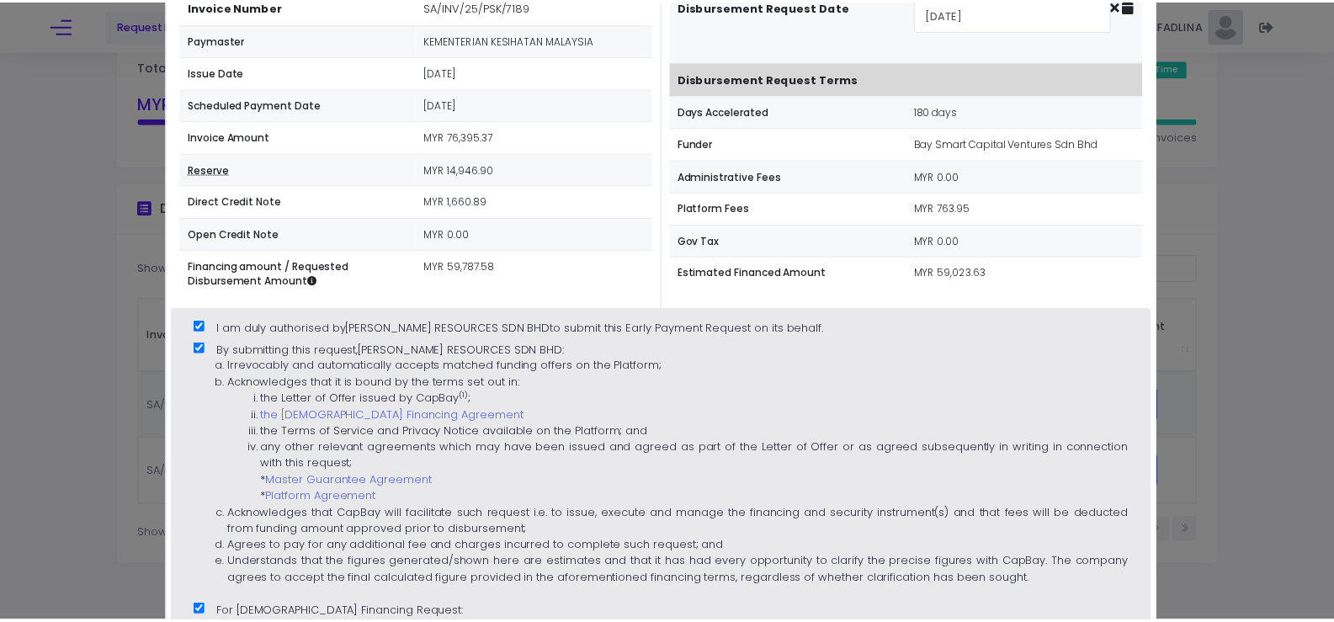
scroll to position [0, 0]
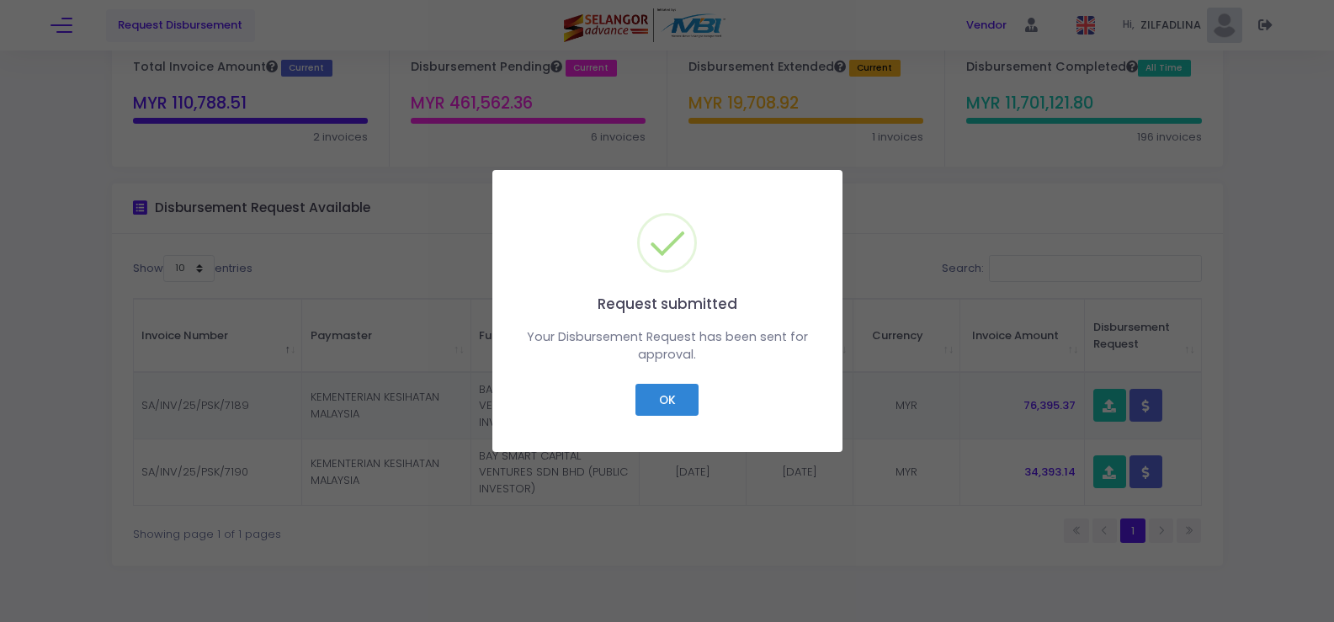
checkbox input "false"
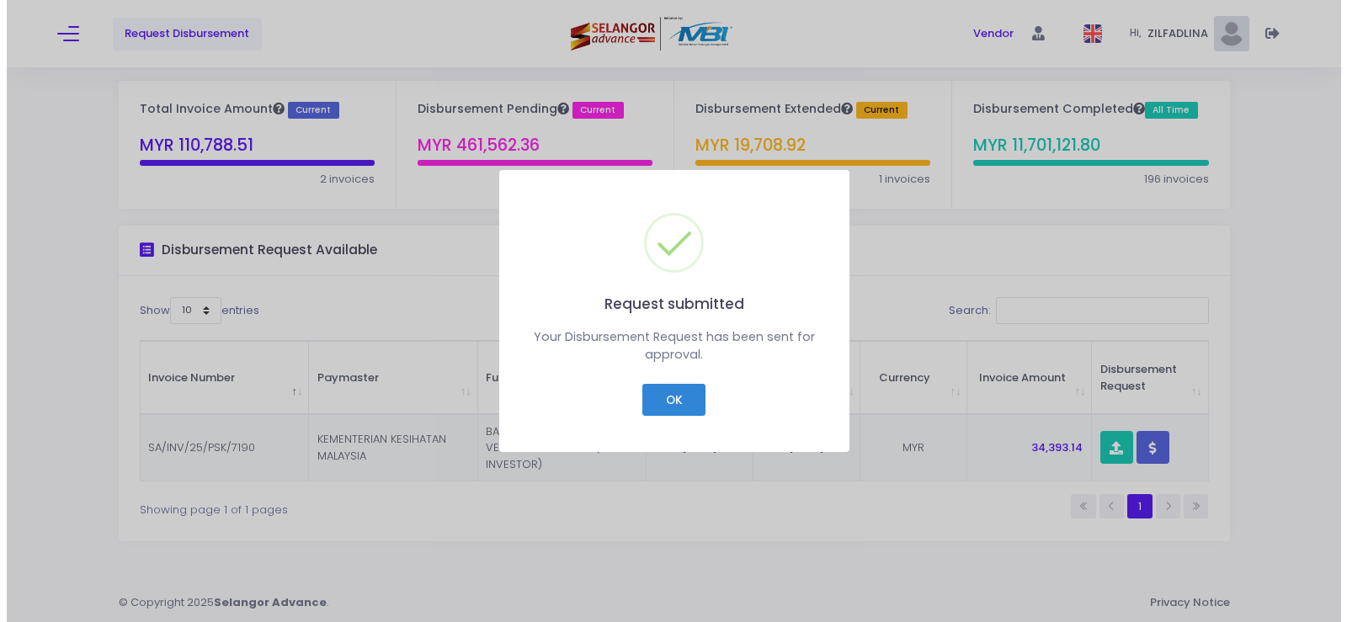
scroll to position [42, 0]
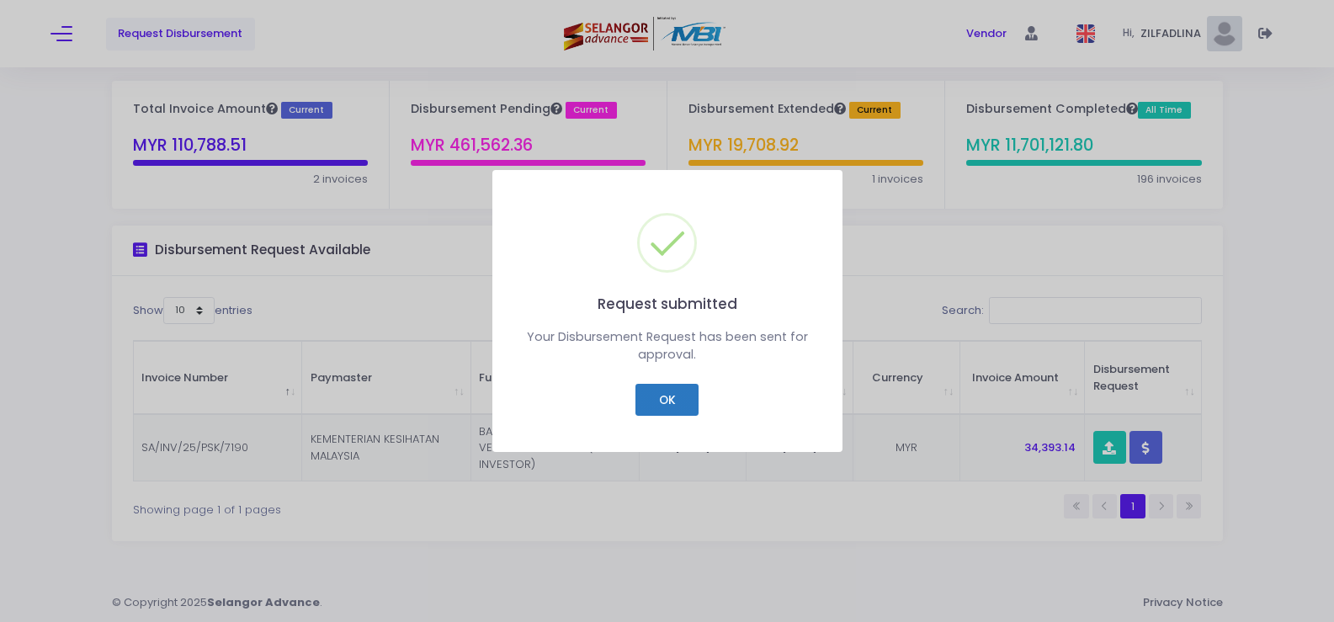
click at [678, 388] on button "OK" at bounding box center [667, 400] width 63 height 32
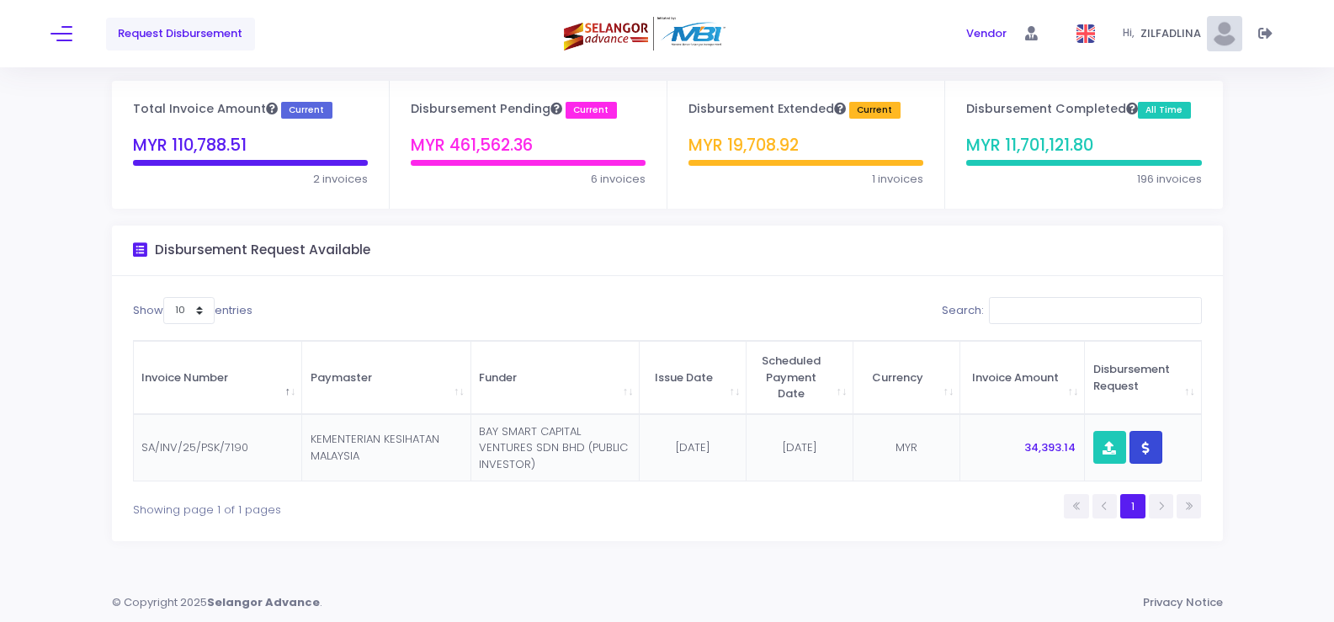
click at [1139, 449] on button "button" at bounding box center [1146, 447] width 33 height 33
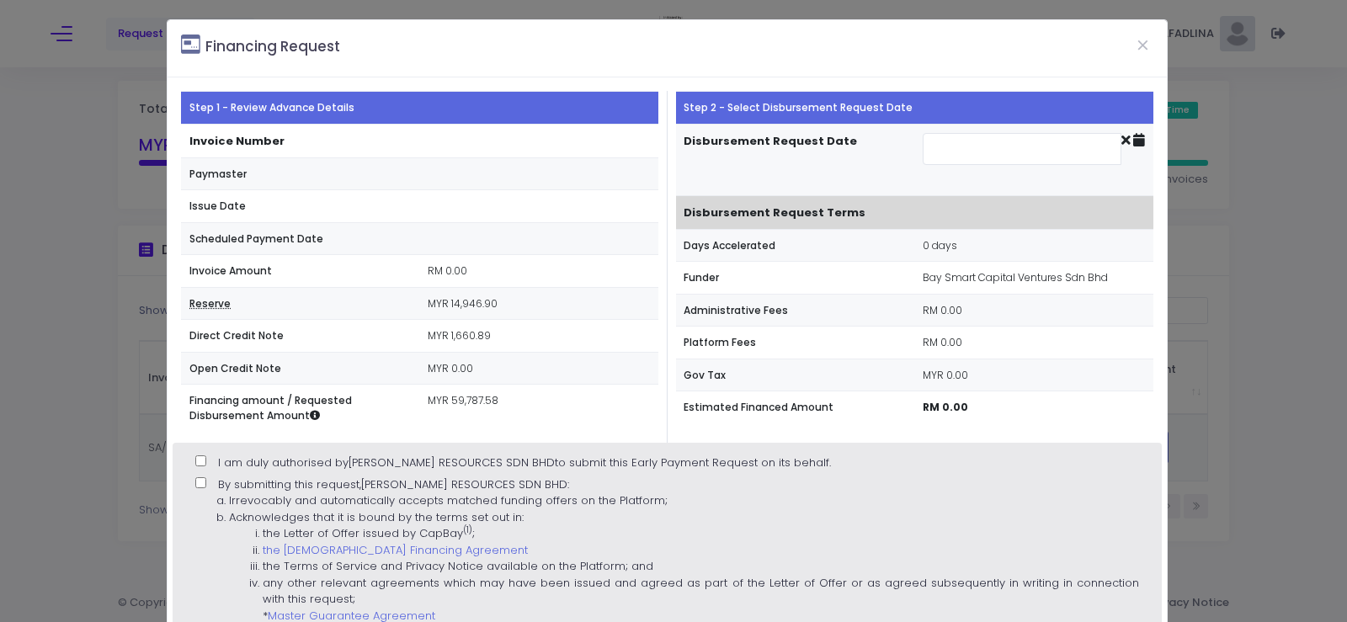
type input "2025-08-13"
click at [203, 458] on input "I am duly authorised by JANA TANMIA RESOURCES SDN BHD to submit this Early Paym…" at bounding box center [200, 460] width 11 height 11
checkbox input "true"
click at [202, 486] on input "By submitting this request, JANA TANMIA RESOURCES SDN BHD : Irrevocably and aut…" at bounding box center [200, 482] width 11 height 11
checkbox input "true"
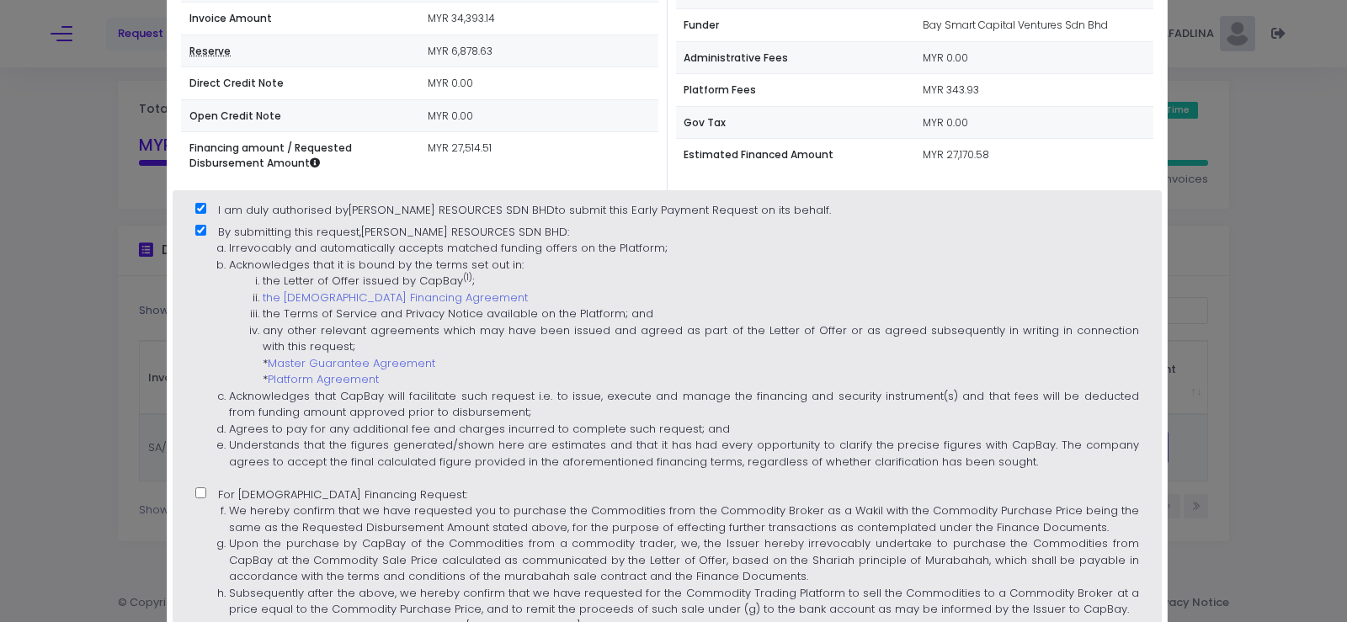
scroll to position [471, 0]
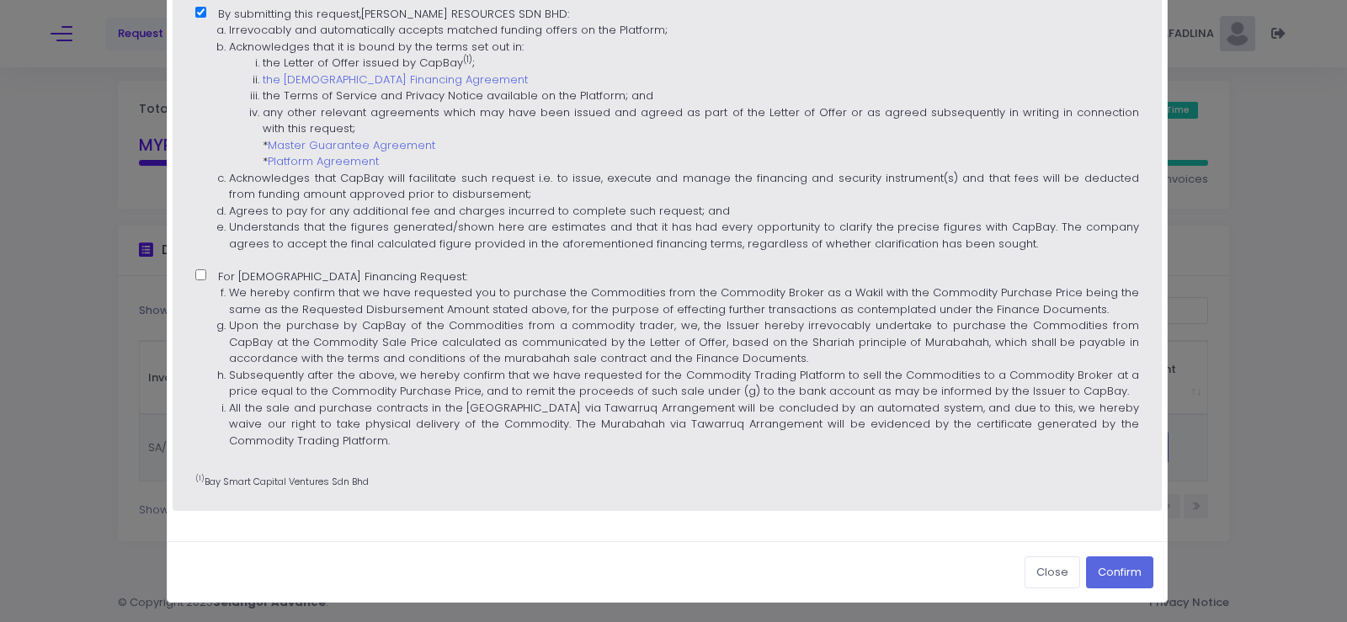
drag, startPoint x: 199, startPoint y: 269, endPoint x: 205, endPoint y: 279, distance: 12.1
click at [202, 276] on input "For Islamic Financing Request: We hereby confirm that we have requested you to …" at bounding box center [200, 274] width 11 height 11
checkbox input "true"
click at [1119, 581] on button "Confirm" at bounding box center [1119, 572] width 67 height 32
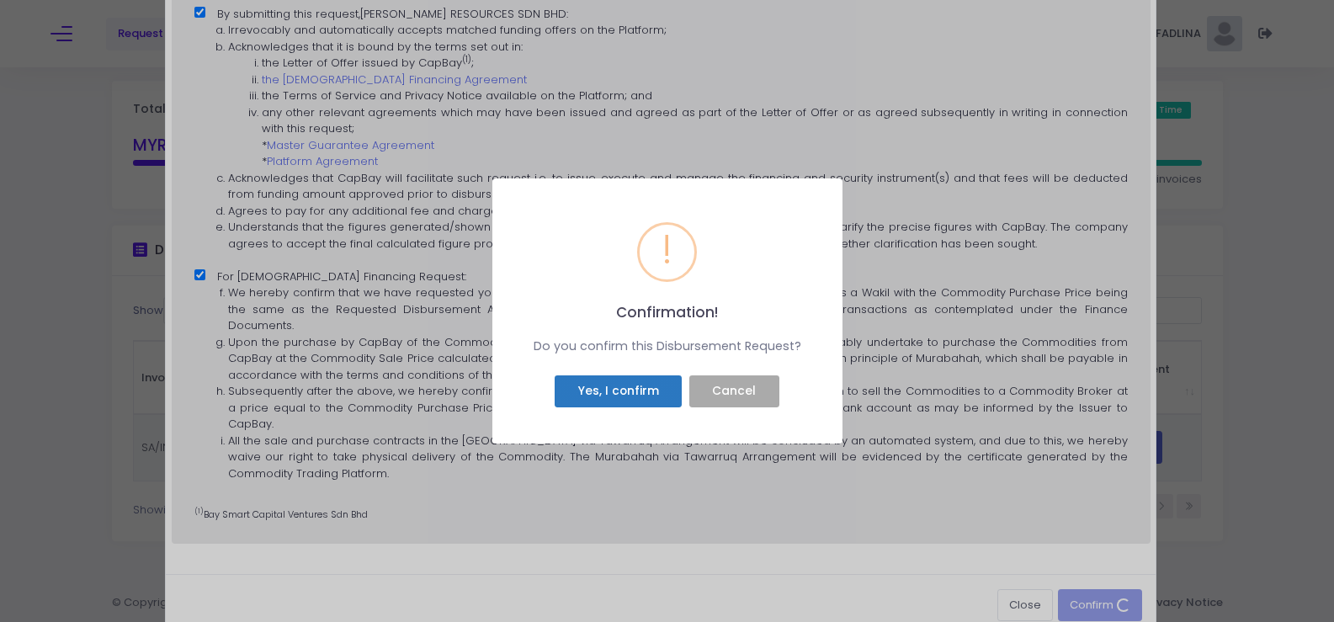
click at [636, 379] on button "Yes, I confirm" at bounding box center [618, 391] width 127 height 32
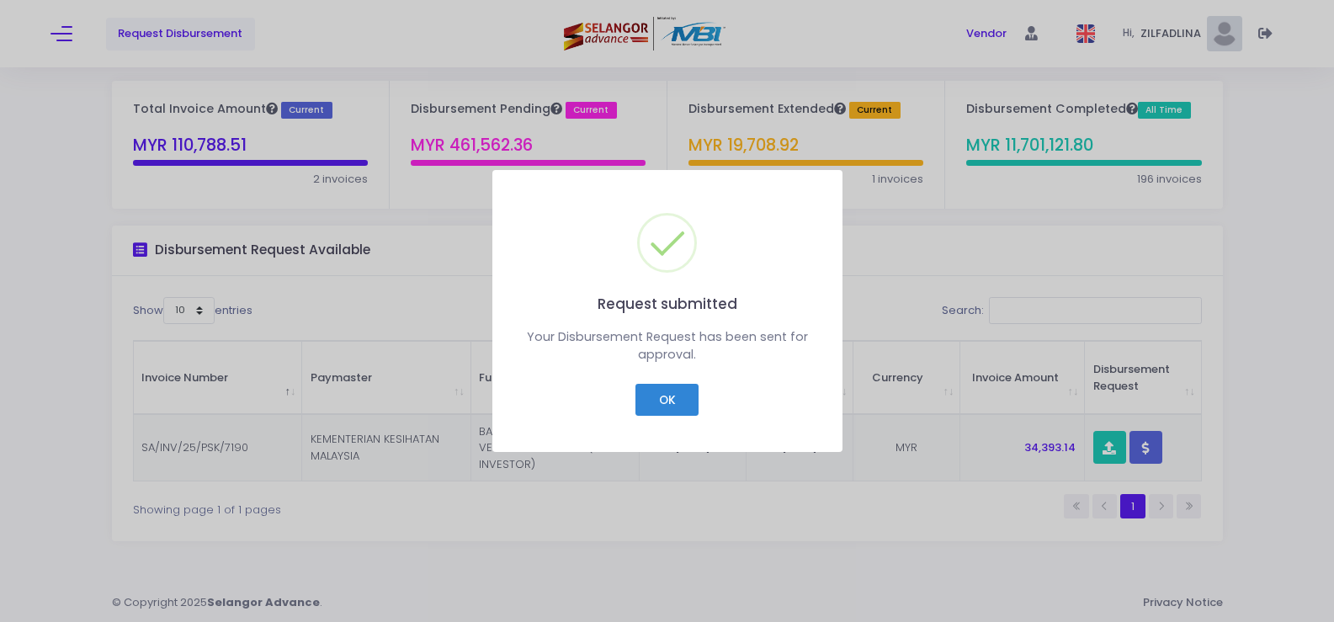
scroll to position [9, 0]
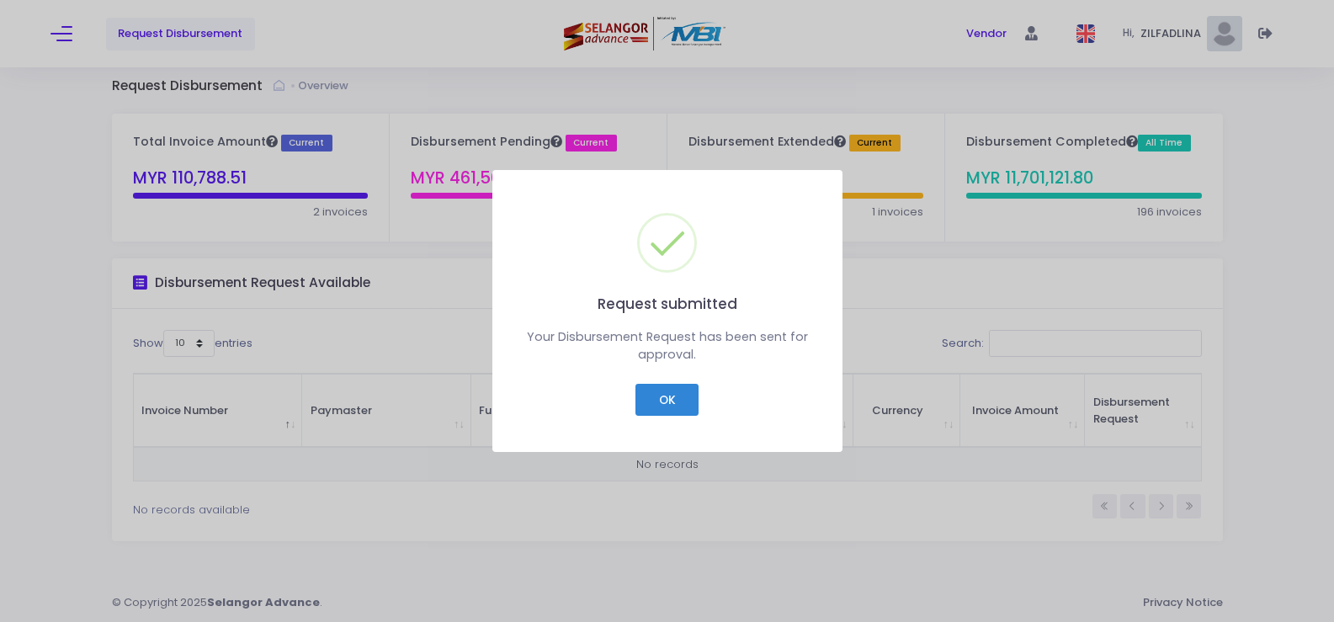
click at [680, 421] on div "Request submitted × Your Disbursement Request has been sent for approval. OK Ca…" at bounding box center [667, 311] width 350 height 283
click at [681, 414] on button "OK" at bounding box center [667, 400] width 63 height 32
